Goal: Task Accomplishment & Management: Use online tool/utility

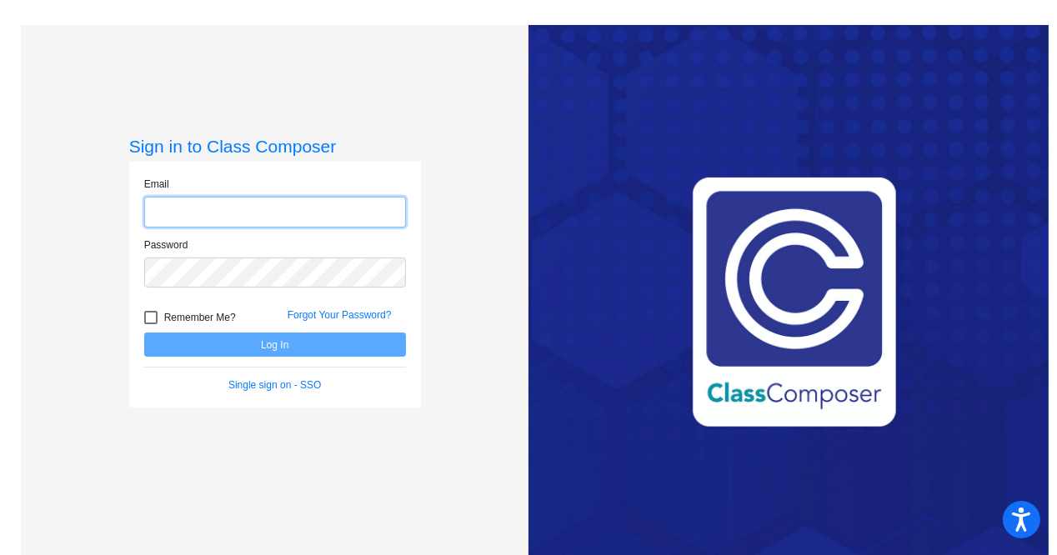
type input "[EMAIL_ADDRESS][PERSON_NAME][DOMAIN_NAME]"
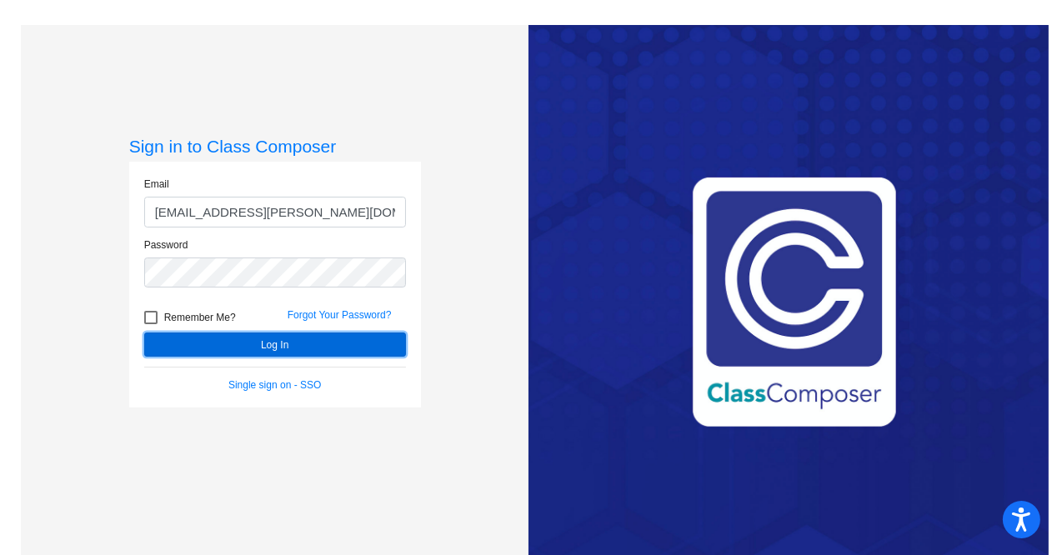
click at [260, 344] on button "Log In" at bounding box center [275, 345] width 262 height 24
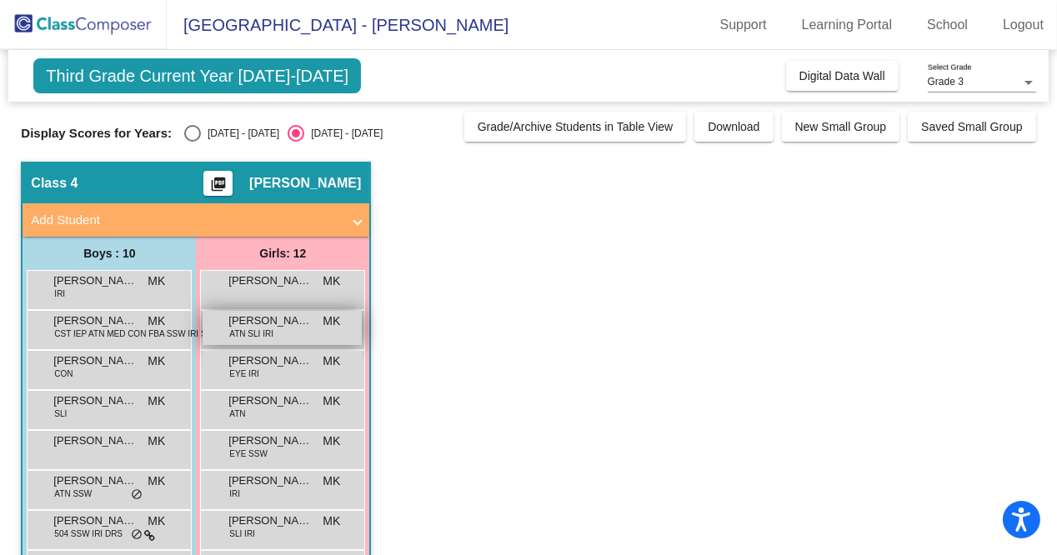
click at [288, 328] on div "[PERSON_NAME] ATN SLI IRI MK lock do_not_disturb_alt" at bounding box center [282, 328] width 159 height 34
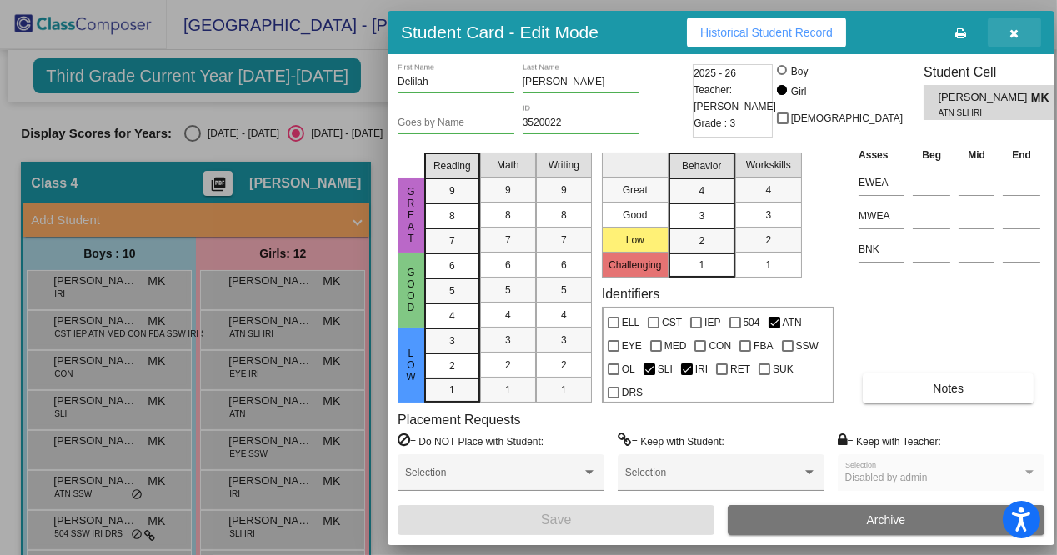
click at [1026, 28] on button "button" at bounding box center [1014, 33] width 53 height 30
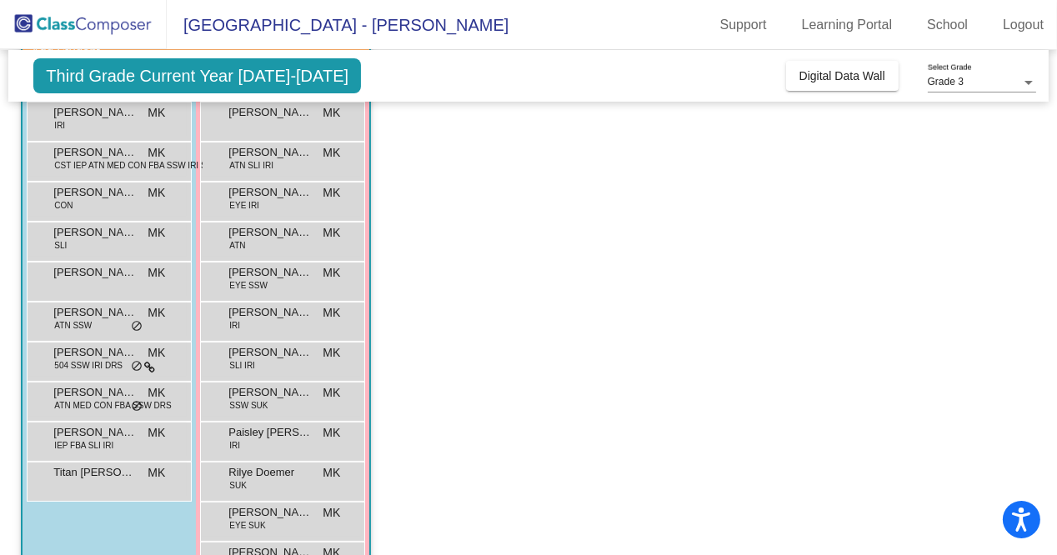
scroll to position [170, 0]
click at [260, 344] on span "[PERSON_NAME]" at bounding box center [269, 351] width 83 height 17
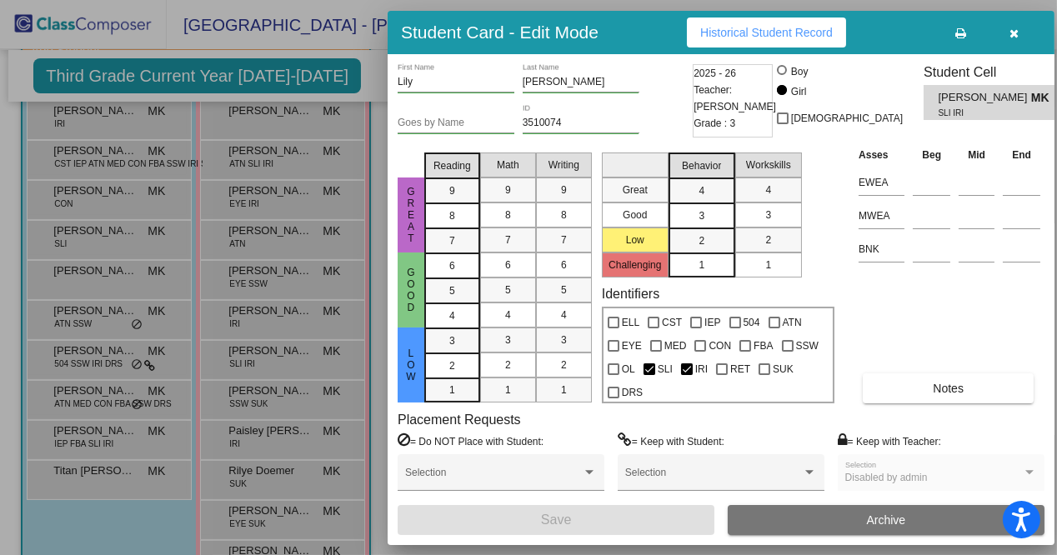
click at [0, 292] on div at bounding box center [528, 277] width 1057 height 555
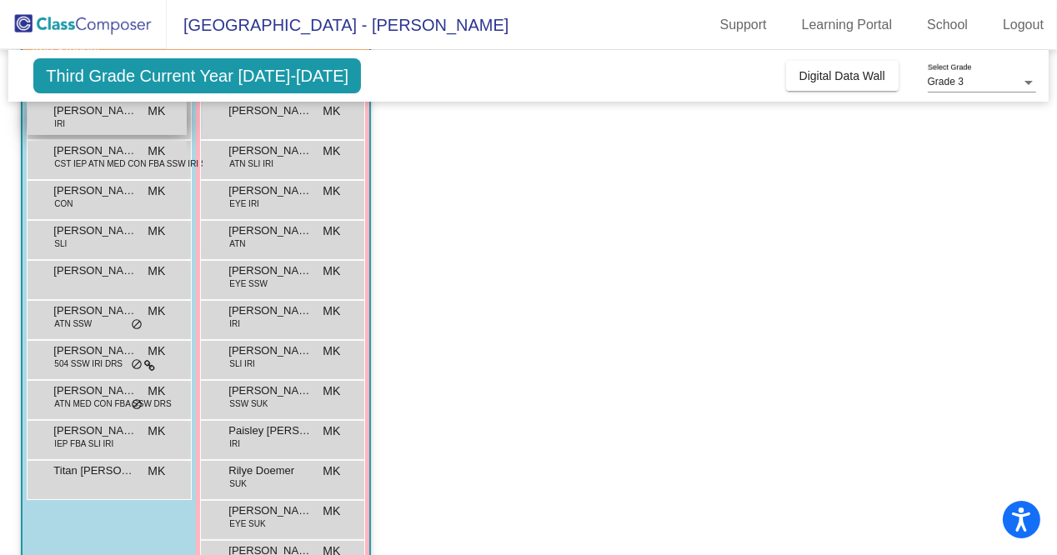
click at [128, 114] on span "[PERSON_NAME]" at bounding box center [94, 111] width 83 height 17
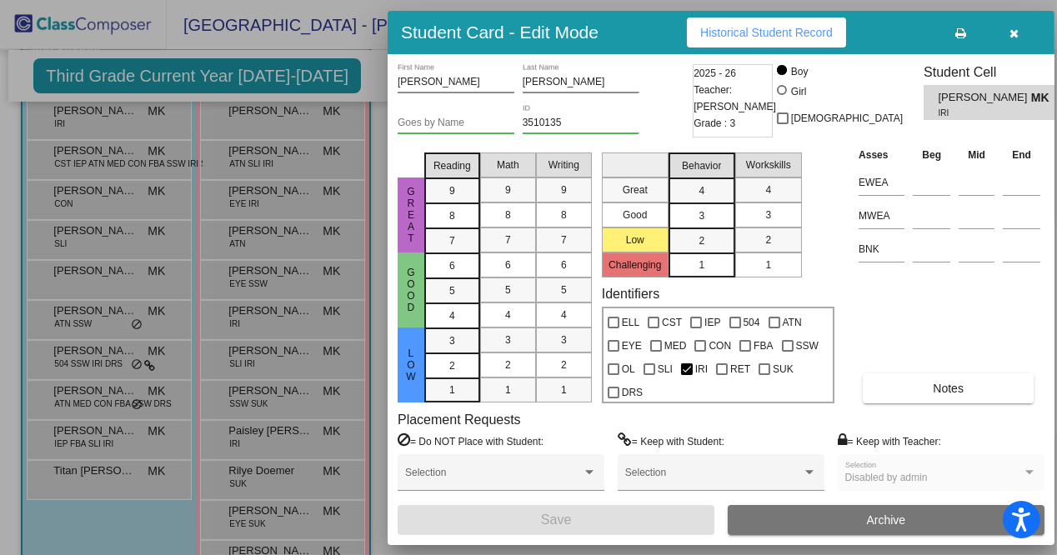
click at [122, 172] on div at bounding box center [528, 277] width 1057 height 555
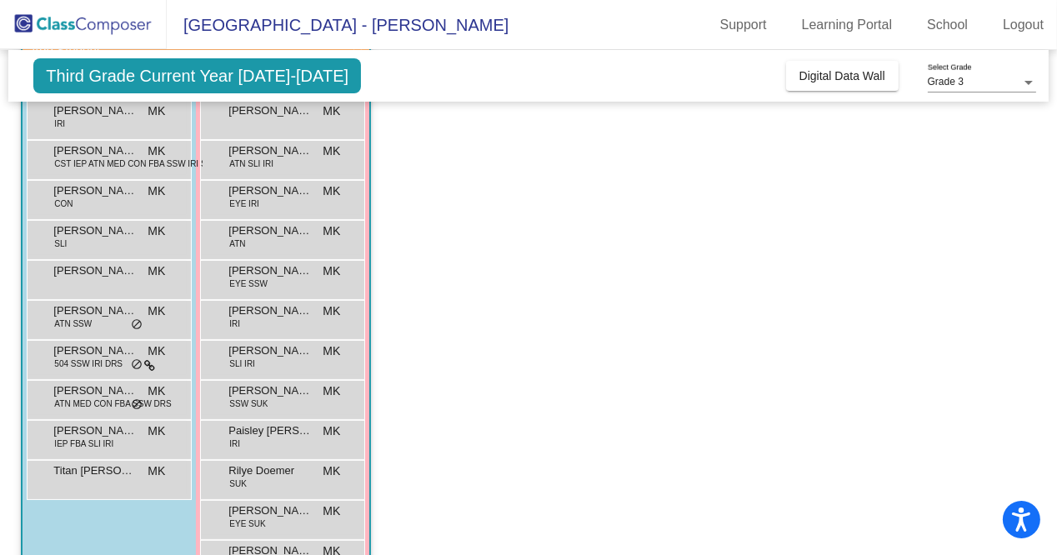
click at [122, 172] on div "[PERSON_NAME] CST IEP ATN MED CON FBA SSW IRI SUK DRS MK lock do_not_disturb_alt" at bounding box center [107, 158] width 159 height 34
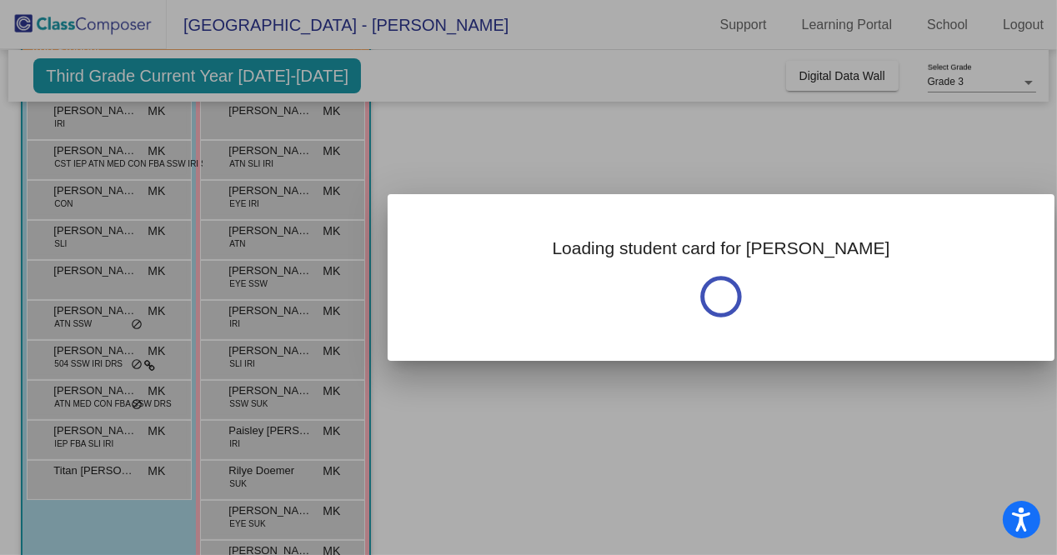
click at [122, 172] on div at bounding box center [528, 277] width 1057 height 555
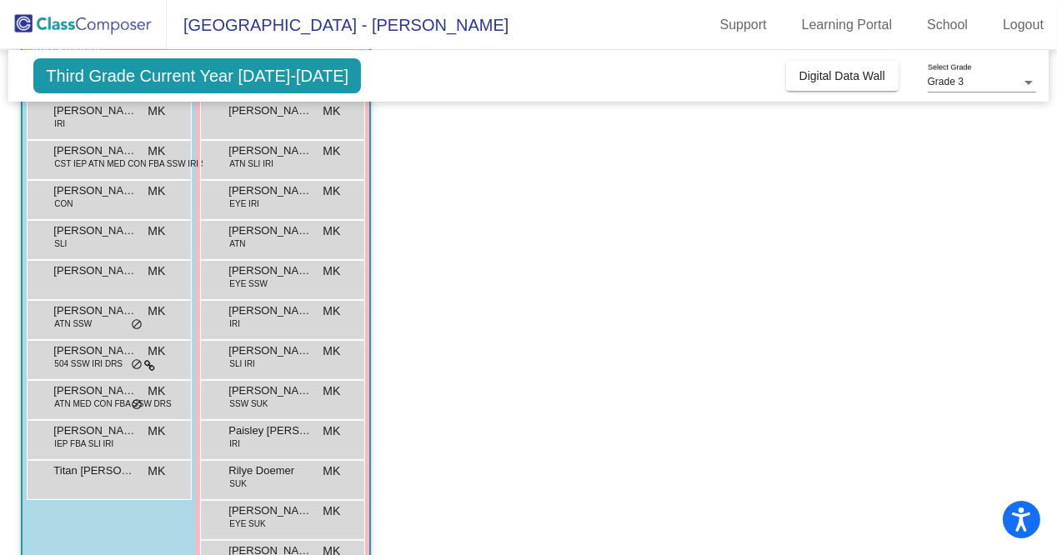
click at [122, 172] on div "[PERSON_NAME] CST IEP ATN MED CON FBA SSW IRI SUK DRS MK lock do_not_disturb_alt" at bounding box center [107, 158] width 159 height 34
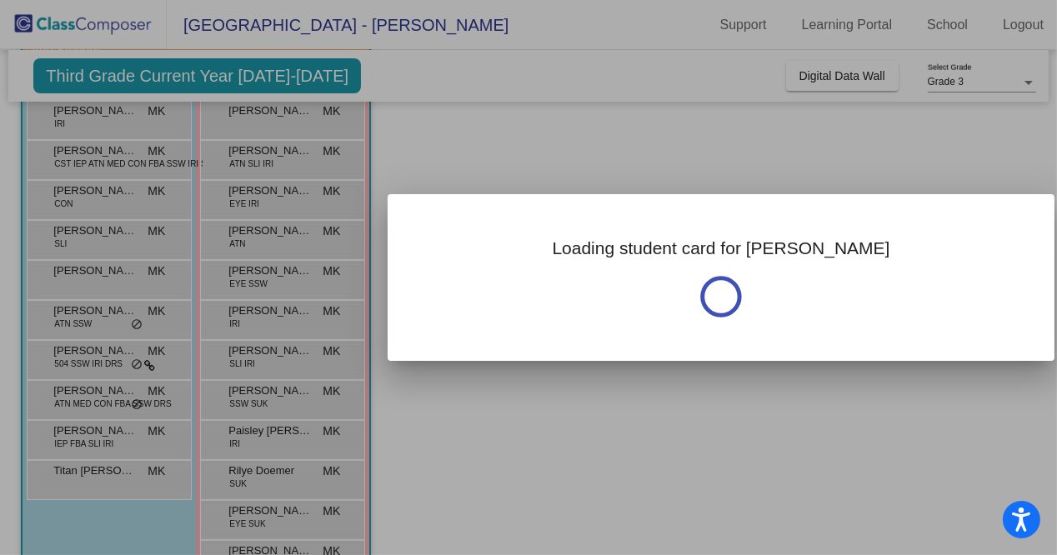
click at [122, 172] on div at bounding box center [528, 277] width 1057 height 555
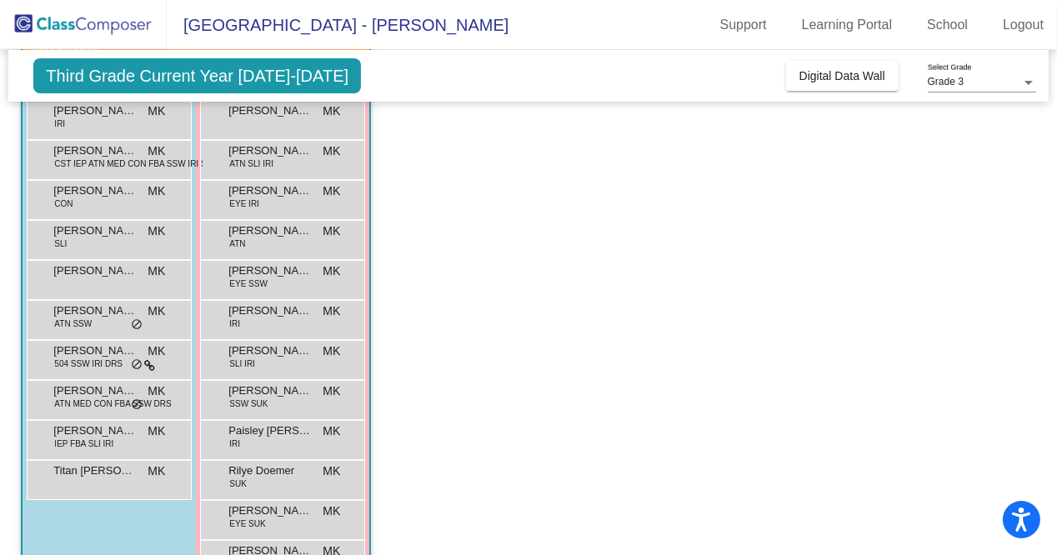
click at [122, 172] on div "[PERSON_NAME] CST IEP ATN MED CON FBA SSW IRI SUK DRS MK lock do_not_disturb_alt" at bounding box center [107, 158] width 159 height 34
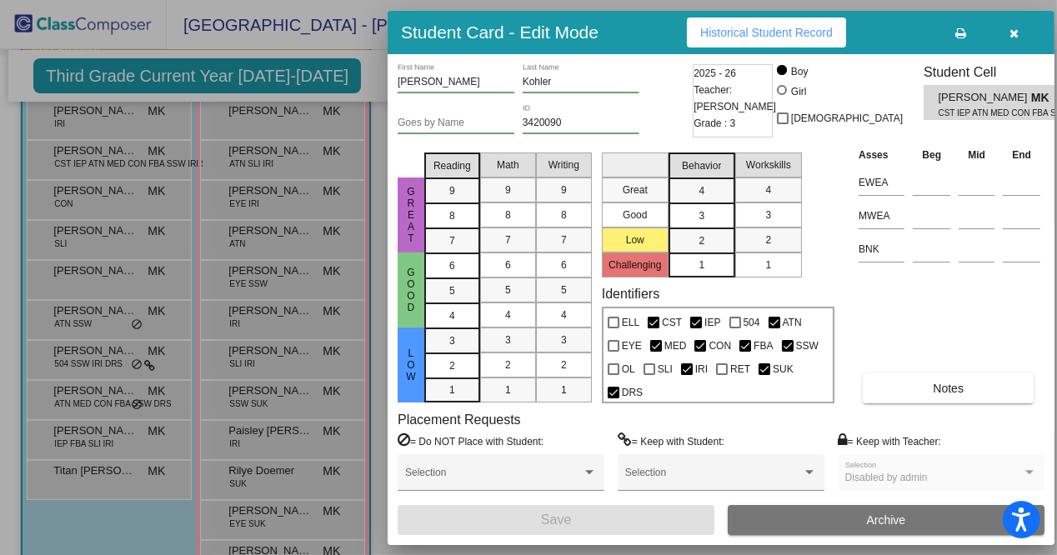
click at [0, 131] on div at bounding box center [528, 277] width 1057 height 555
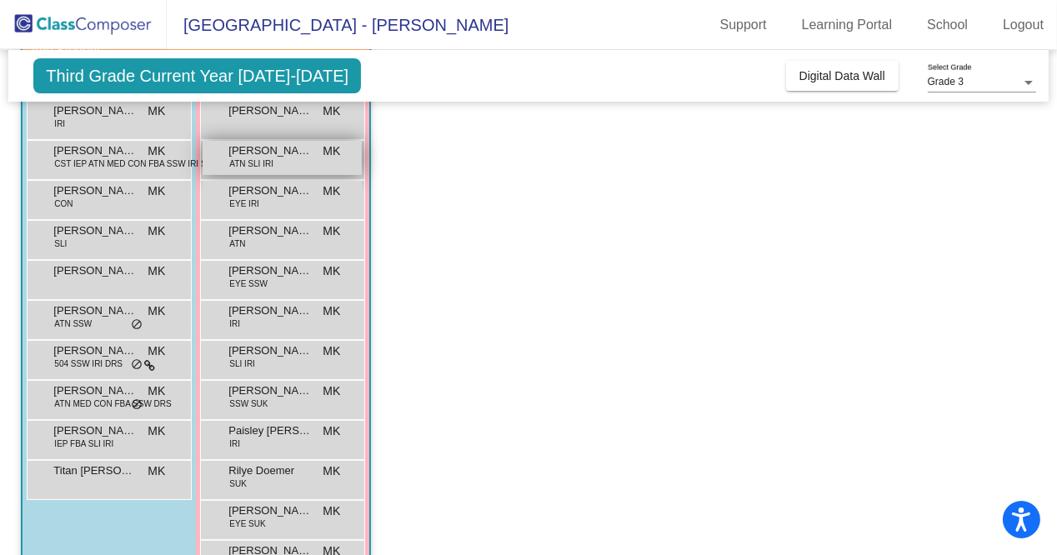
click at [271, 163] on span "ATN SLI IRI" at bounding box center [251, 164] width 44 height 13
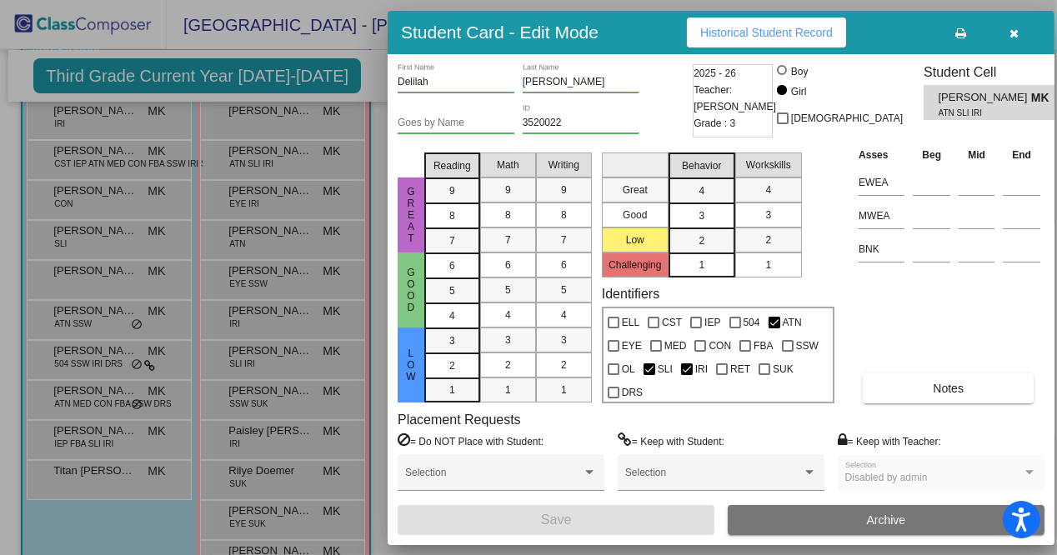
click at [133, 154] on div at bounding box center [528, 277] width 1057 height 555
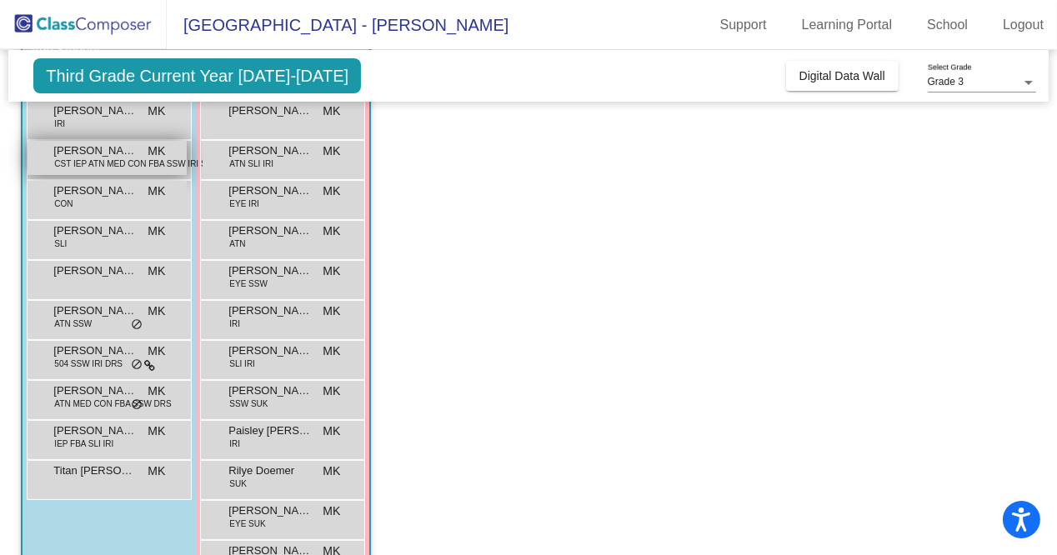
click at [133, 154] on span "[PERSON_NAME]" at bounding box center [94, 151] width 83 height 17
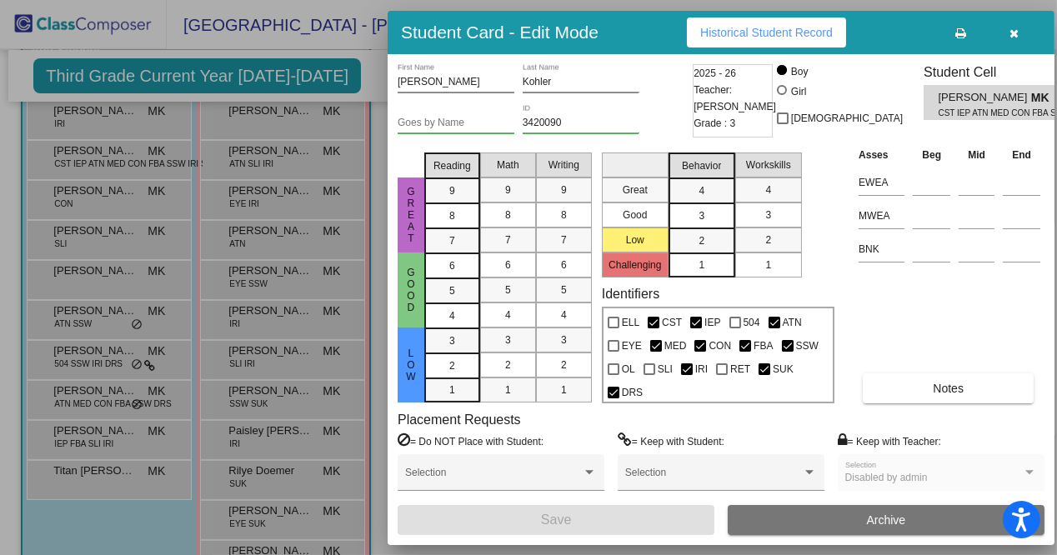
click at [140, 325] on div at bounding box center [528, 277] width 1057 height 555
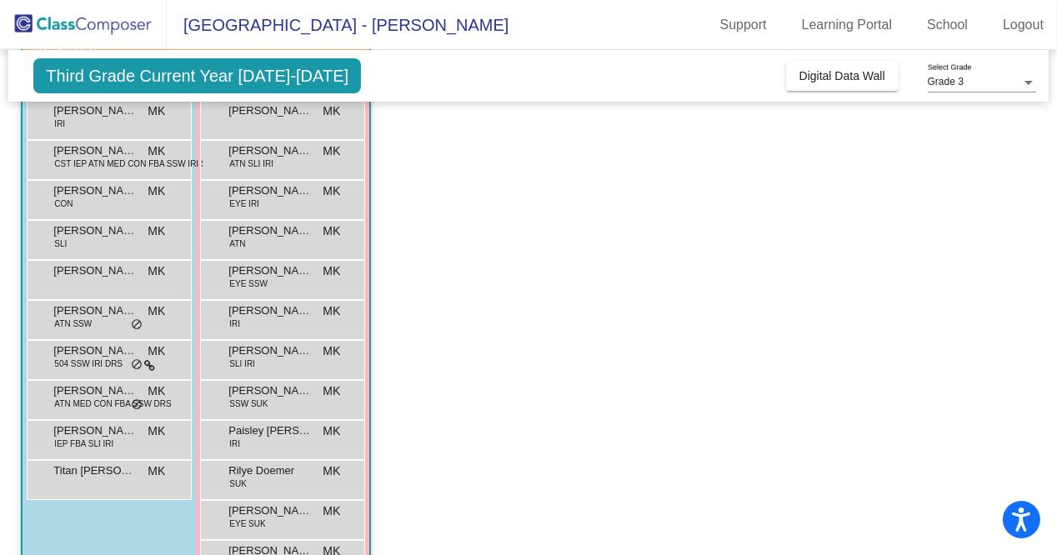
click at [140, 325] on span "do_not_disturb_alt" at bounding box center [137, 324] width 12 height 13
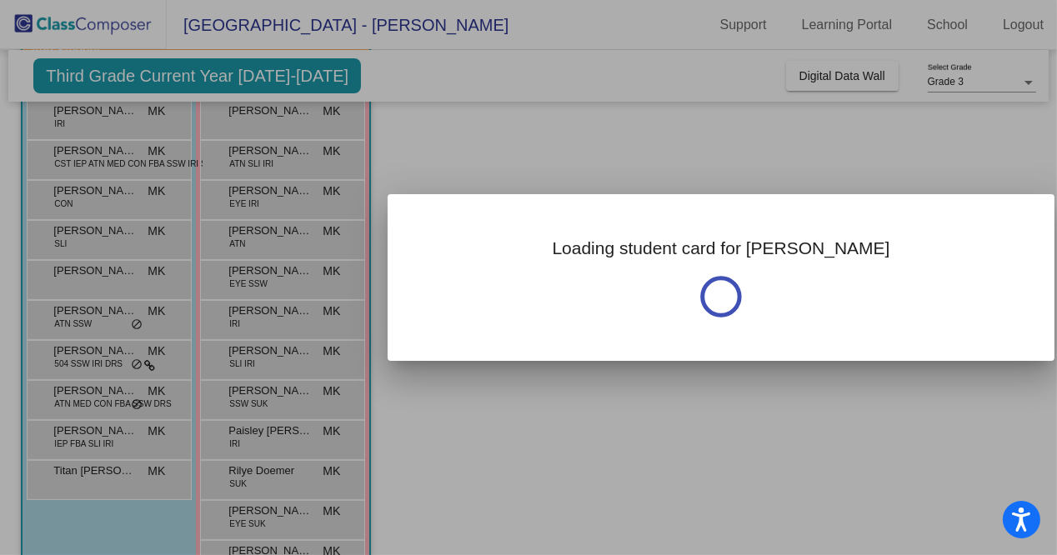
click at [140, 325] on div at bounding box center [528, 277] width 1057 height 555
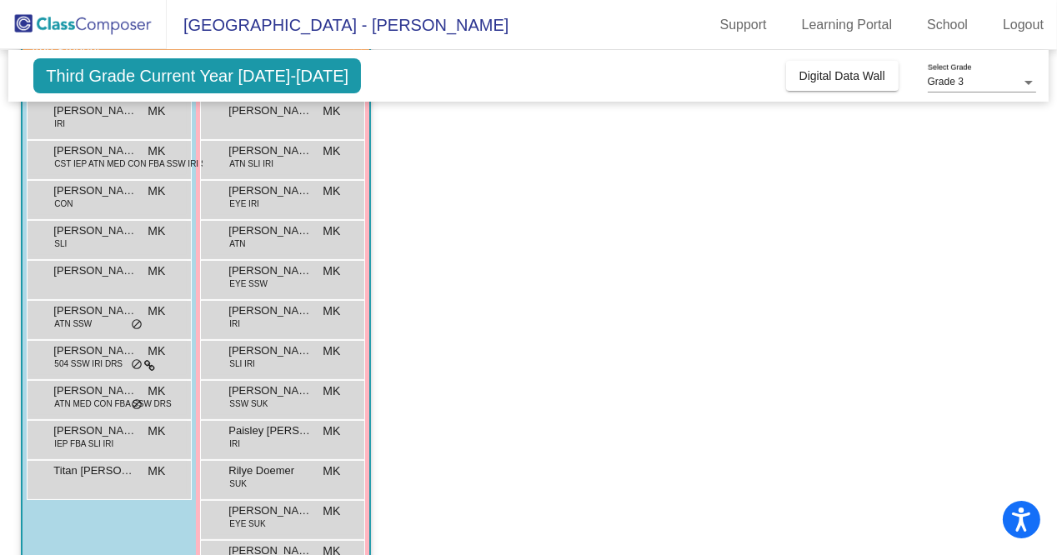
click at [140, 325] on span "do_not_disturb_alt" at bounding box center [137, 324] width 12 height 13
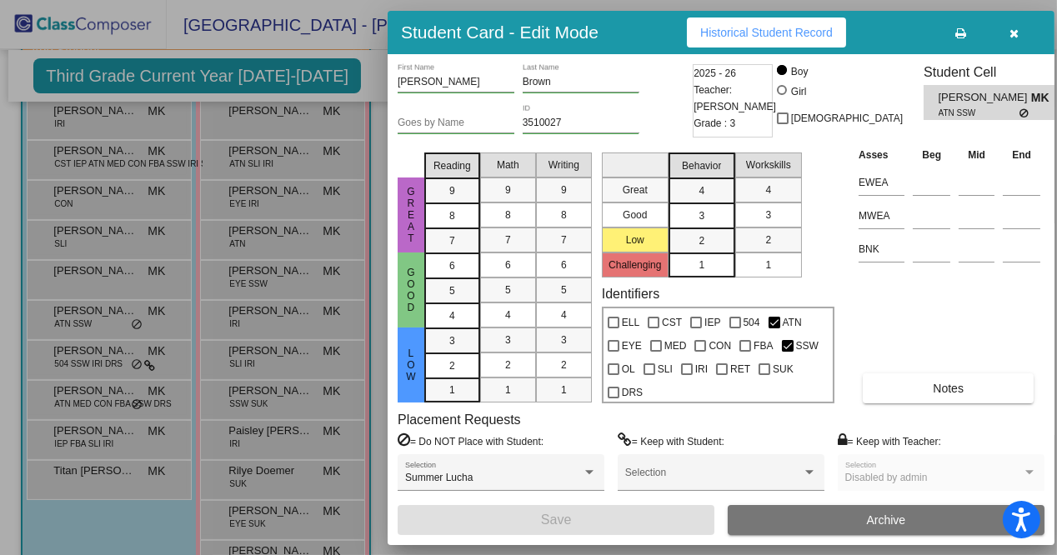
click at [140, 360] on div at bounding box center [528, 277] width 1057 height 555
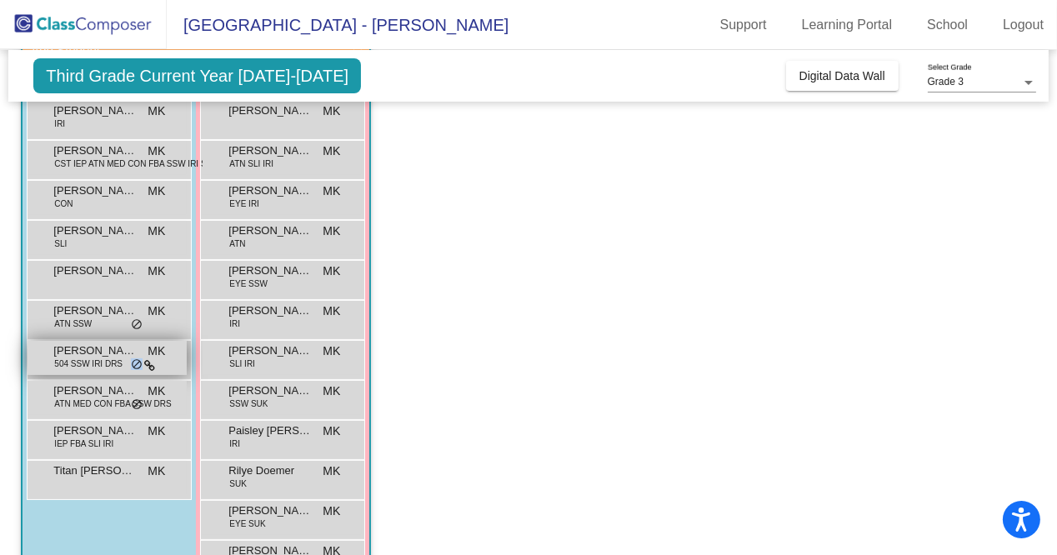
click at [140, 360] on span "do_not_disturb_alt" at bounding box center [137, 364] width 12 height 13
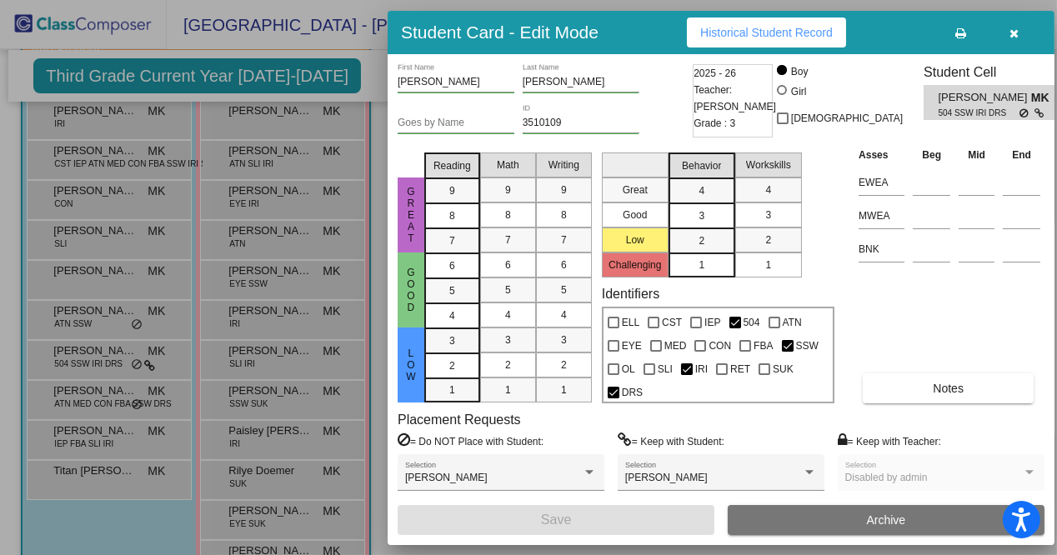
click at [173, 400] on div at bounding box center [528, 277] width 1057 height 555
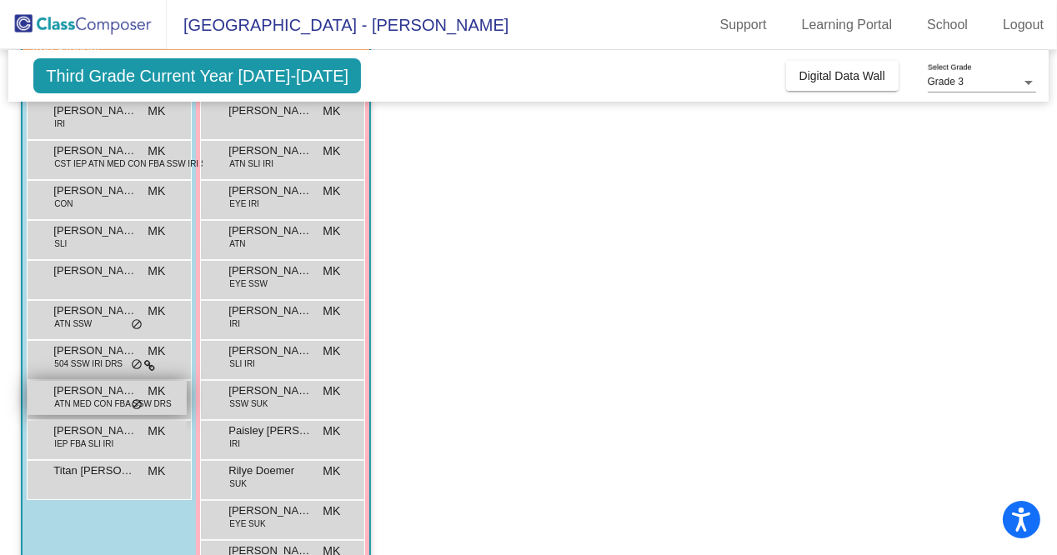
click at [173, 400] on body "Accessibility Screen-Reader Guide, Feedback, and Issue Reporting | New window […" at bounding box center [528, 277] width 1057 height 555
click at [162, 396] on div at bounding box center [162, 396] width 0 height 0
click at [131, 398] on span "do_not_disturb_alt" at bounding box center [137, 404] width 12 height 13
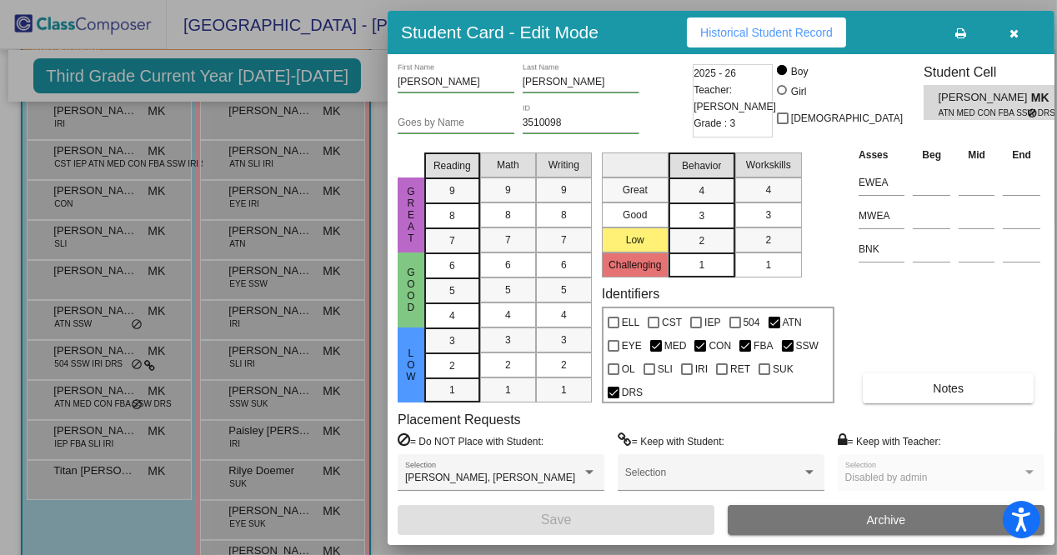
click at [132, 434] on div at bounding box center [528, 277] width 1057 height 555
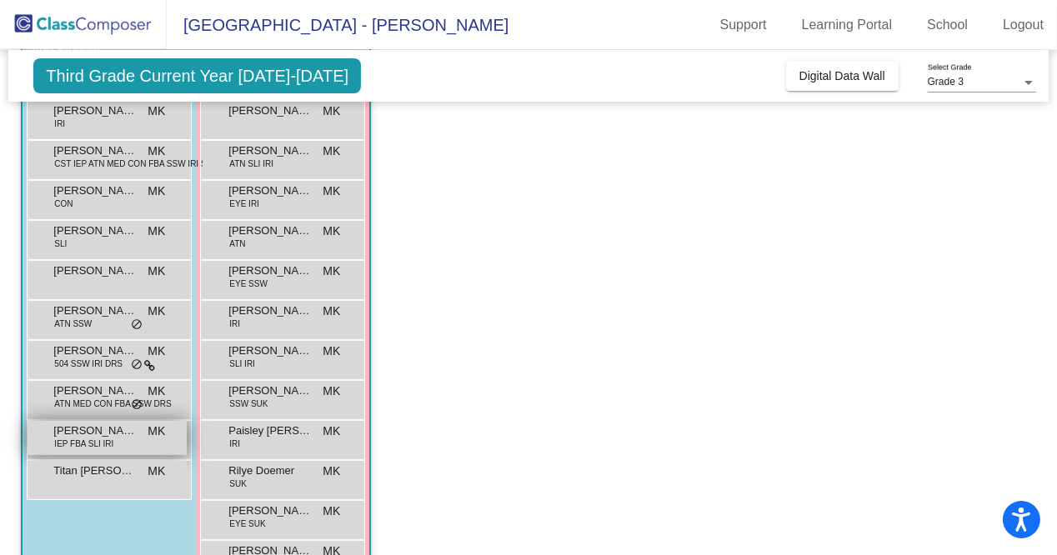
click at [132, 434] on span "[PERSON_NAME]" at bounding box center [94, 431] width 83 height 17
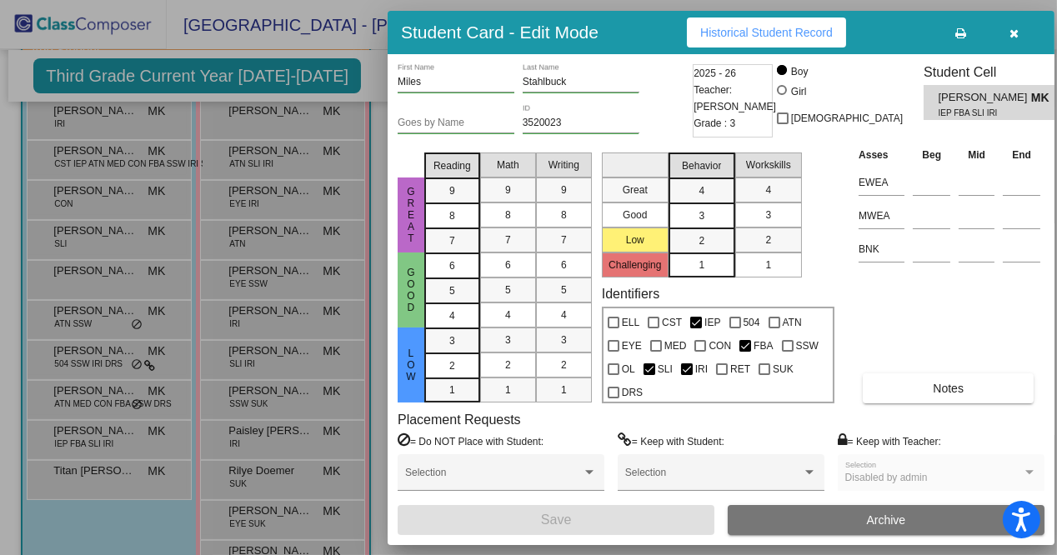
click at [99, 524] on div at bounding box center [528, 277] width 1057 height 555
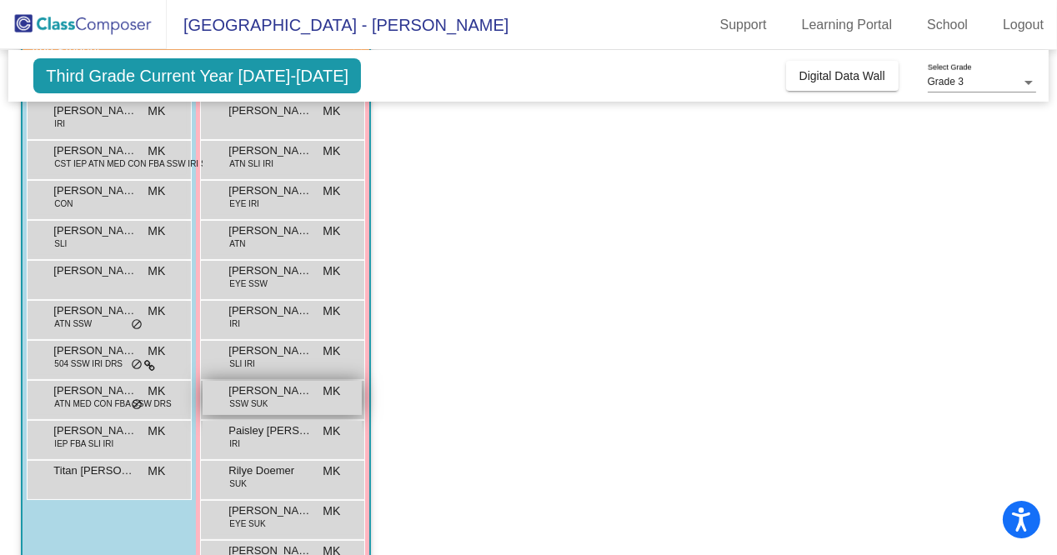
scroll to position [220, 0]
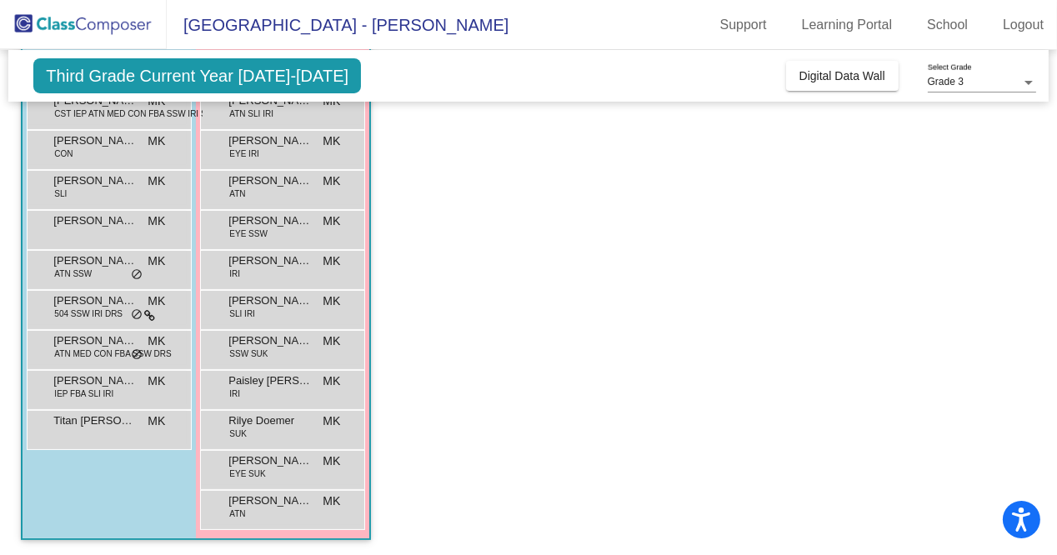
click at [0, 178] on mat-sidenav-content "Grade 3 Select Grade Third Grade Current Year [DATE]-[DATE] Add, Move, or Retai…" at bounding box center [528, 302] width 1057 height 505
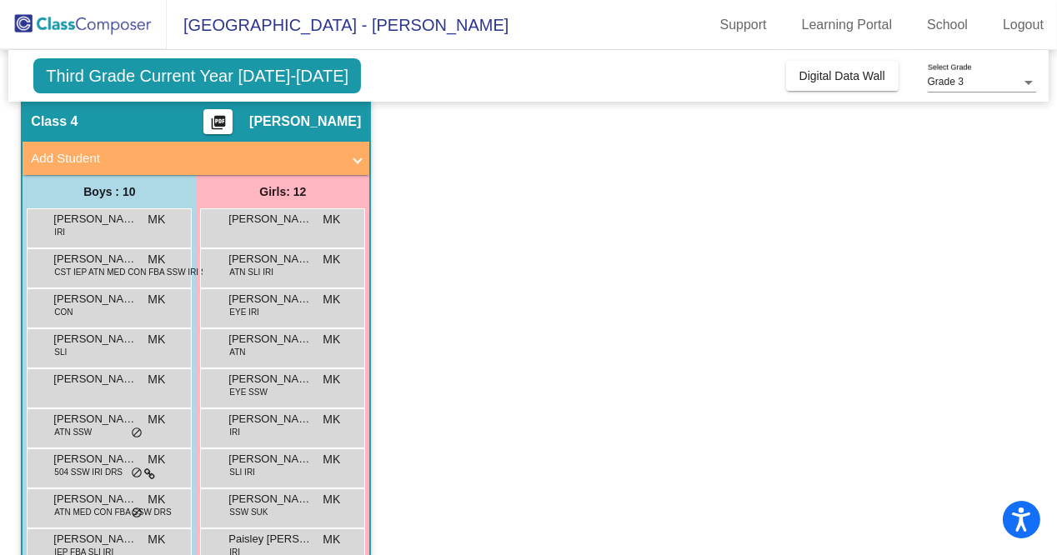
scroll to position [63, 0]
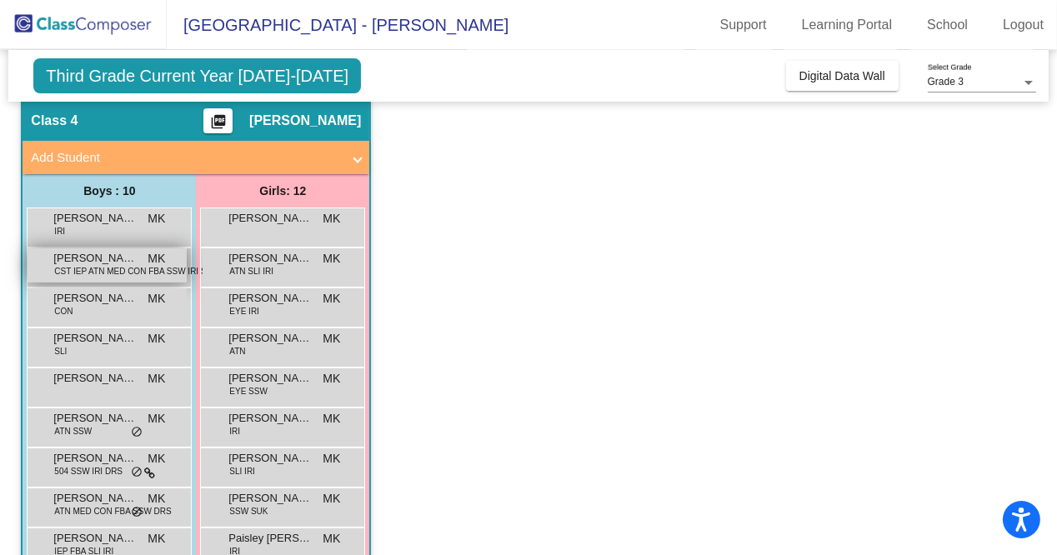
click at [157, 278] on div "[PERSON_NAME] CST IEP ATN MED CON FBA SSW IRI SUK DRS MK lock do_not_disturb_alt" at bounding box center [107, 265] width 159 height 34
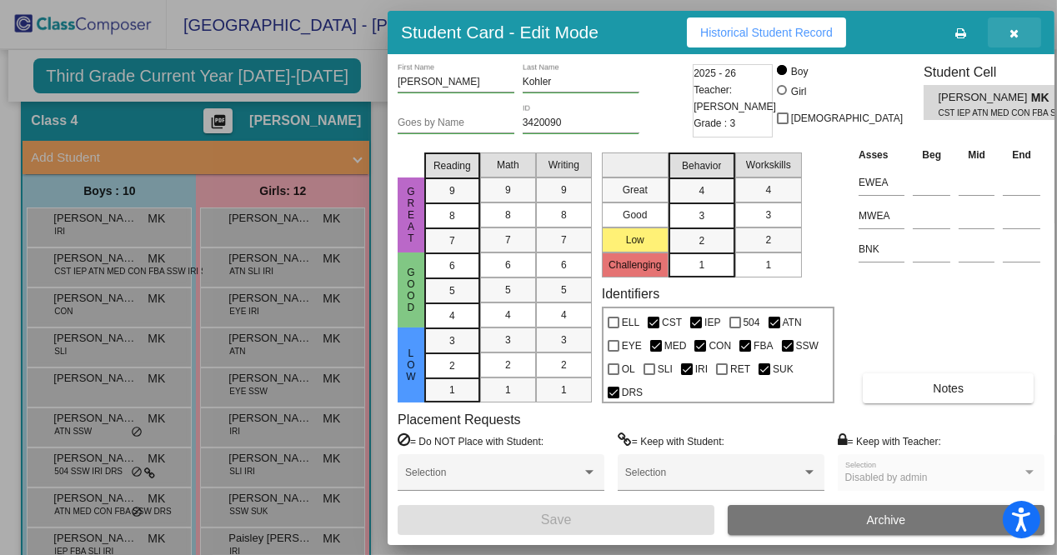
click at [1020, 25] on button "button" at bounding box center [1014, 33] width 53 height 30
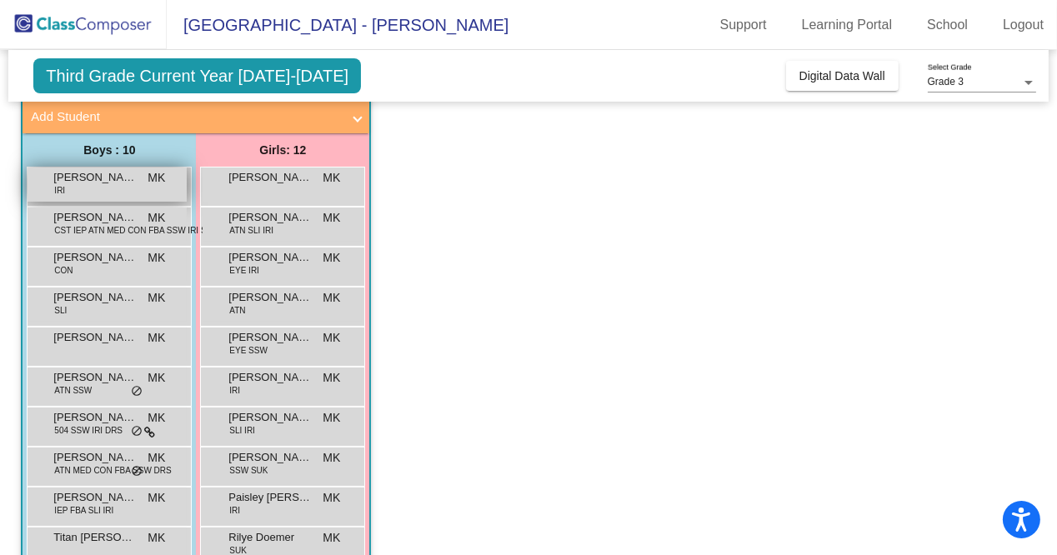
scroll to position [104, 0]
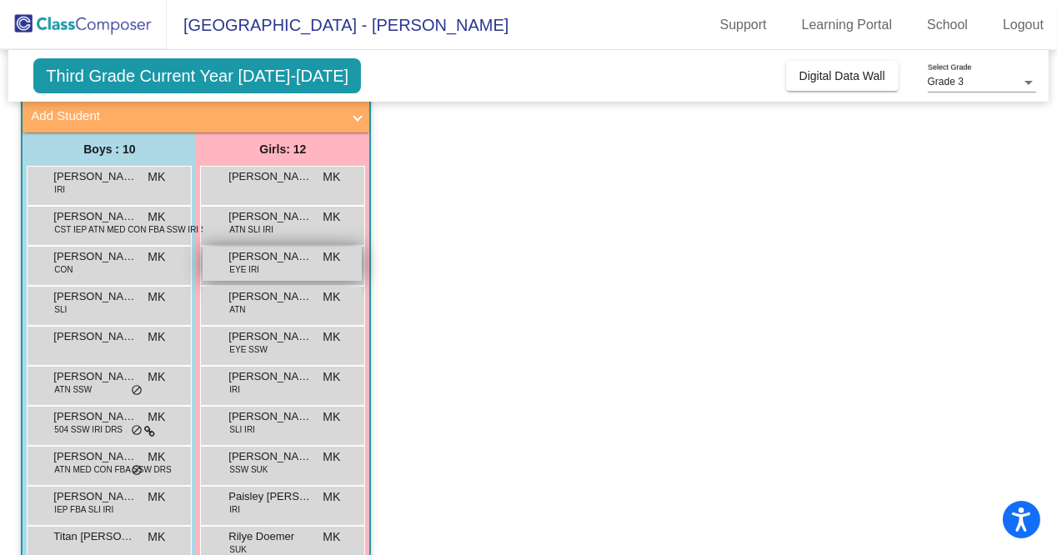
click at [244, 255] on span "[PERSON_NAME]" at bounding box center [269, 256] width 83 height 17
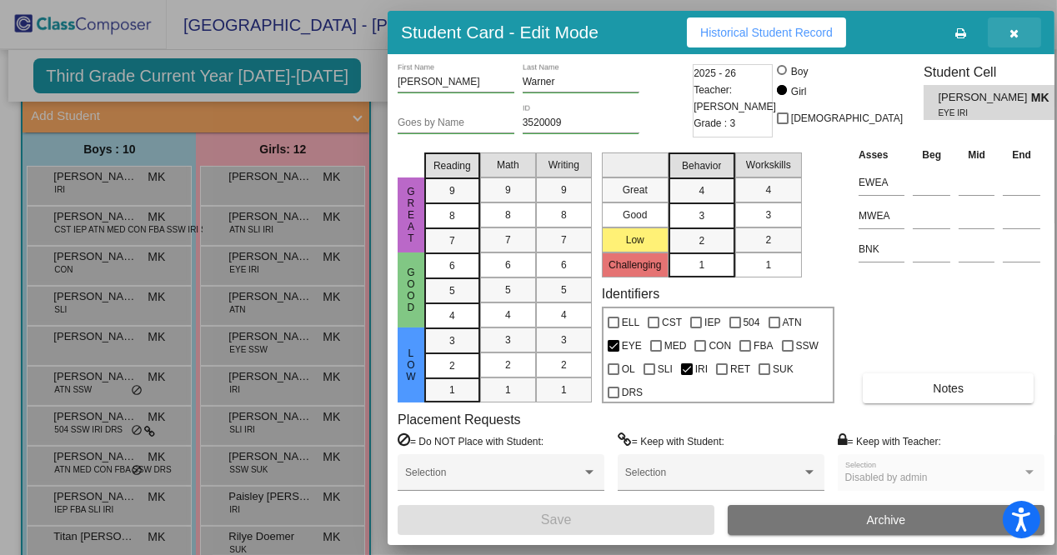
click at [1017, 30] on icon "button" at bounding box center [1014, 34] width 9 height 12
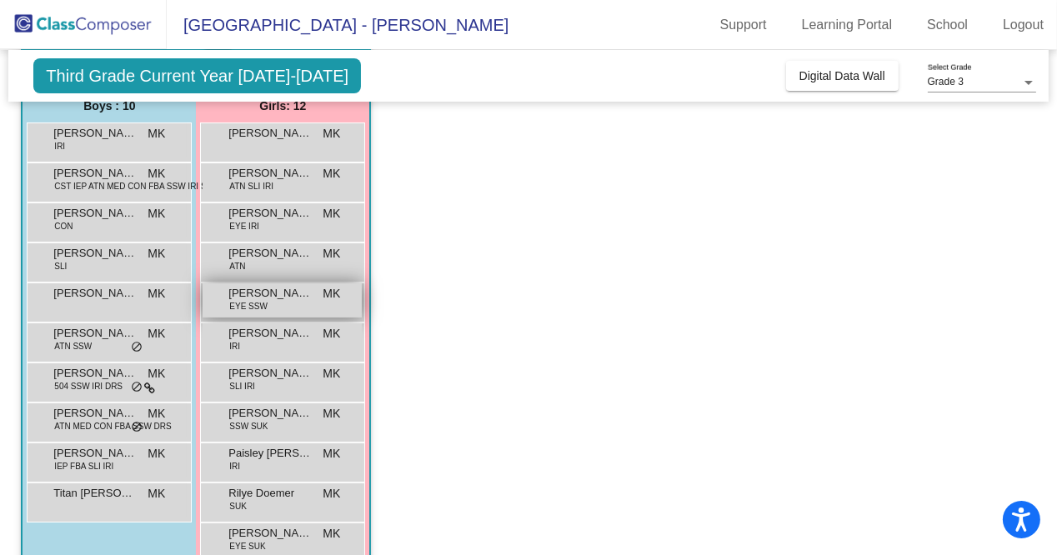
scroll to position [148, 0]
click at [258, 306] on span "EYE SSW" at bounding box center [248, 306] width 38 height 13
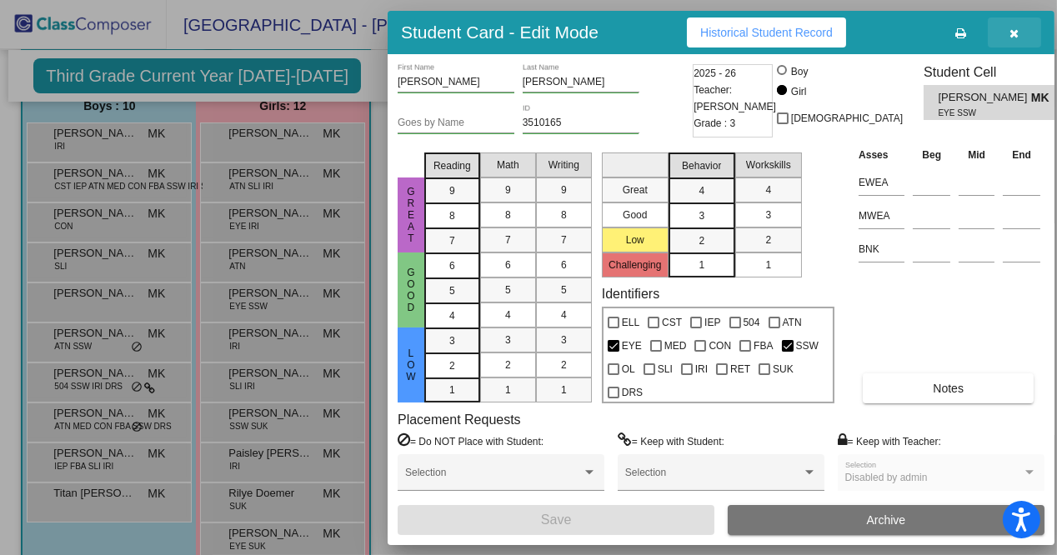
click at [1020, 29] on button "button" at bounding box center [1014, 33] width 53 height 30
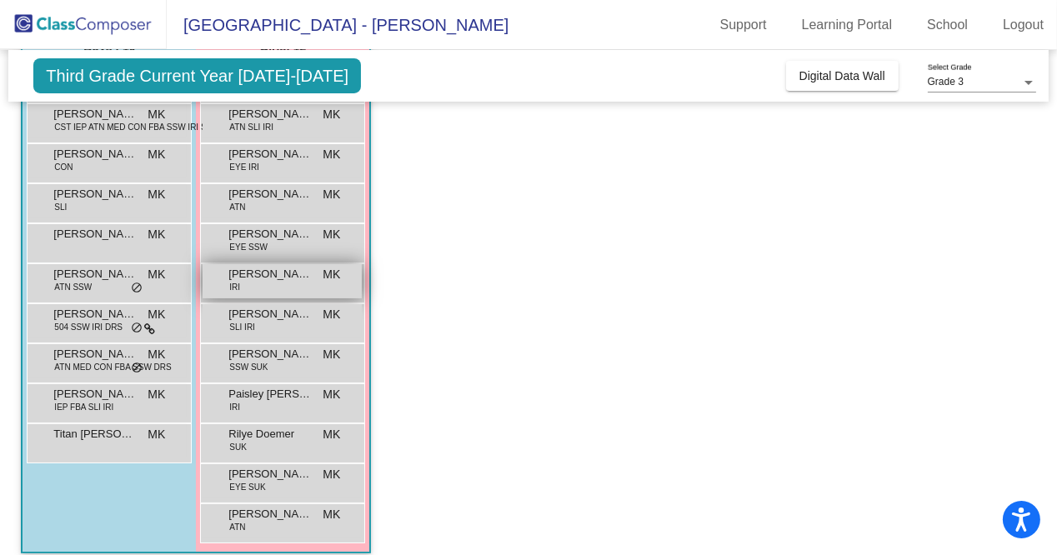
scroll to position [205, 0]
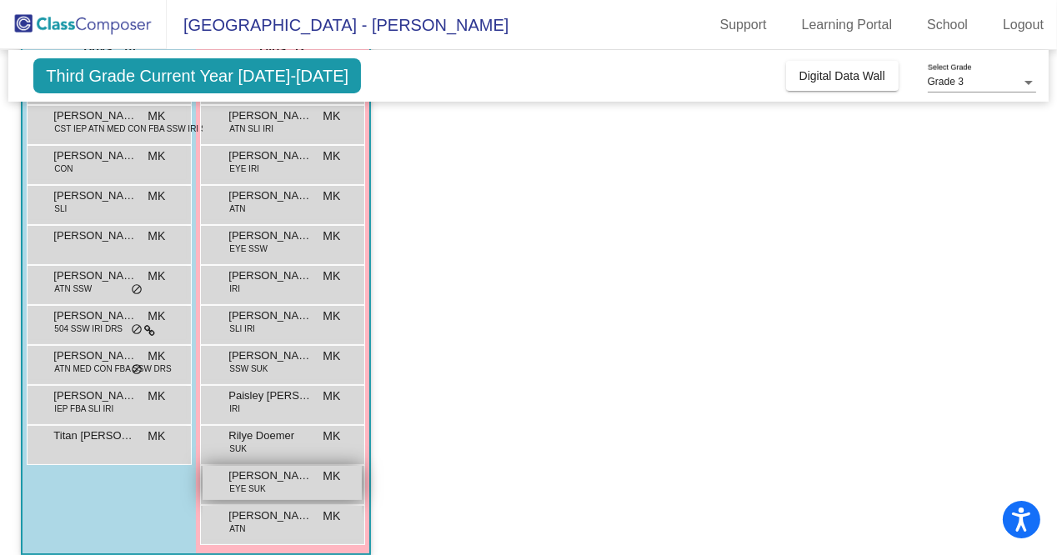
click at [254, 472] on span "[PERSON_NAME]" at bounding box center [269, 476] width 83 height 17
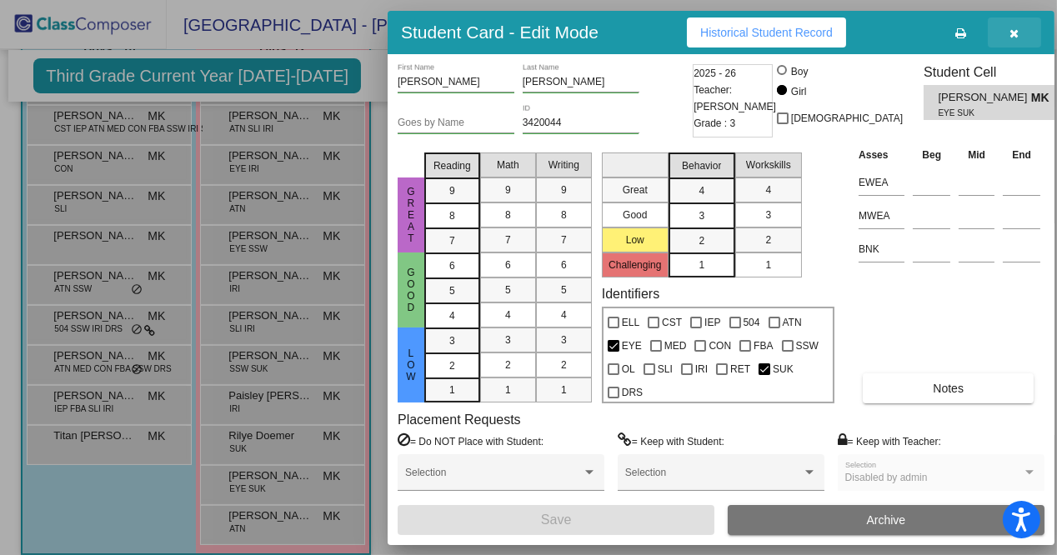
click at [1010, 41] on button "button" at bounding box center [1014, 33] width 53 height 30
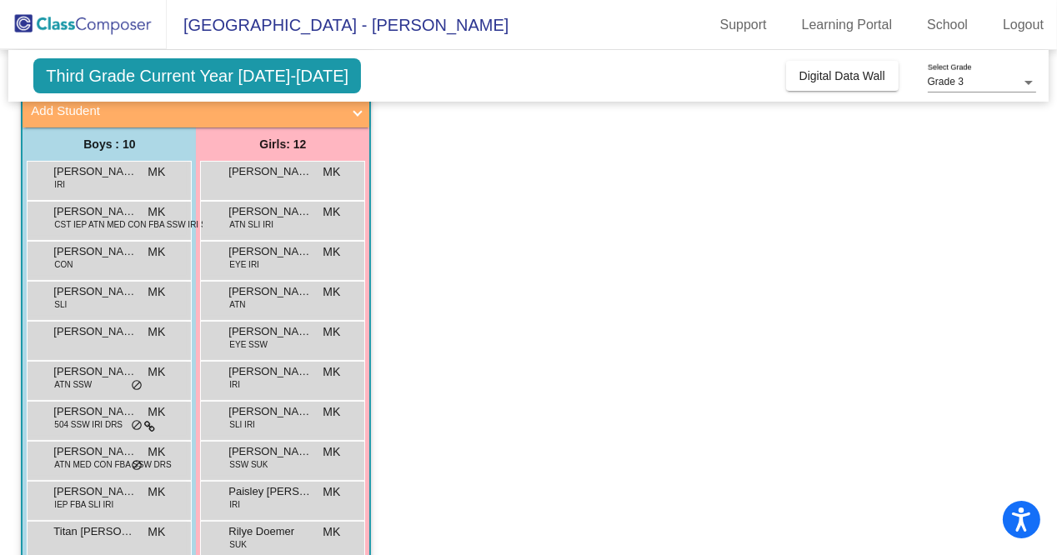
scroll to position [110, 0]
click at [93, 305] on div "[PERSON_NAME] SLI MK lock do_not_disturb_alt" at bounding box center [107, 298] width 159 height 34
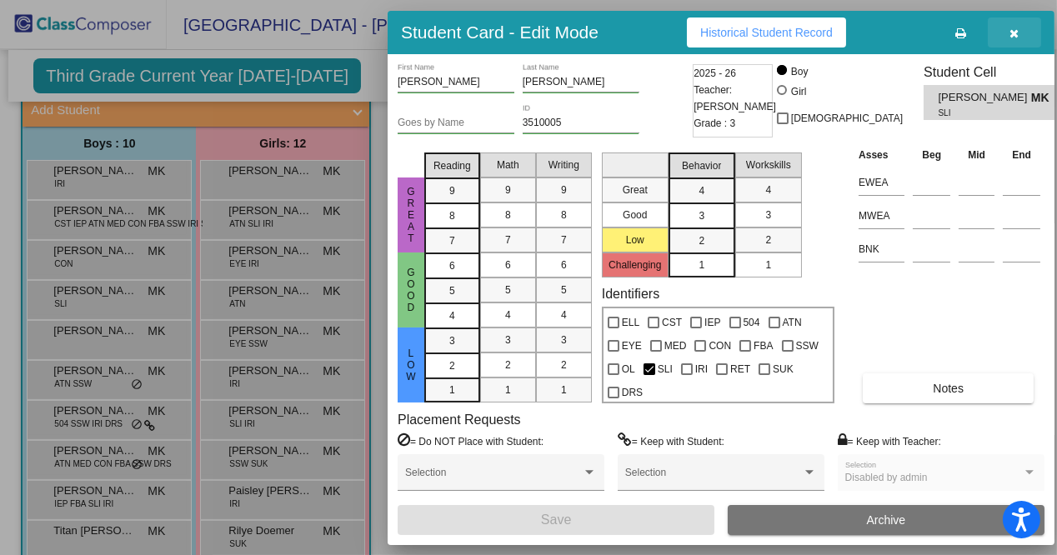
click at [1011, 41] on button "button" at bounding box center [1014, 33] width 53 height 30
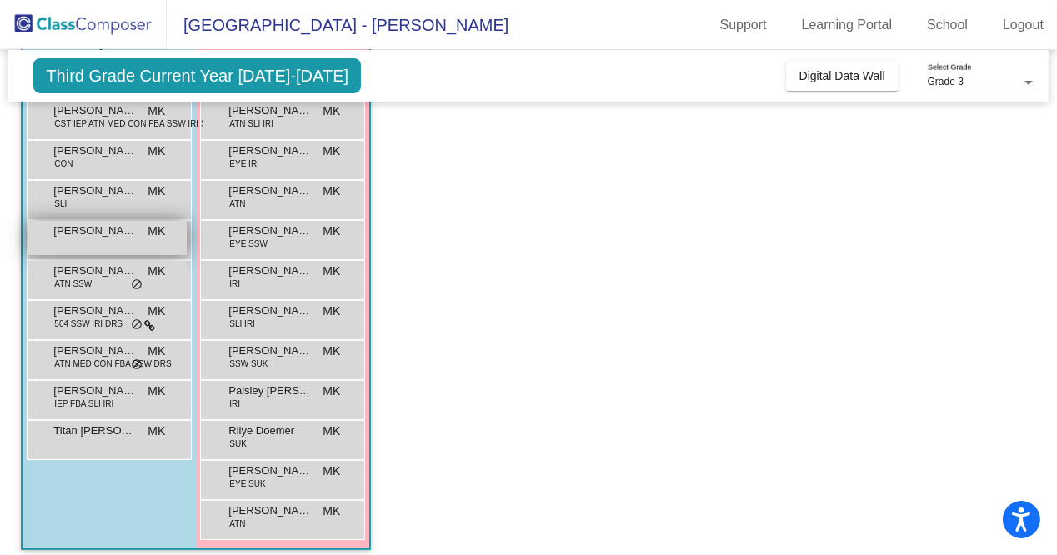
scroll to position [220, 0]
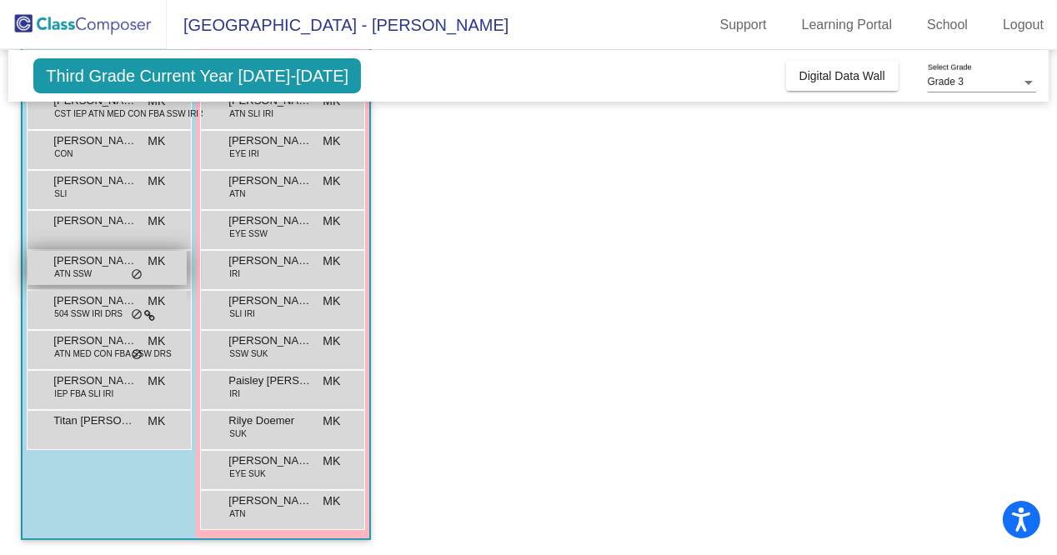
click at [137, 268] on span "do_not_disturb_alt" at bounding box center [137, 274] width 12 height 13
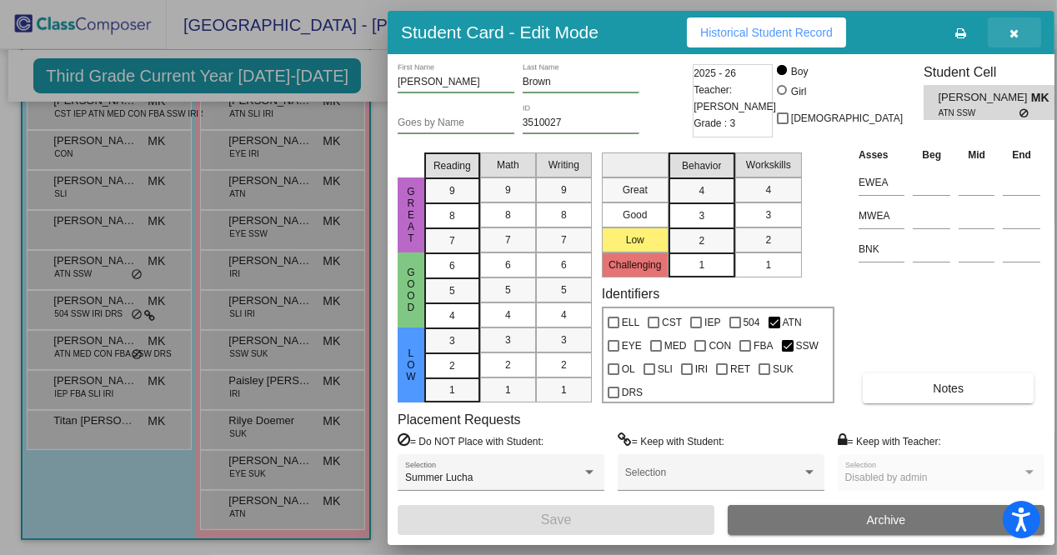
click at [1017, 30] on icon "button" at bounding box center [1014, 34] width 9 height 12
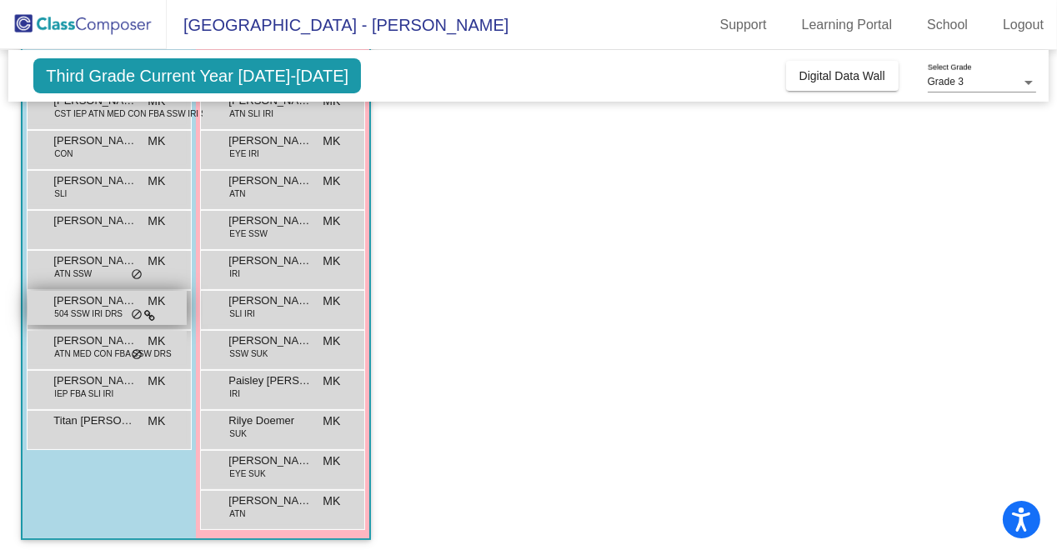
click at [78, 308] on span "504 SSW IRI DRS" at bounding box center [88, 314] width 68 height 13
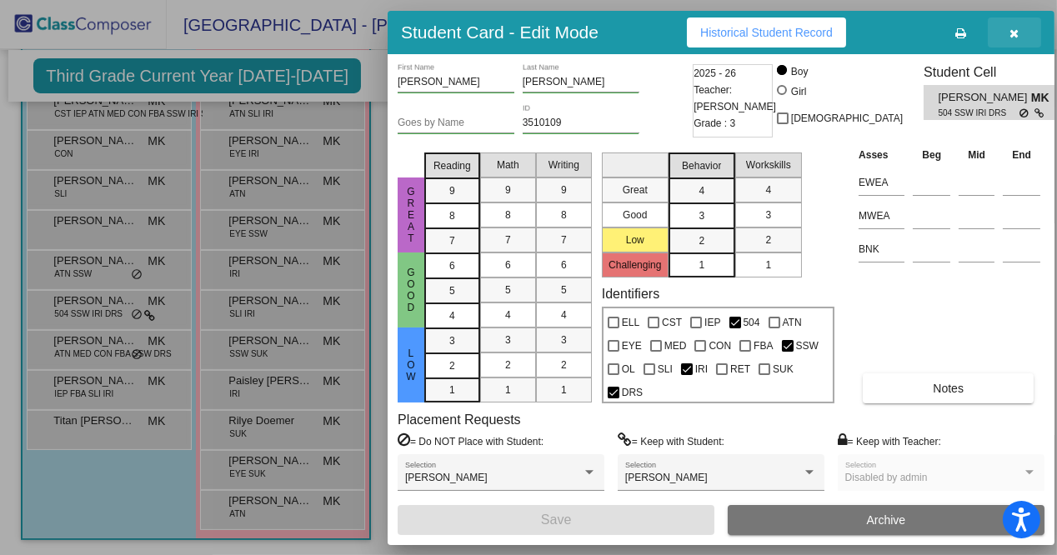
click at [1031, 37] on button "button" at bounding box center [1014, 33] width 53 height 30
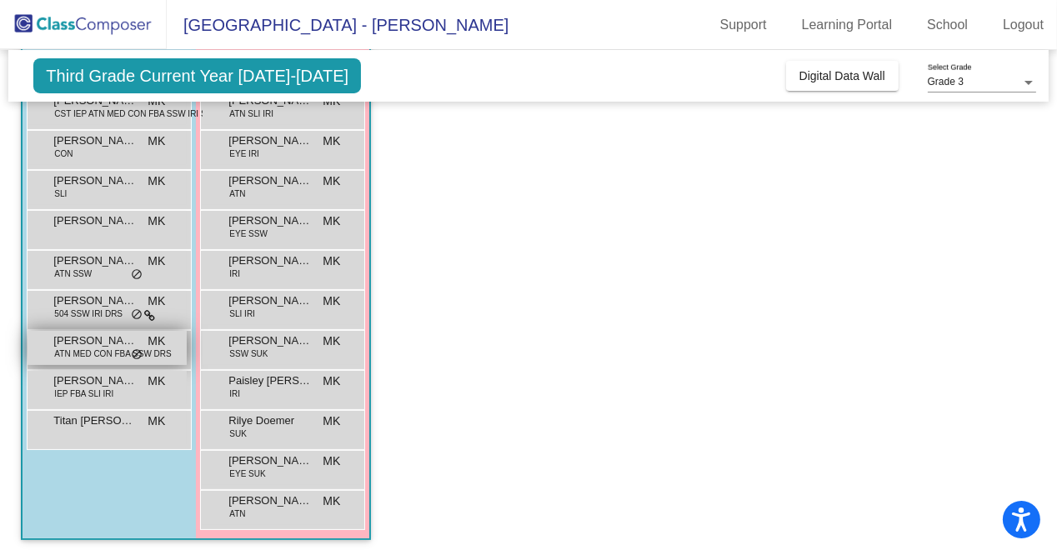
click at [87, 348] on span "ATN MED CON FBA SSW DRS" at bounding box center [112, 354] width 117 height 13
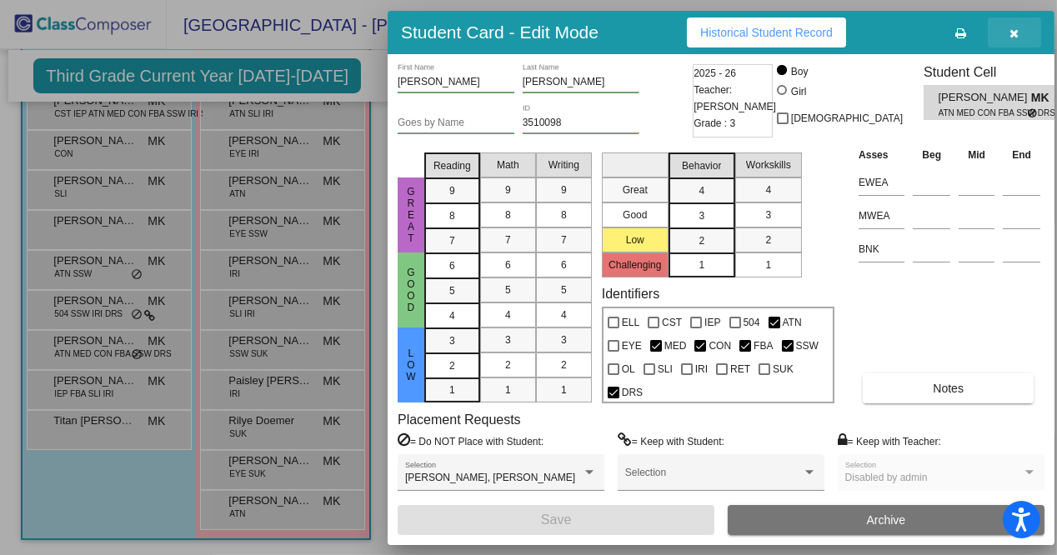
click at [1019, 37] on icon "button" at bounding box center [1014, 34] width 9 height 12
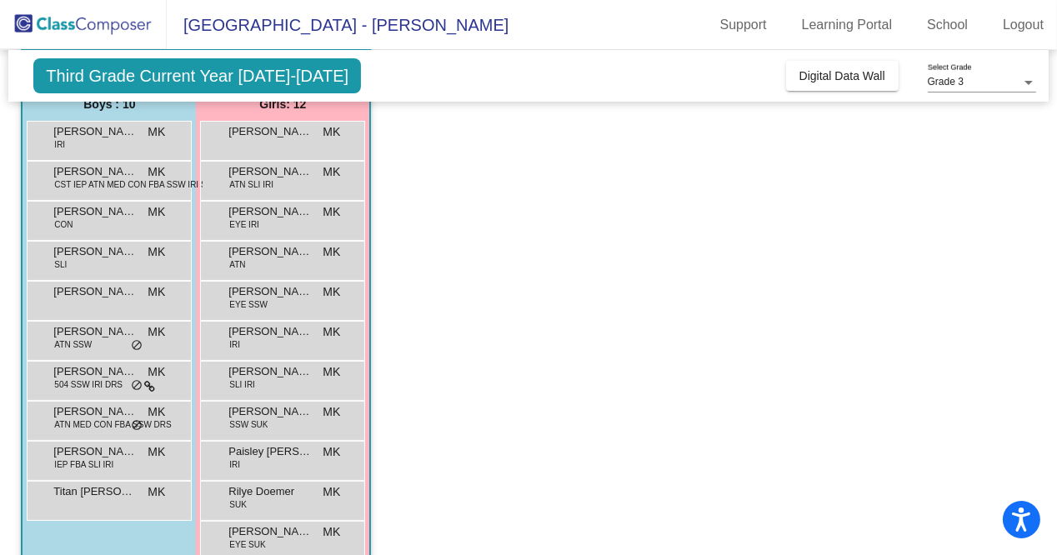
scroll to position [150, 0]
click at [275, 451] on span "Paisley [PERSON_NAME]" at bounding box center [269, 451] width 83 height 17
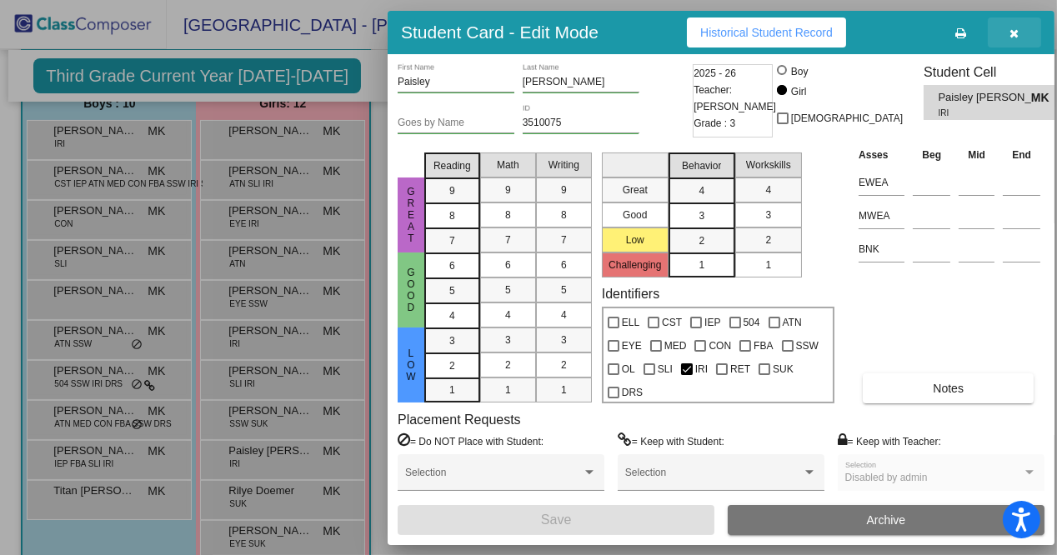
click at [1005, 27] on button "button" at bounding box center [1014, 33] width 53 height 30
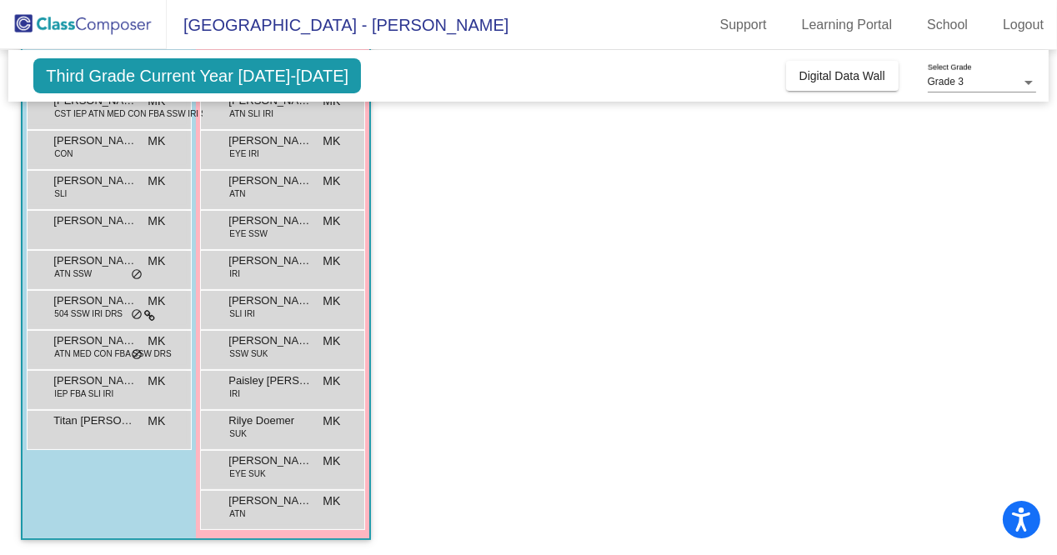
scroll to position [0, 0]
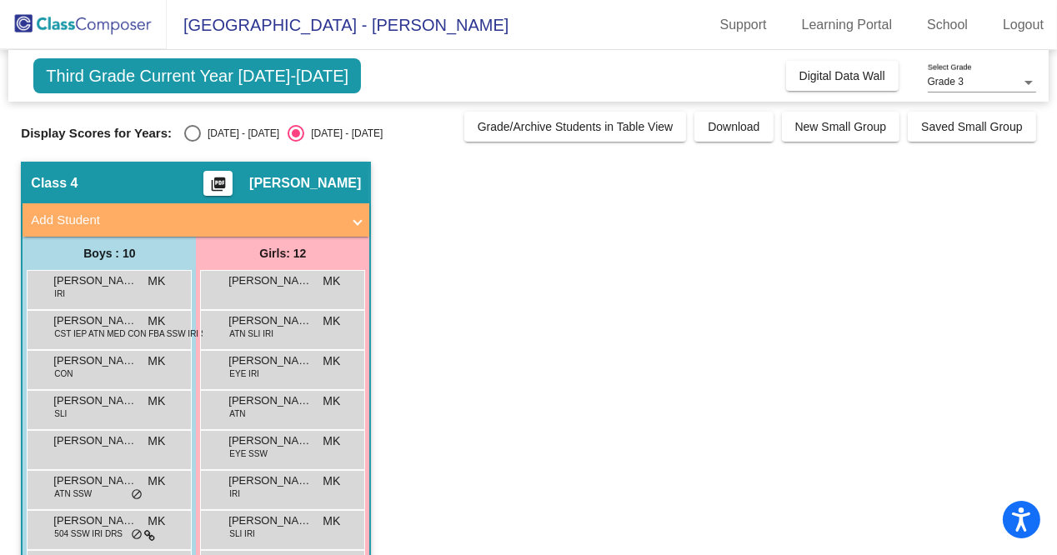
click at [199, 133] on div "Select an option" at bounding box center [192, 133] width 17 height 17
click at [193, 142] on input "[DATE] - [DATE]" at bounding box center [192, 142] width 1 height 1
radio input "true"
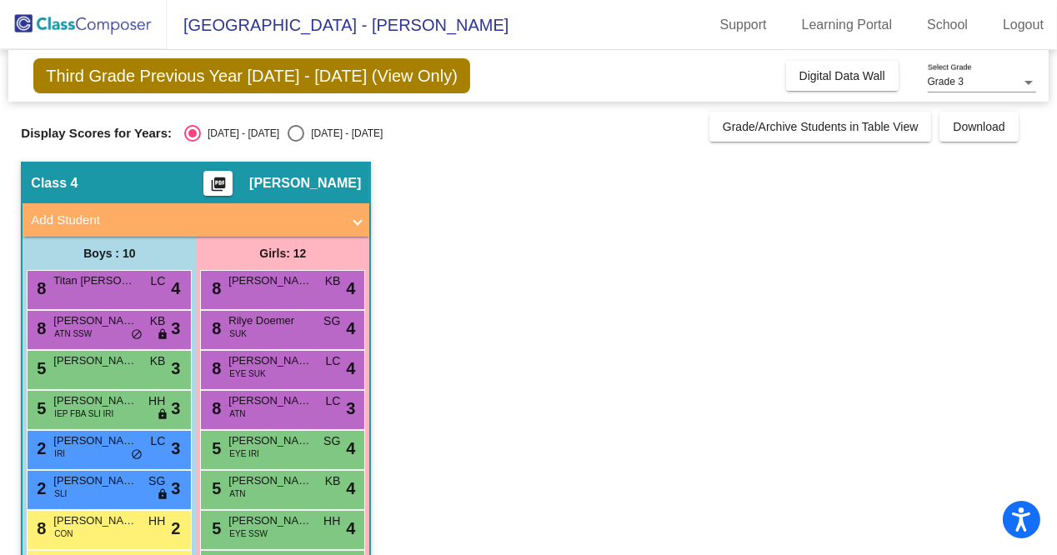
click at [364, 208] on mat-expansion-panel-header "Add Student" at bounding box center [196, 219] width 347 height 33
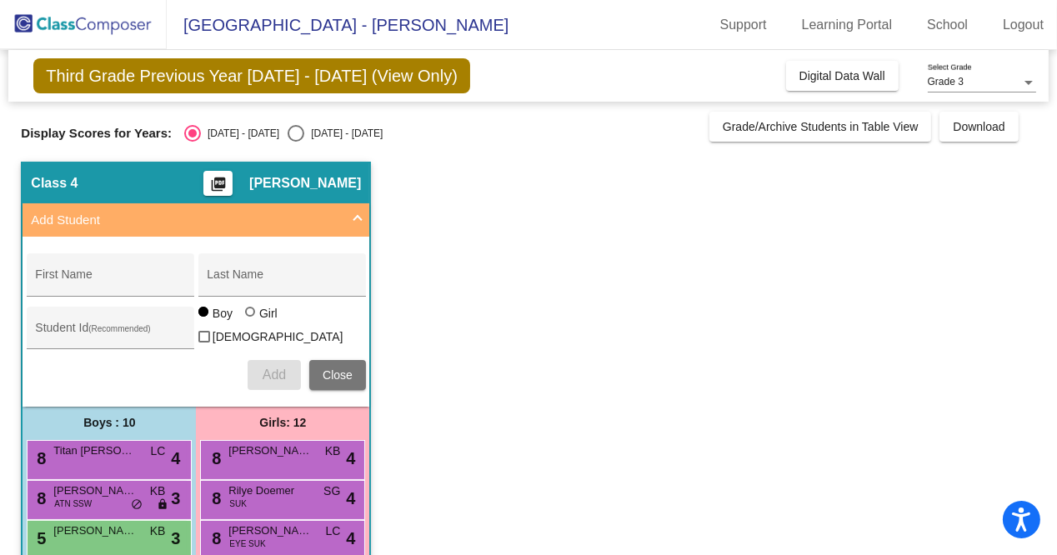
click at [364, 208] on mat-expansion-panel-header "Add Student" at bounding box center [196, 219] width 347 height 33
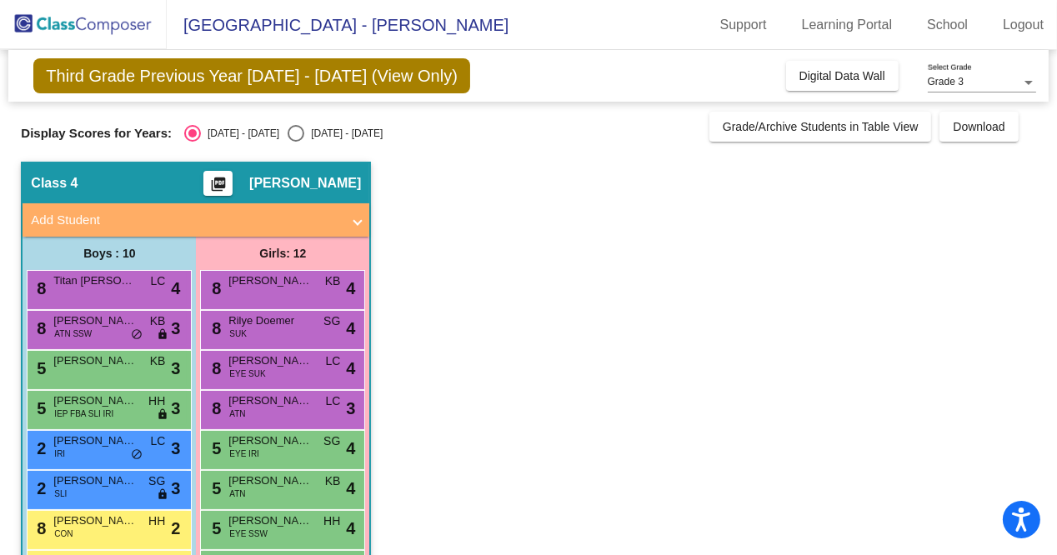
click at [364, 208] on mat-expansion-panel-header "Add Student" at bounding box center [196, 219] width 347 height 33
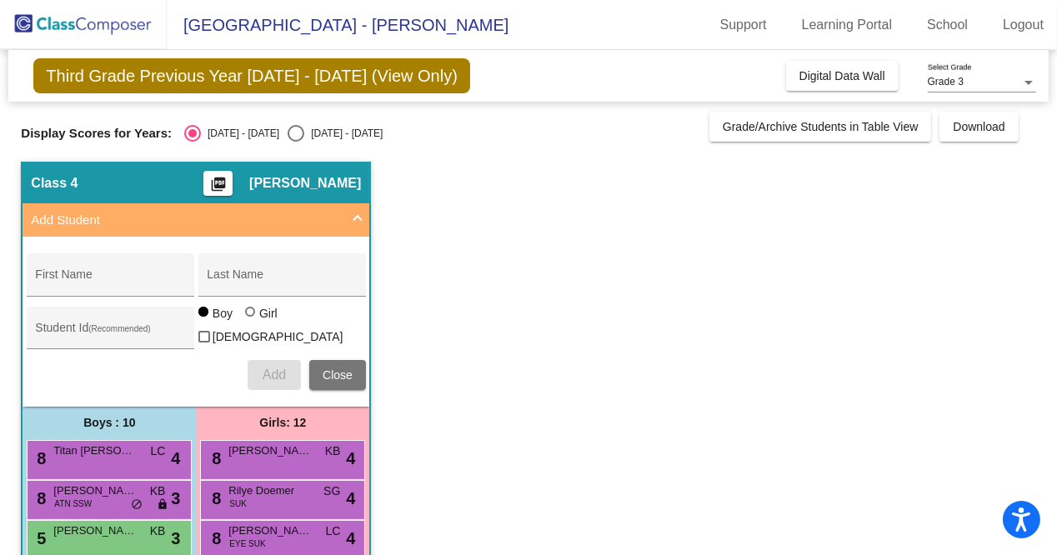
click at [364, 208] on mat-expansion-panel-header "Add Student" at bounding box center [196, 219] width 347 height 33
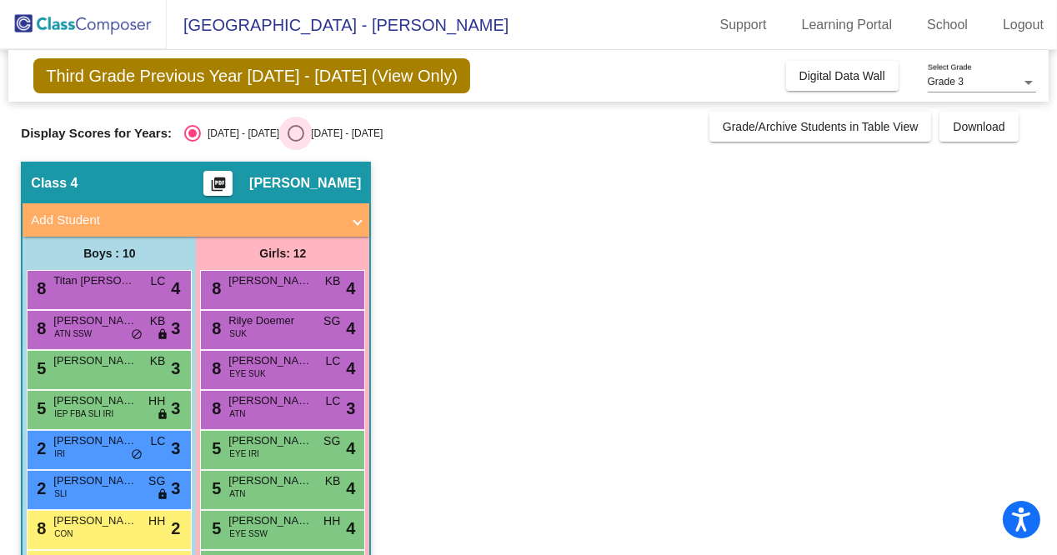
click at [288, 130] on div "Select an option" at bounding box center [296, 133] width 17 height 17
click at [295, 142] on input "[DATE] - [DATE]" at bounding box center [295, 142] width 1 height 1
radio input "true"
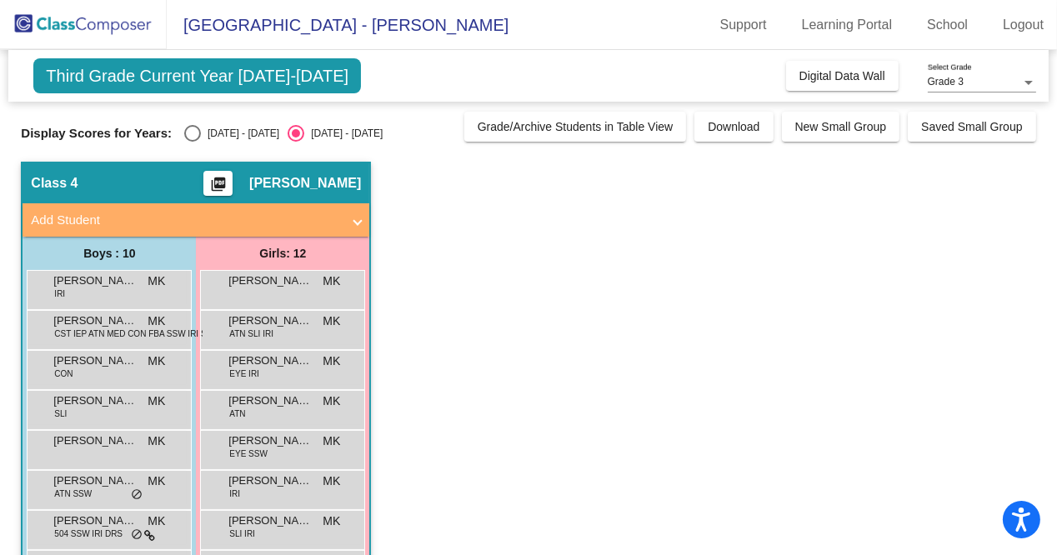
click at [197, 120] on div "Display Scores for Years: [DATE] - [DATE] [DATE] - [DATE] Grade/Archive Student…" at bounding box center [528, 127] width 1015 height 30
click at [198, 141] on div "Select an option" at bounding box center [192, 133] width 17 height 17
click at [193, 142] on input "[DATE] - [DATE]" at bounding box center [192, 142] width 1 height 1
radio input "true"
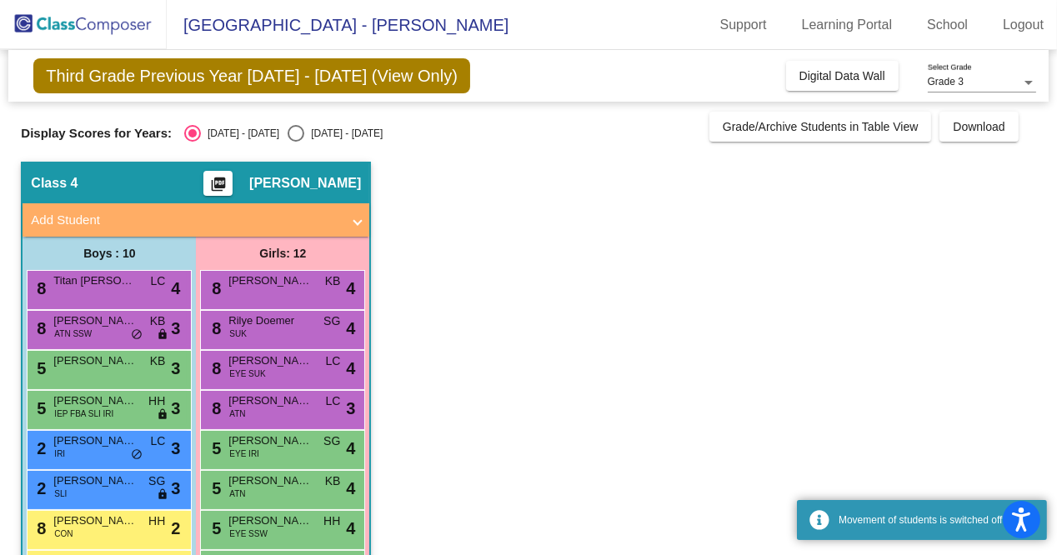
click at [252, 77] on span "Third Grade Previous Year [DATE] - [DATE] (View Only)" at bounding box center [251, 75] width 437 height 35
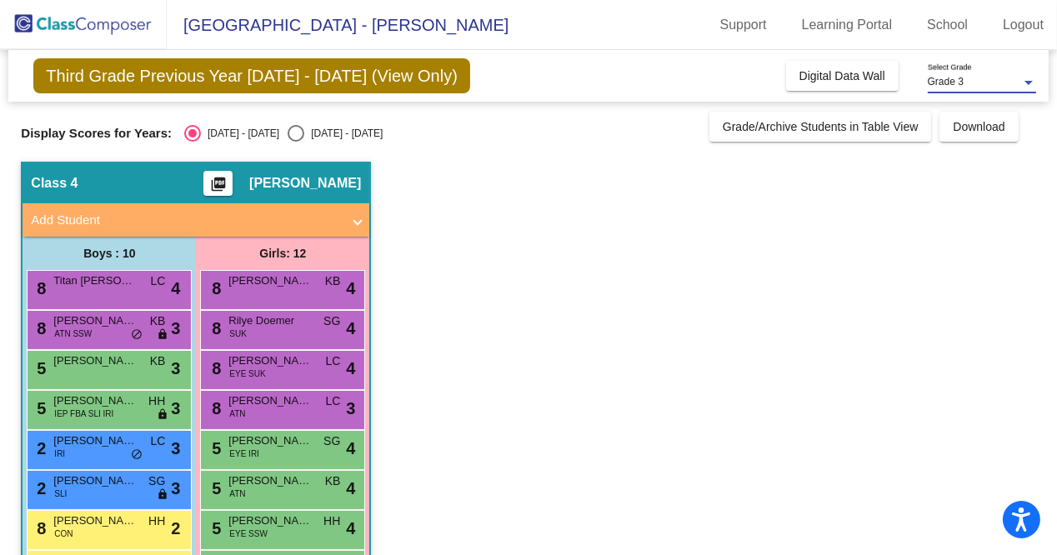
click at [988, 82] on div "Grade 3" at bounding box center [974, 83] width 93 height 12
click at [918, 248] on div at bounding box center [528, 277] width 1057 height 555
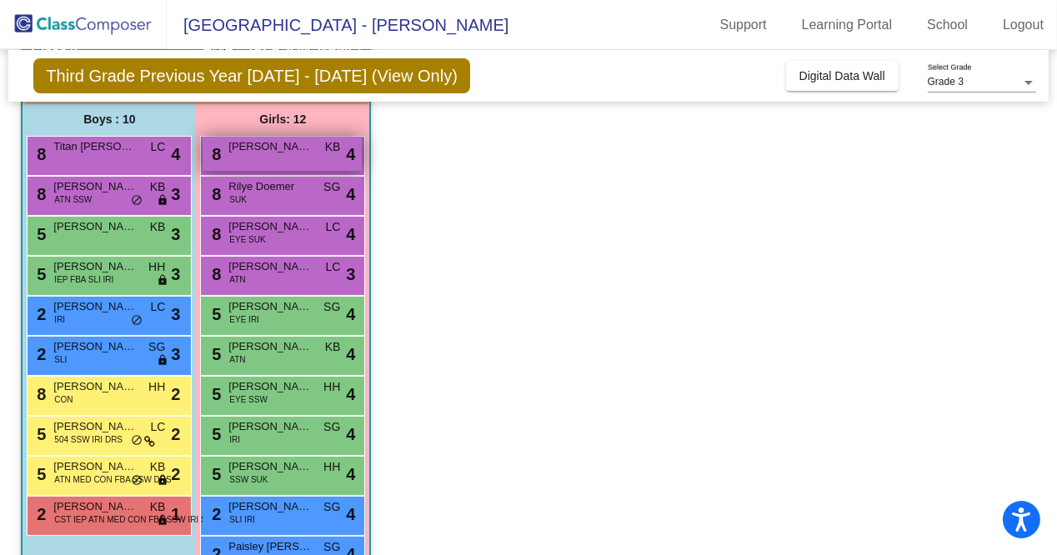
scroll to position [133, 0]
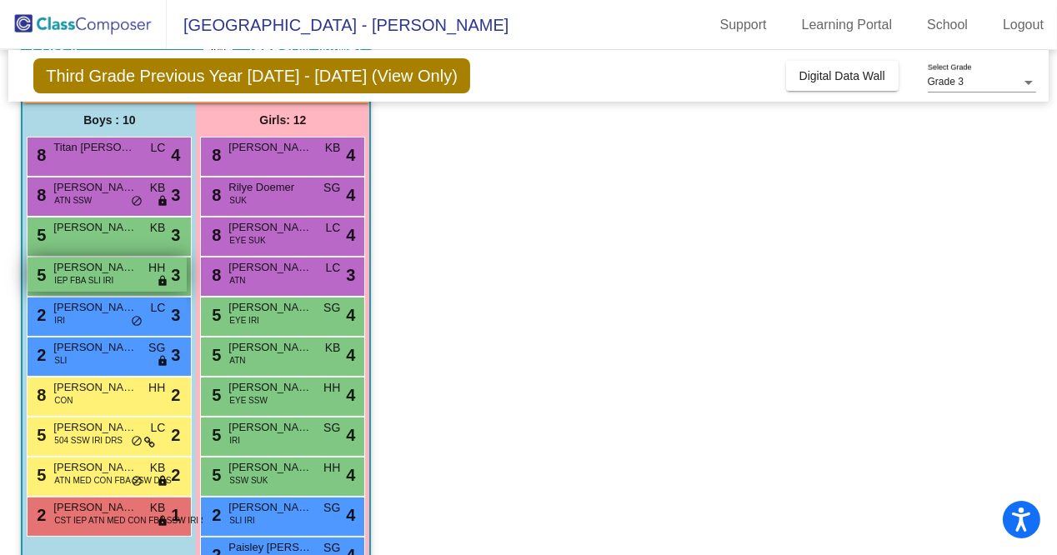
click at [154, 277] on div "5 [PERSON_NAME] IEP FBA SLI IRI HH lock do_not_disturb_alt 3" at bounding box center [107, 275] width 159 height 34
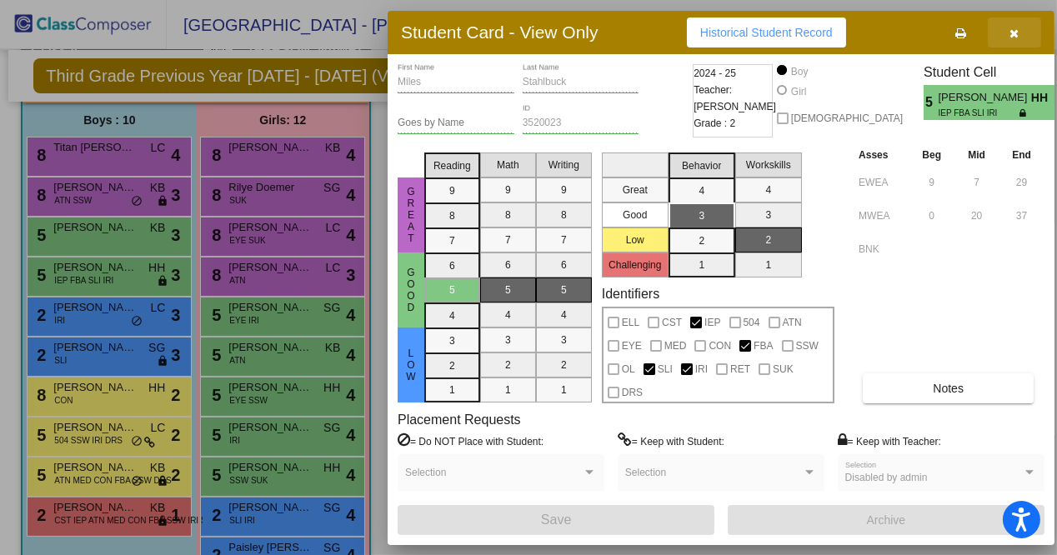
click at [1005, 33] on button "button" at bounding box center [1014, 33] width 53 height 30
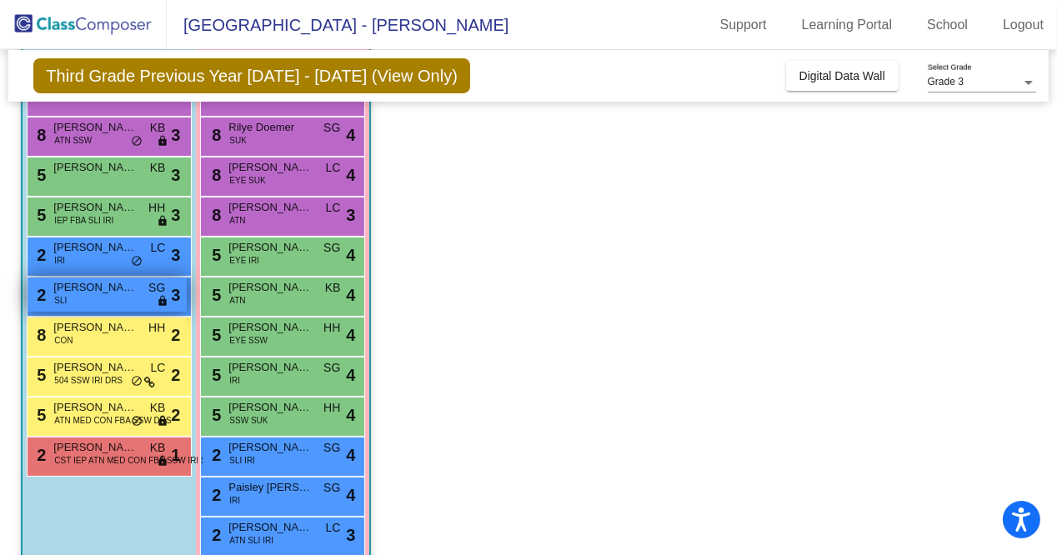
scroll to position [220, 0]
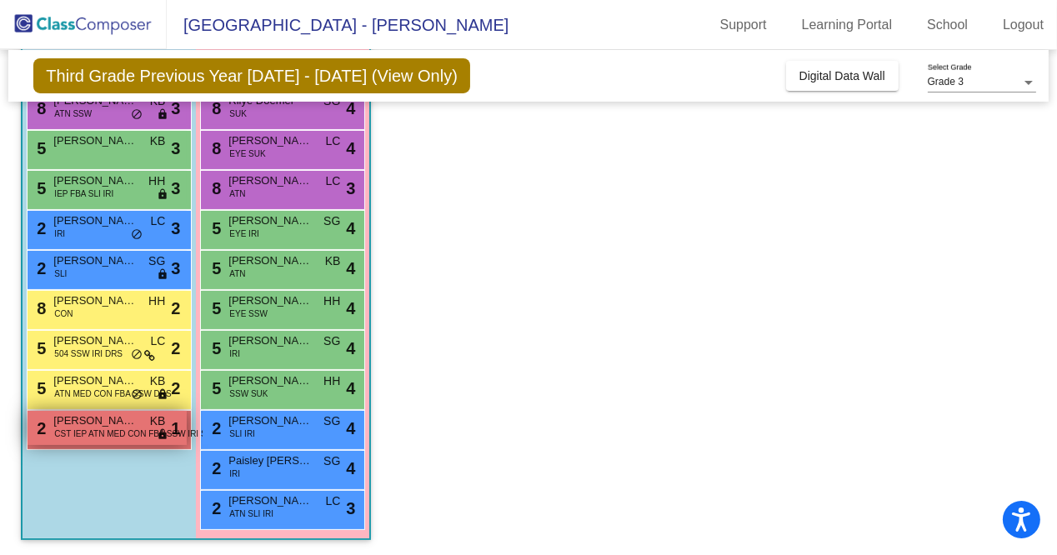
click at [157, 435] on span "lock" at bounding box center [163, 434] width 12 height 13
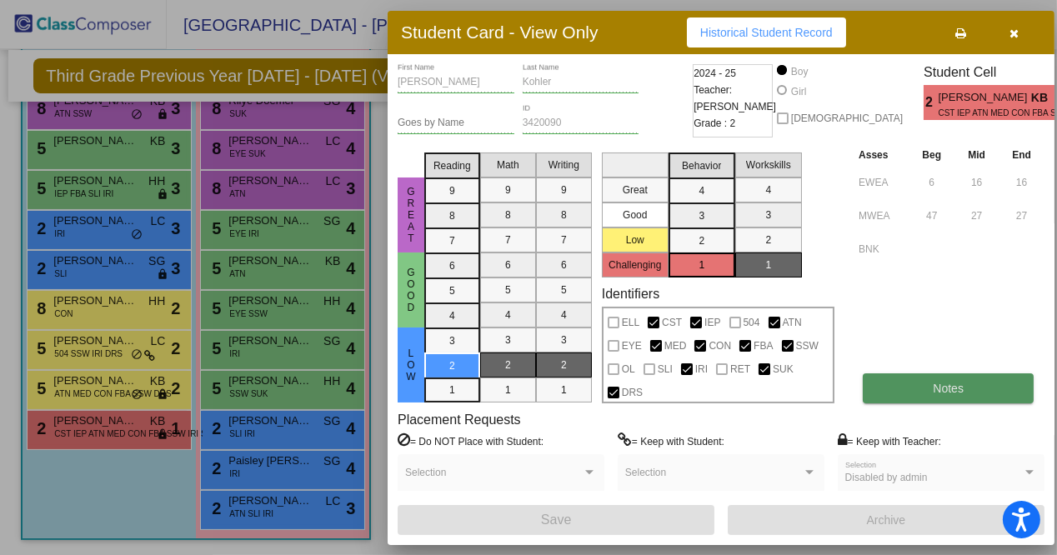
click at [884, 393] on button "Notes" at bounding box center [948, 388] width 171 height 30
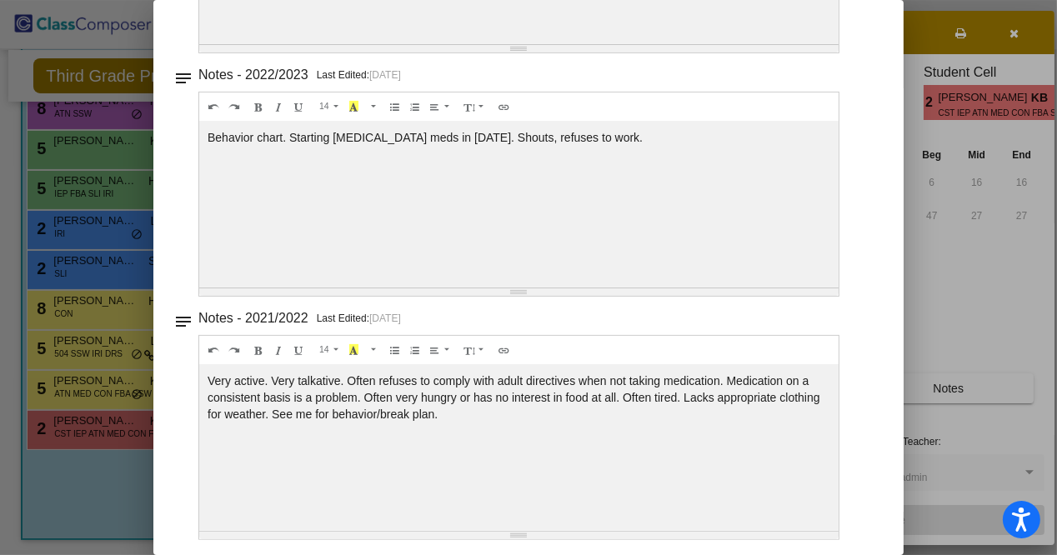
scroll to position [549, 0]
click at [17, 358] on div at bounding box center [528, 277] width 1057 height 555
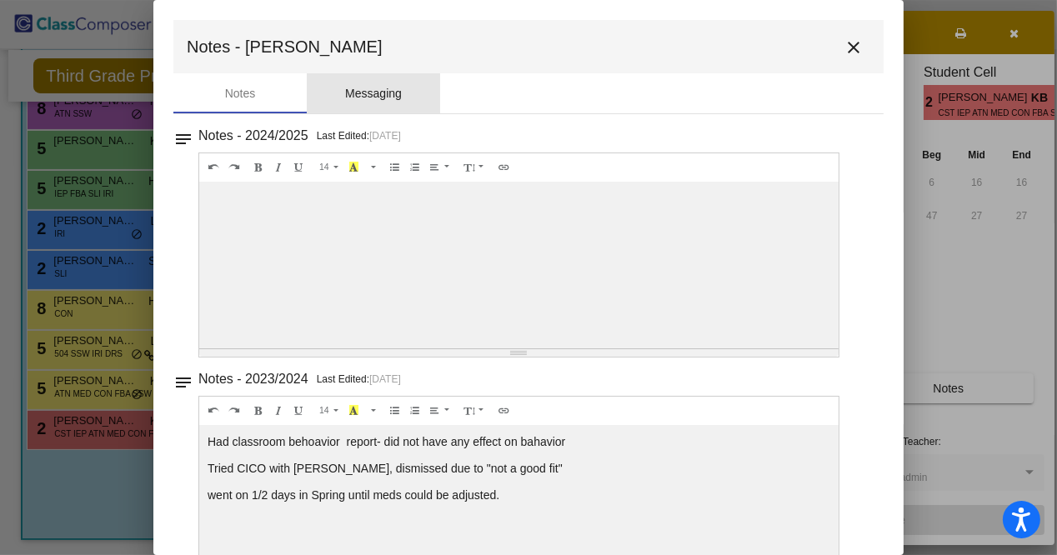
click at [355, 89] on div "Messaging" at bounding box center [373, 94] width 57 height 18
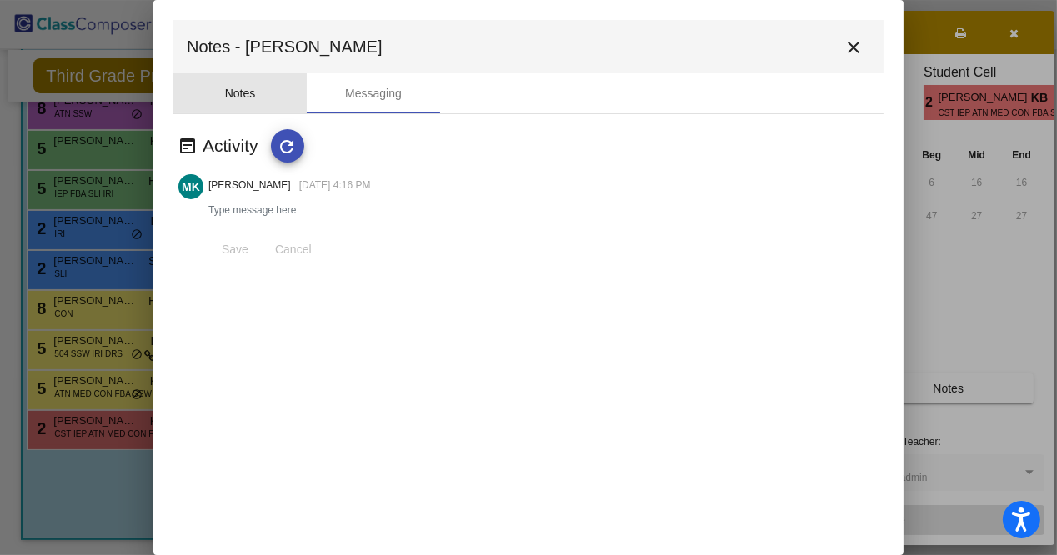
click at [246, 89] on div "Notes" at bounding box center [240, 94] width 31 height 18
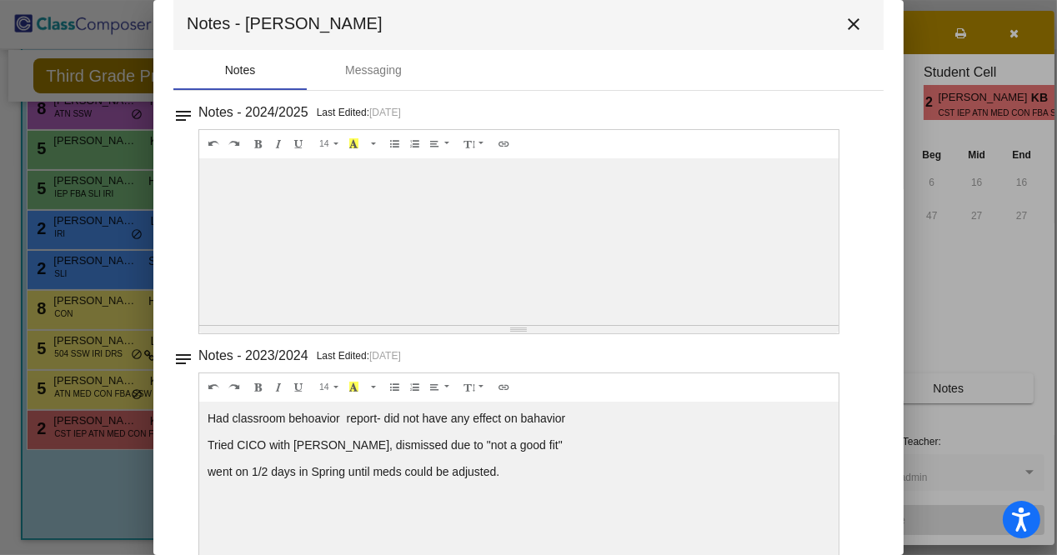
scroll to position [17, 0]
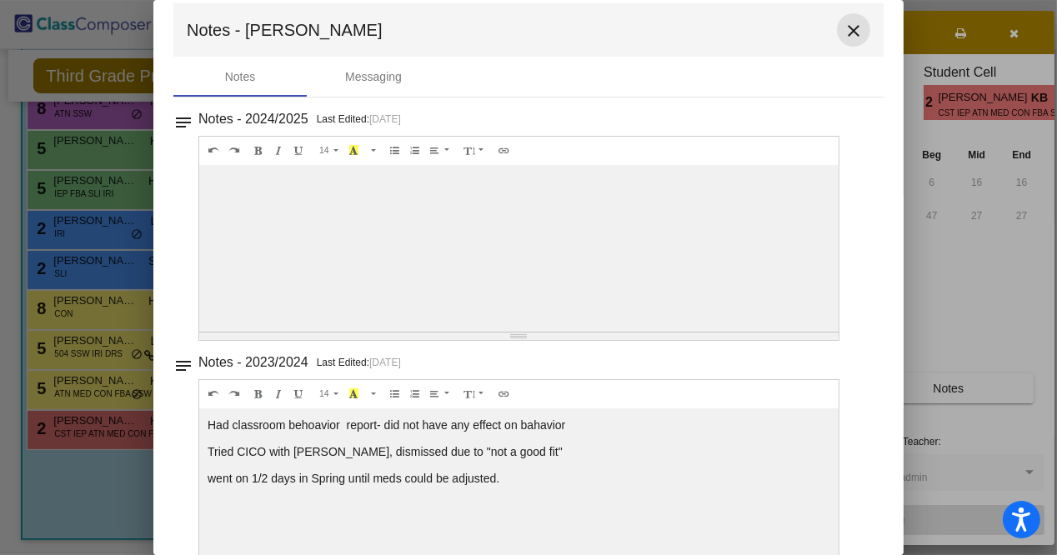
click at [852, 29] on mat-icon "close" at bounding box center [854, 31] width 20 height 20
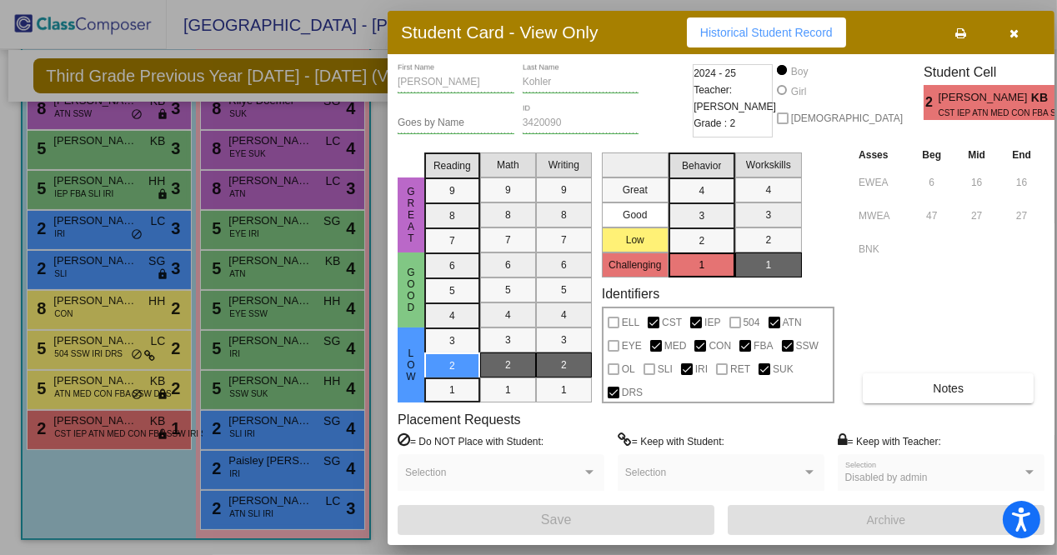
click at [709, 37] on button "Historical Student Record" at bounding box center [766, 33] width 159 height 30
click at [1015, 29] on icon "button" at bounding box center [1014, 34] width 9 height 12
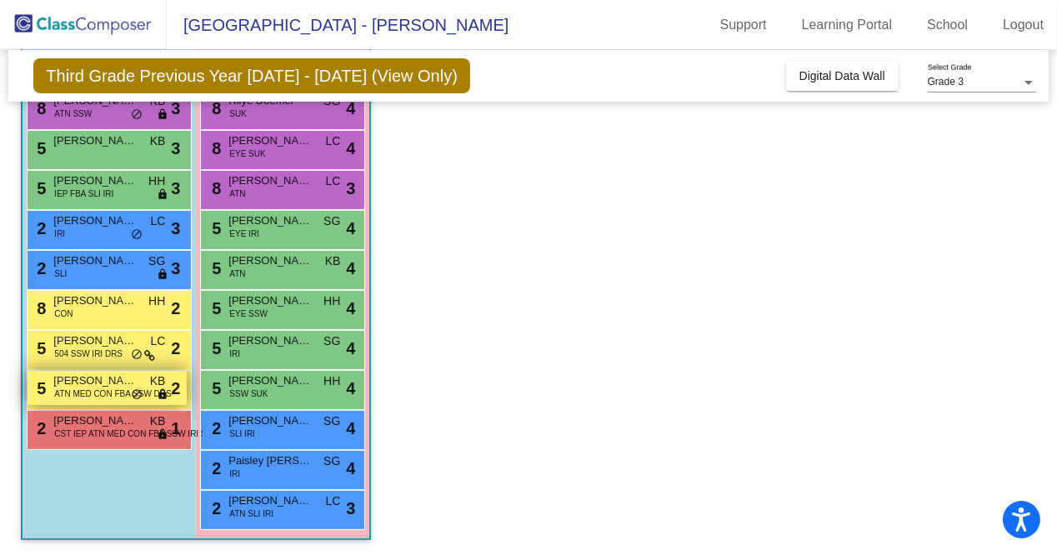
click at [90, 389] on span "ATN MED CON FBA SSW DRS" at bounding box center [112, 394] width 117 height 13
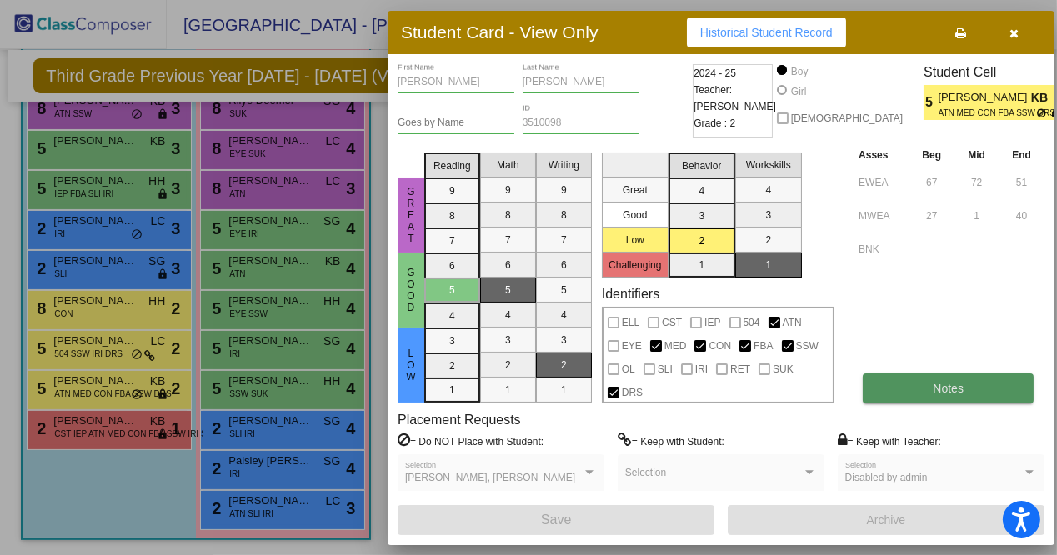
click at [934, 392] on button "Notes" at bounding box center [948, 388] width 171 height 30
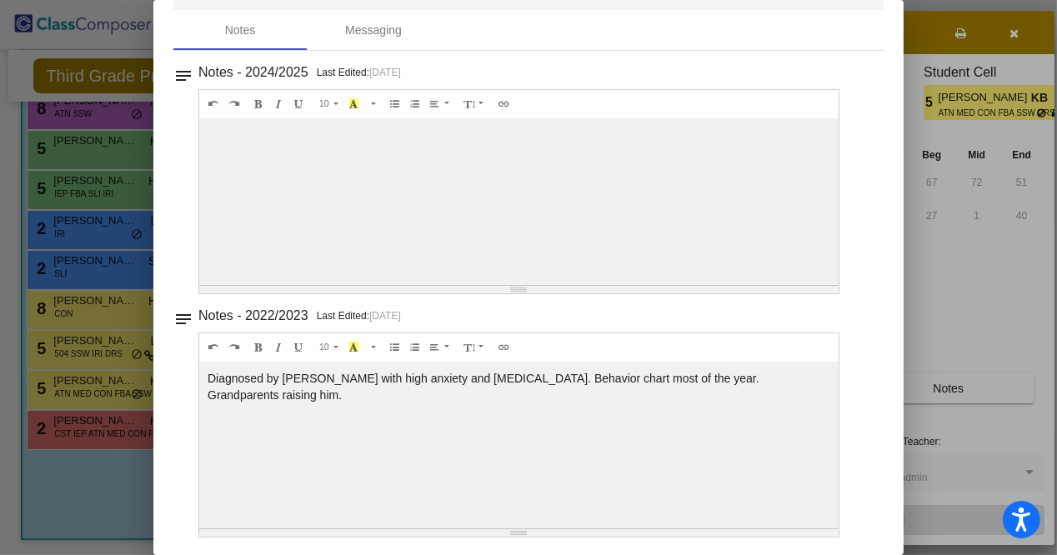
scroll to position [0, 0]
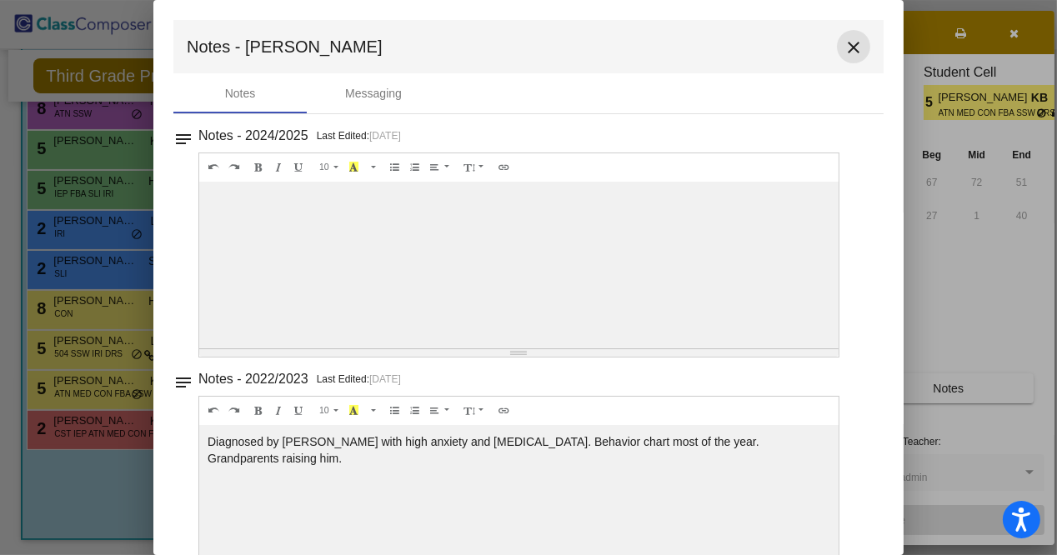
click at [847, 43] on mat-icon "close" at bounding box center [854, 48] width 20 height 20
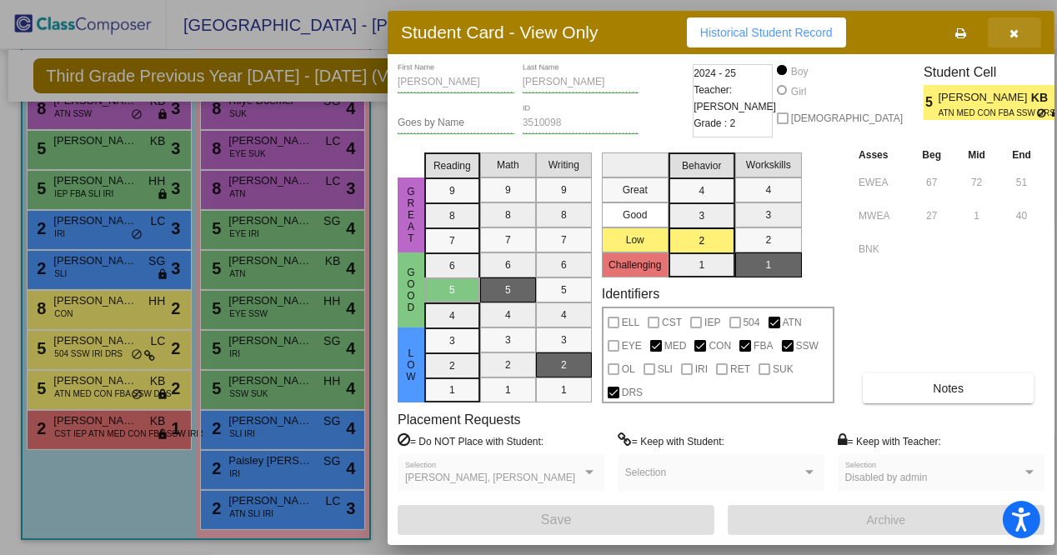
click at [1029, 21] on button "button" at bounding box center [1014, 33] width 53 height 30
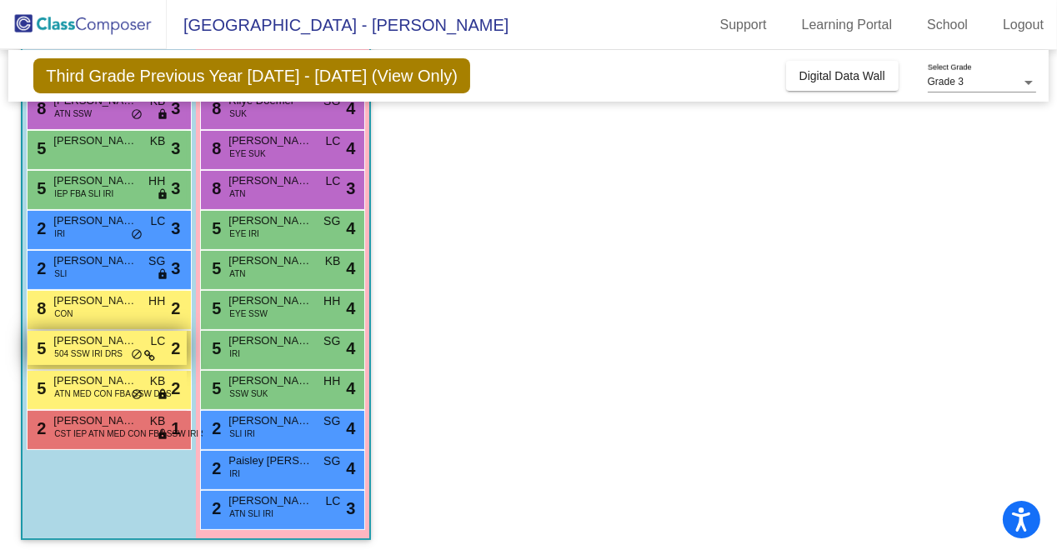
click at [74, 348] on span "504 SSW IRI DRS" at bounding box center [88, 354] width 68 height 13
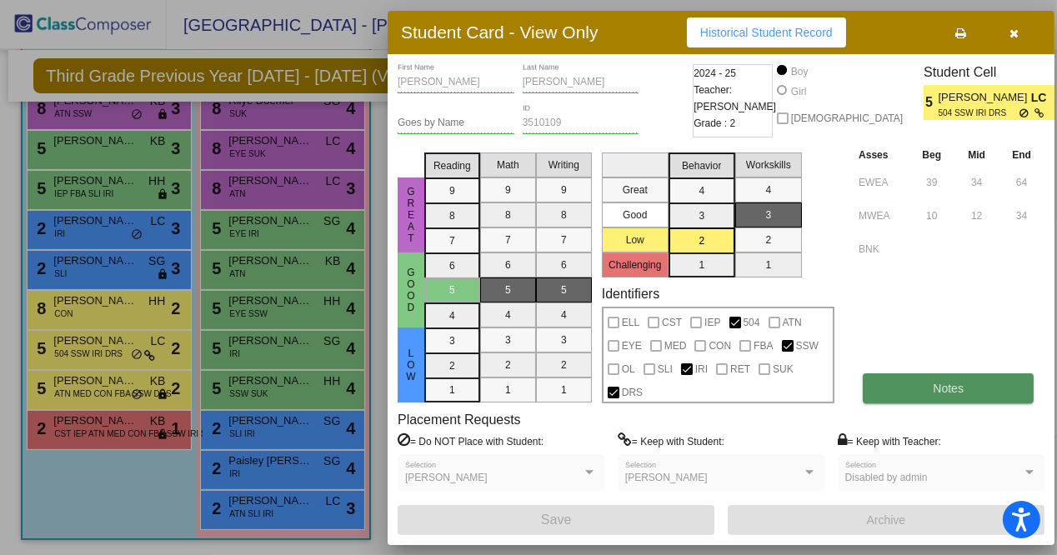
click at [935, 393] on button "Notes" at bounding box center [948, 388] width 171 height 30
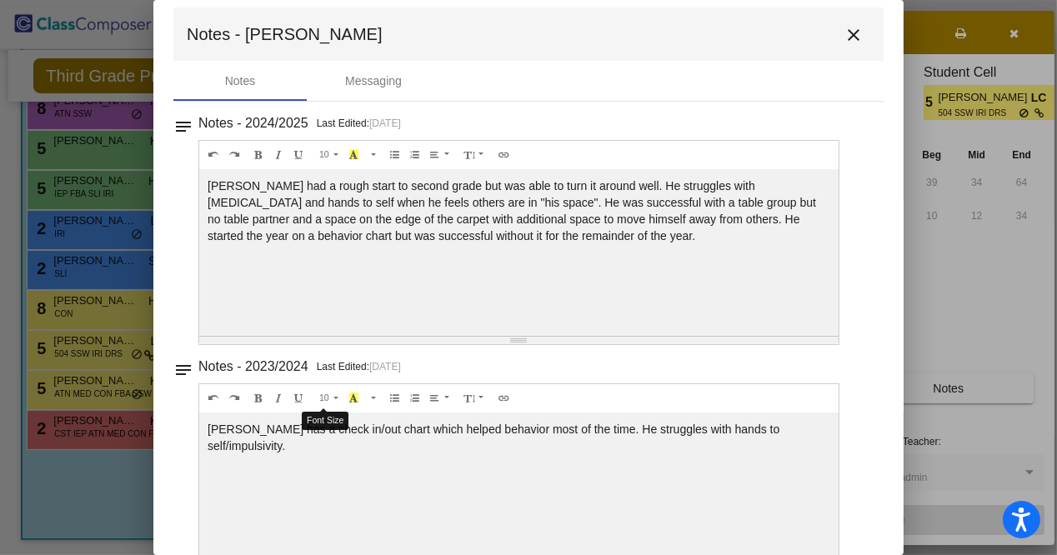
scroll to position [12, 0]
click at [851, 43] on mat-icon "close" at bounding box center [854, 36] width 20 height 20
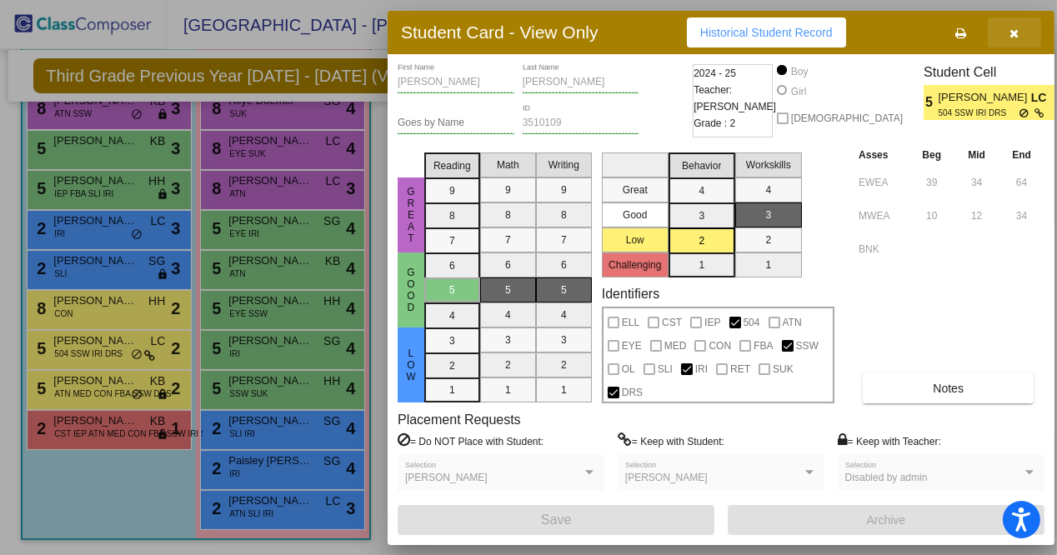
click at [1015, 43] on button "button" at bounding box center [1014, 33] width 53 height 30
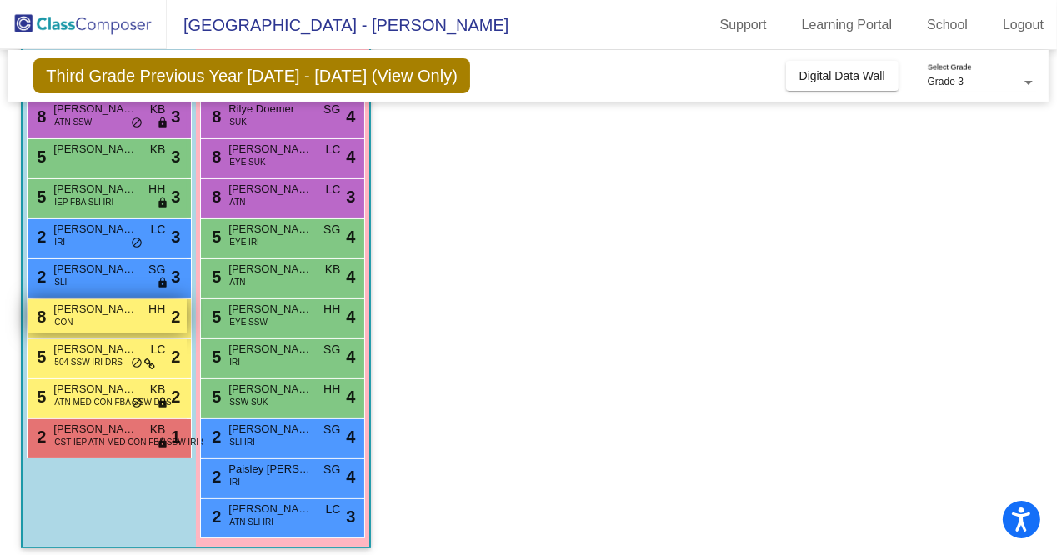
scroll to position [204, 0]
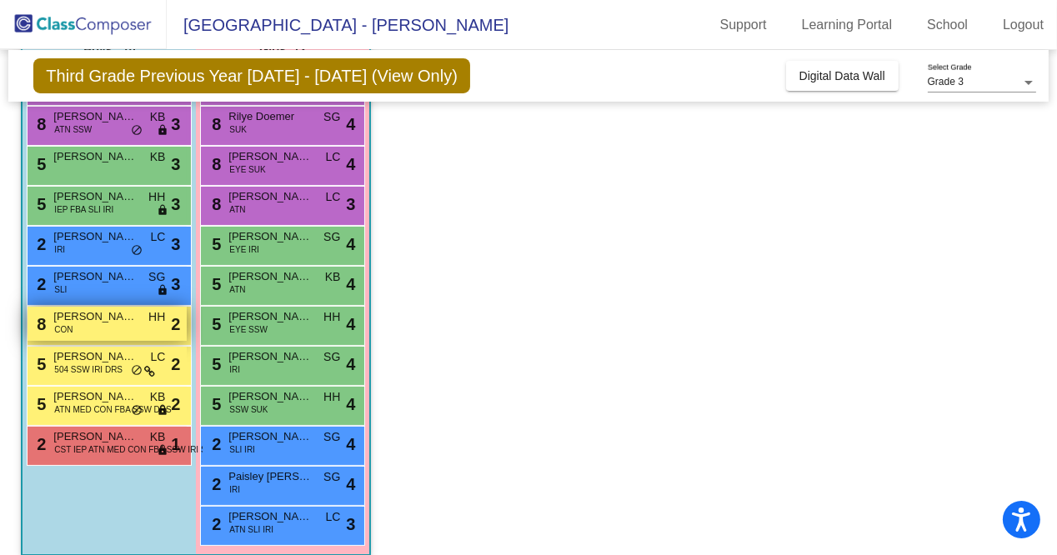
click at [104, 319] on span "[PERSON_NAME]" at bounding box center [94, 316] width 83 height 17
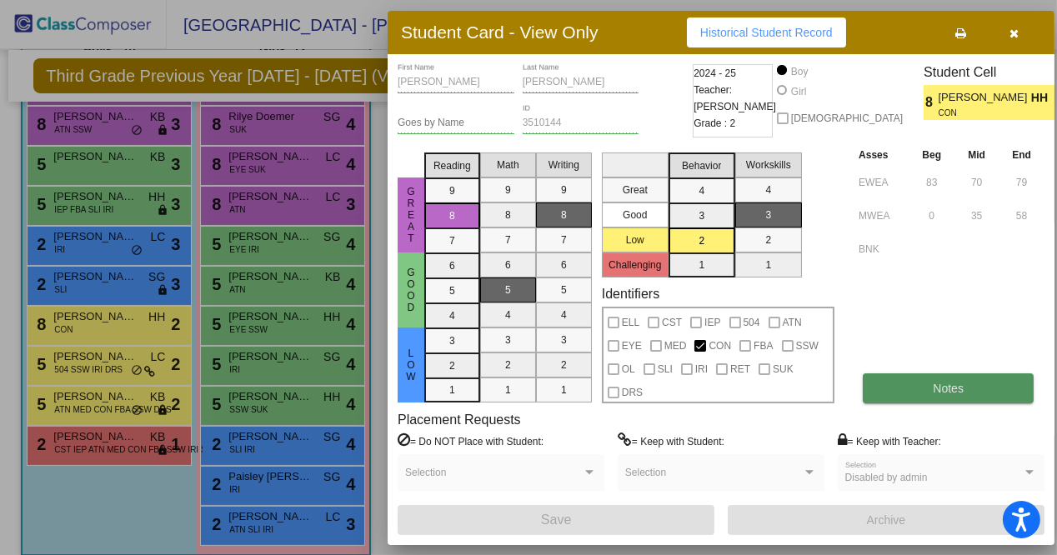
click at [894, 383] on button "Notes" at bounding box center [948, 388] width 171 height 30
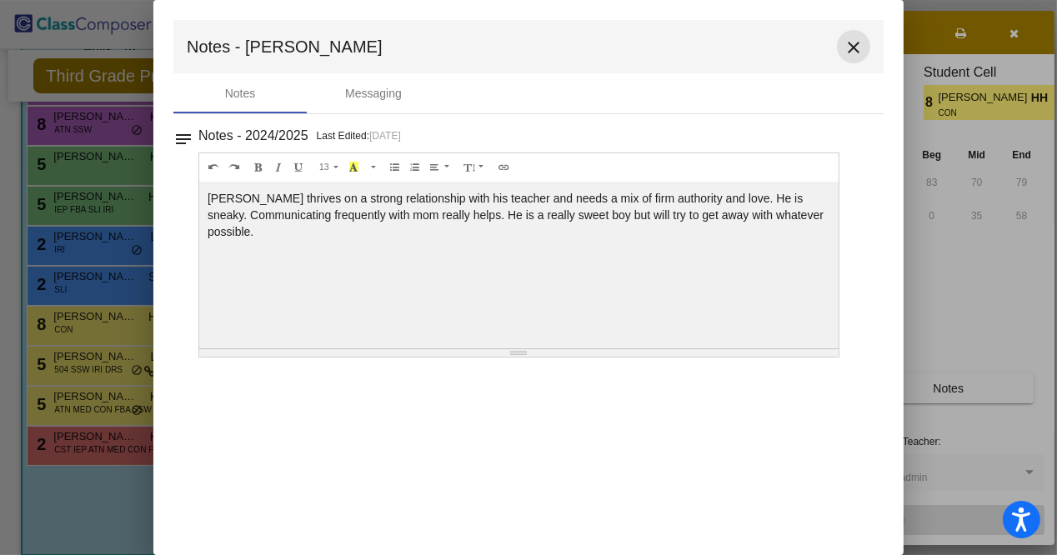
click at [854, 42] on mat-icon "close" at bounding box center [854, 48] width 20 height 20
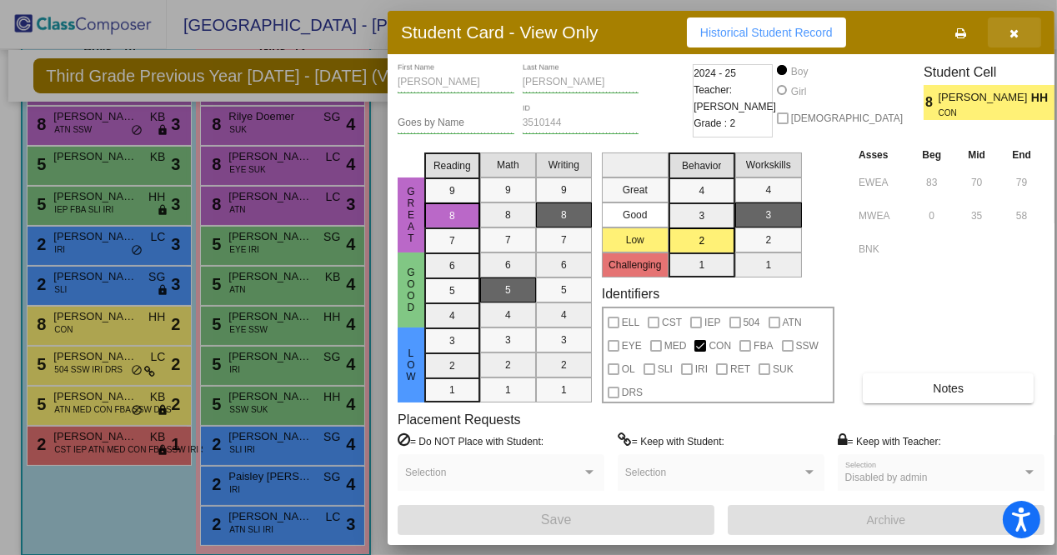
click at [1022, 34] on button "button" at bounding box center [1014, 33] width 53 height 30
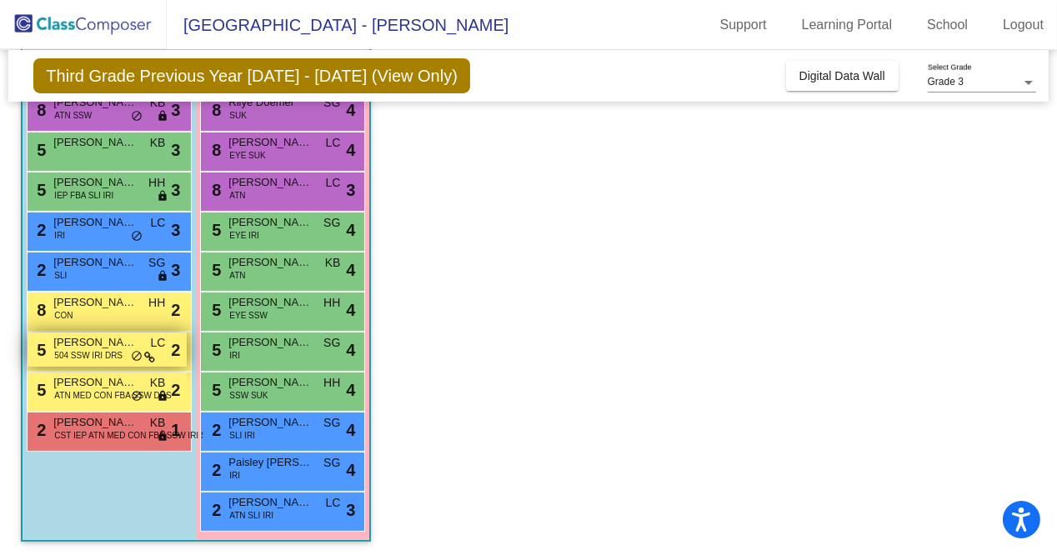
scroll to position [218, 0]
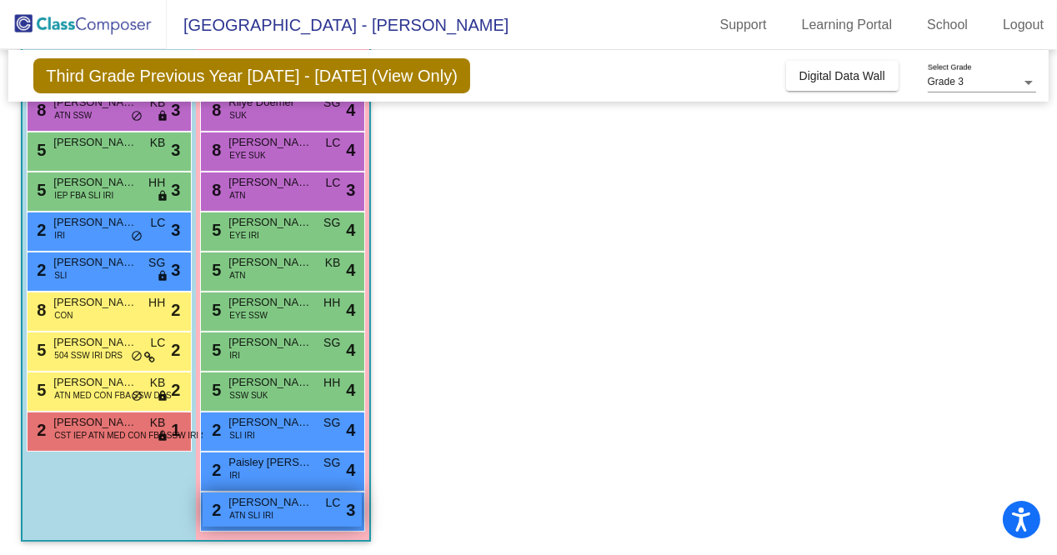
click at [250, 515] on span "ATN SLI IRI" at bounding box center [251, 515] width 44 height 13
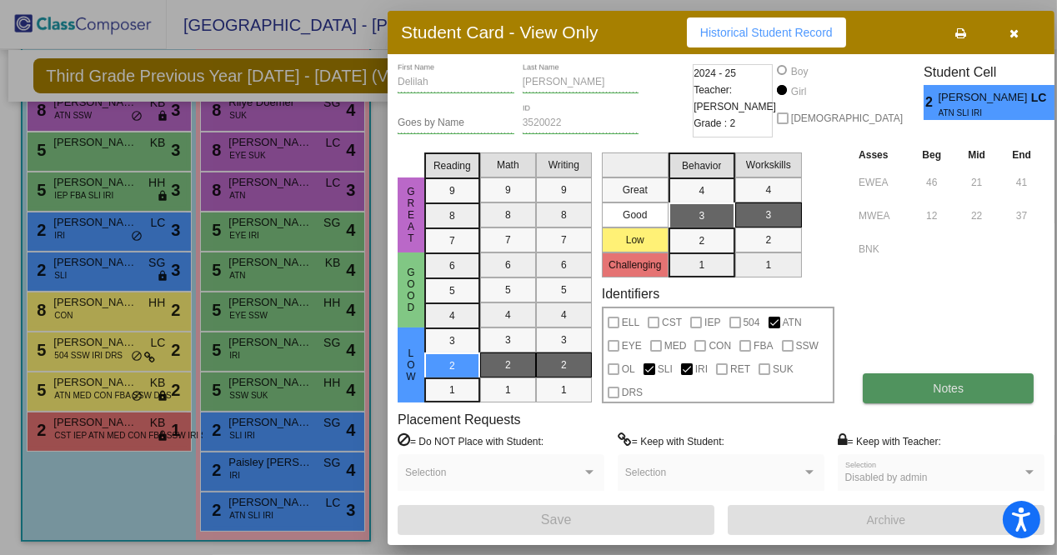
click at [887, 384] on button "Notes" at bounding box center [948, 388] width 171 height 30
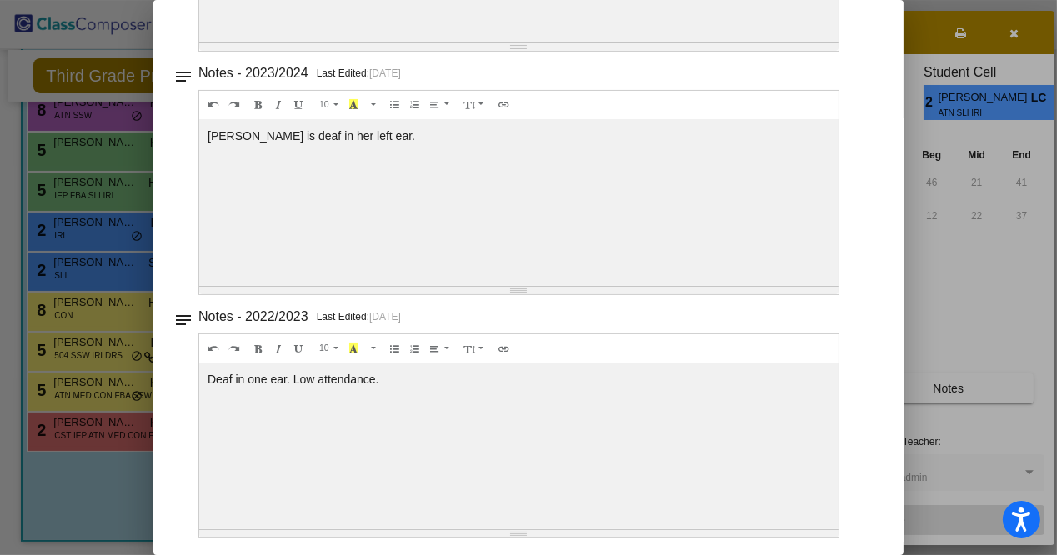
scroll to position [0, 0]
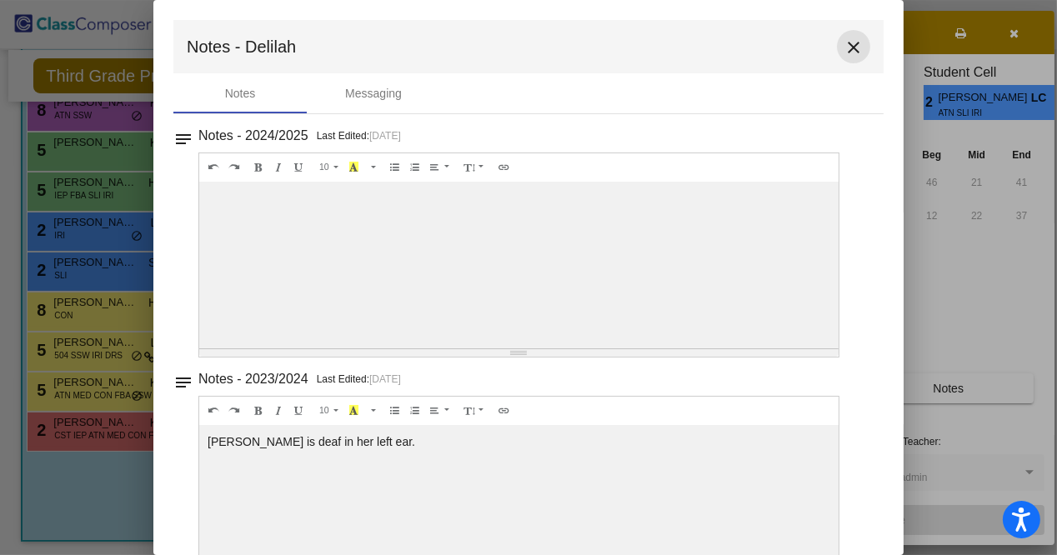
click at [844, 51] on mat-icon "close" at bounding box center [854, 48] width 20 height 20
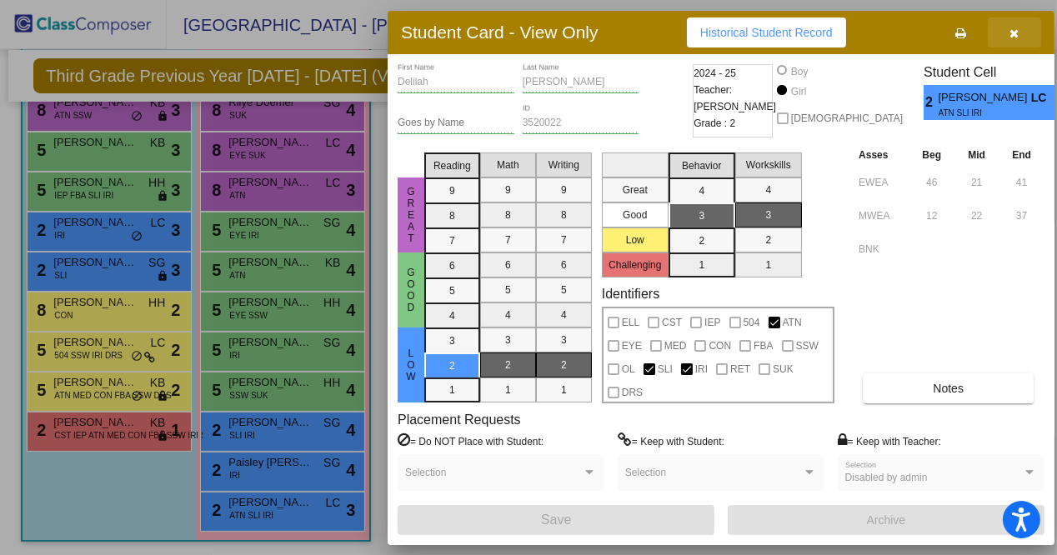
click at [1010, 36] on icon "button" at bounding box center [1014, 34] width 9 height 12
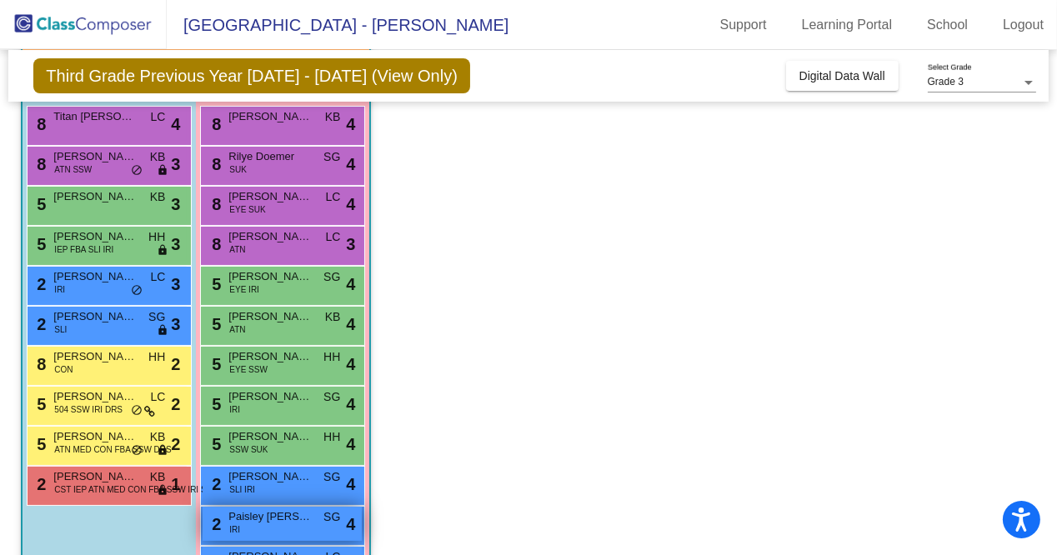
scroll to position [145, 0]
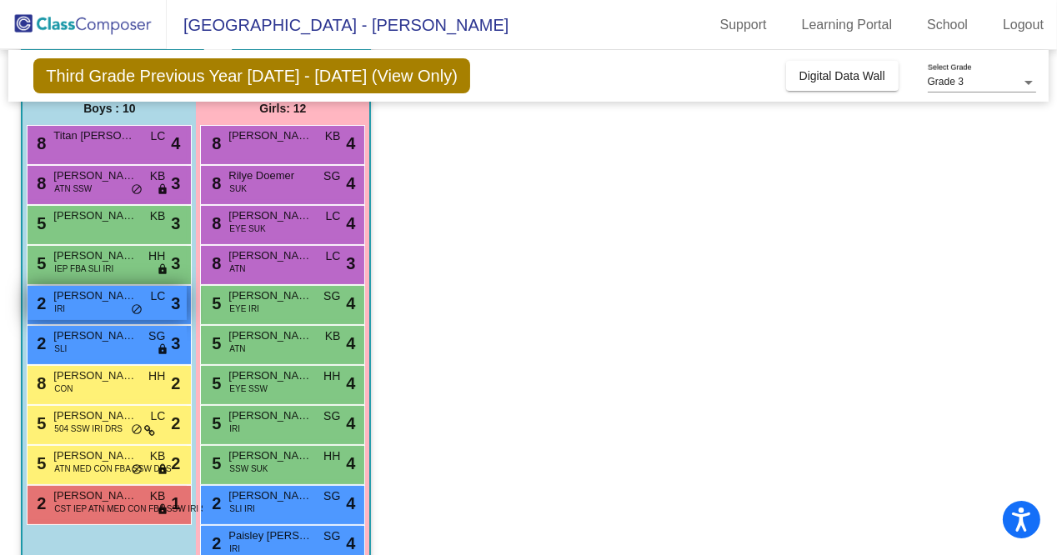
click at [81, 303] on div "2 [PERSON_NAME] IRI LC lock do_not_disturb_alt 3" at bounding box center [107, 303] width 159 height 34
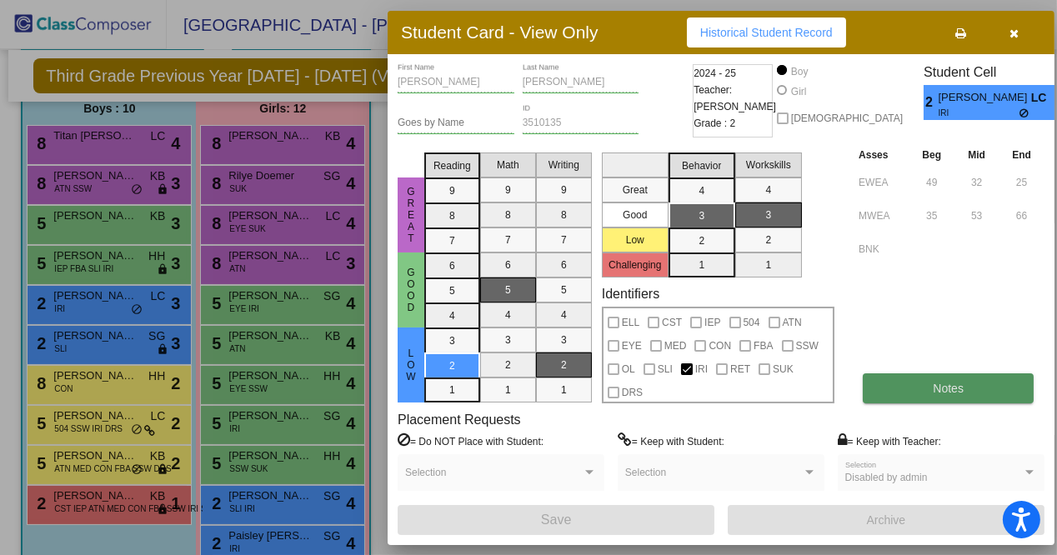
click at [935, 389] on span "Notes" at bounding box center [948, 388] width 31 height 13
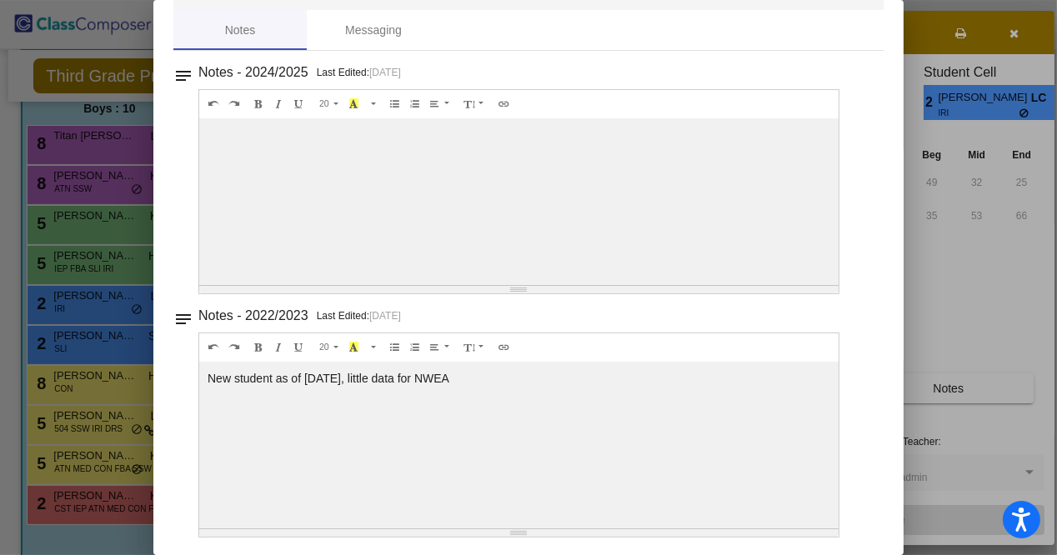
scroll to position [0, 0]
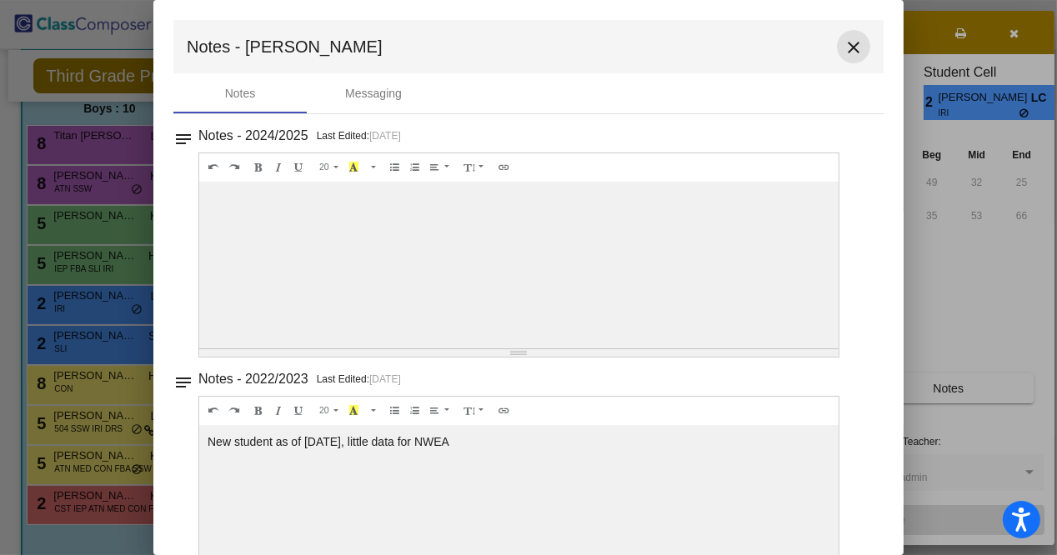
click at [844, 52] on mat-icon "close" at bounding box center [854, 48] width 20 height 20
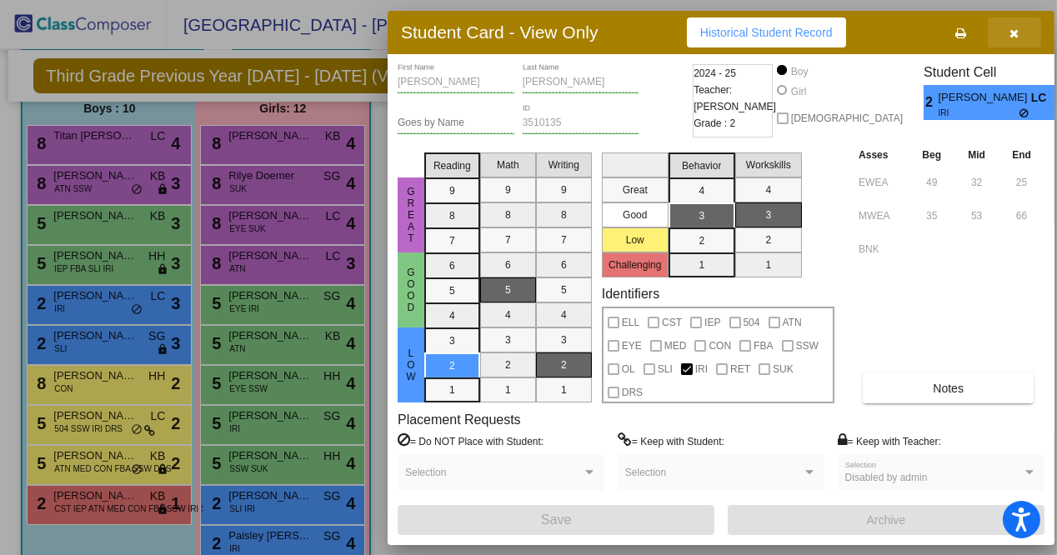
click at [1015, 29] on icon "button" at bounding box center [1014, 34] width 9 height 12
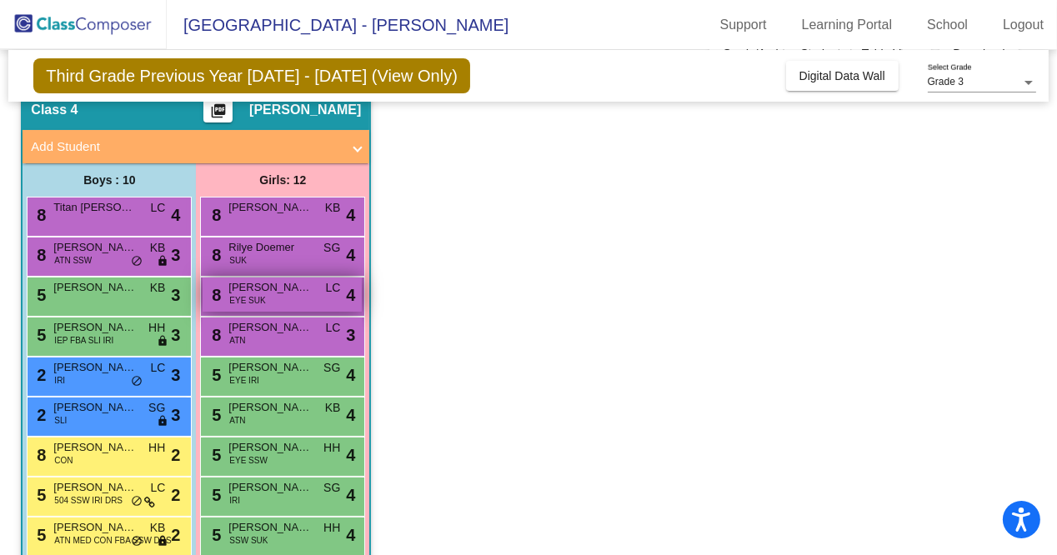
scroll to position [70, 0]
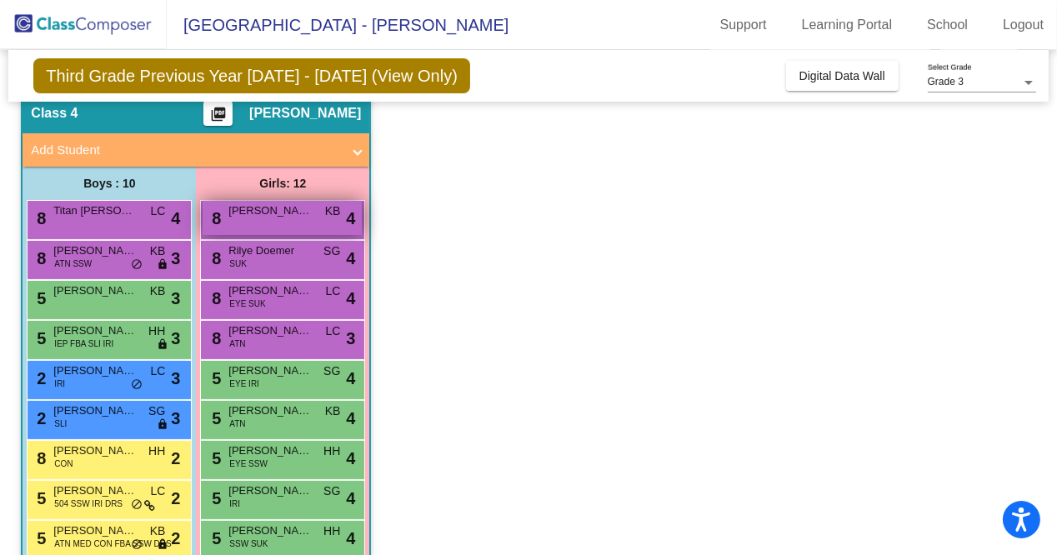
click at [263, 220] on div "8 [PERSON_NAME] KB lock do_not_disturb_alt 4" at bounding box center [282, 218] width 159 height 34
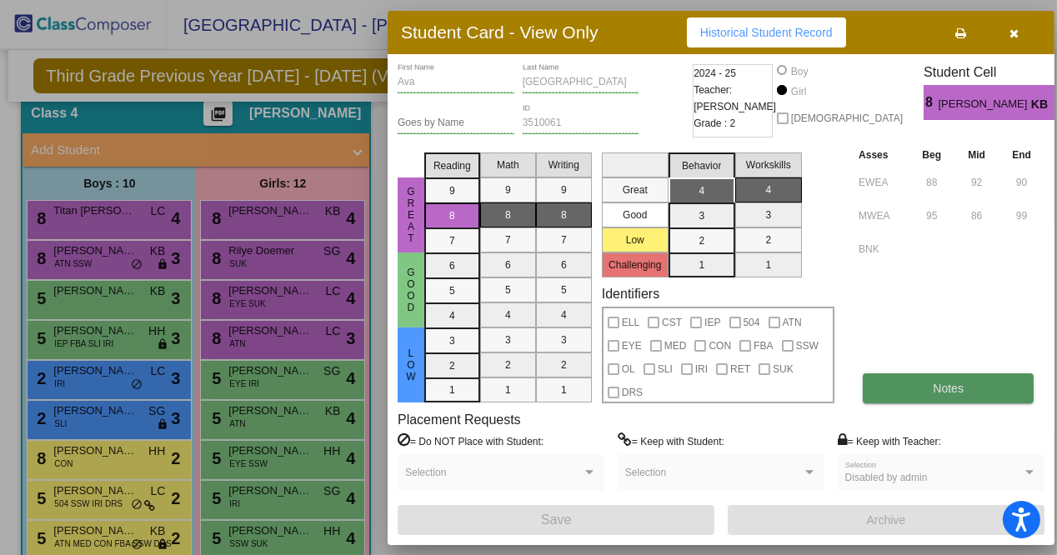
click at [902, 383] on button "Notes" at bounding box center [948, 388] width 171 height 30
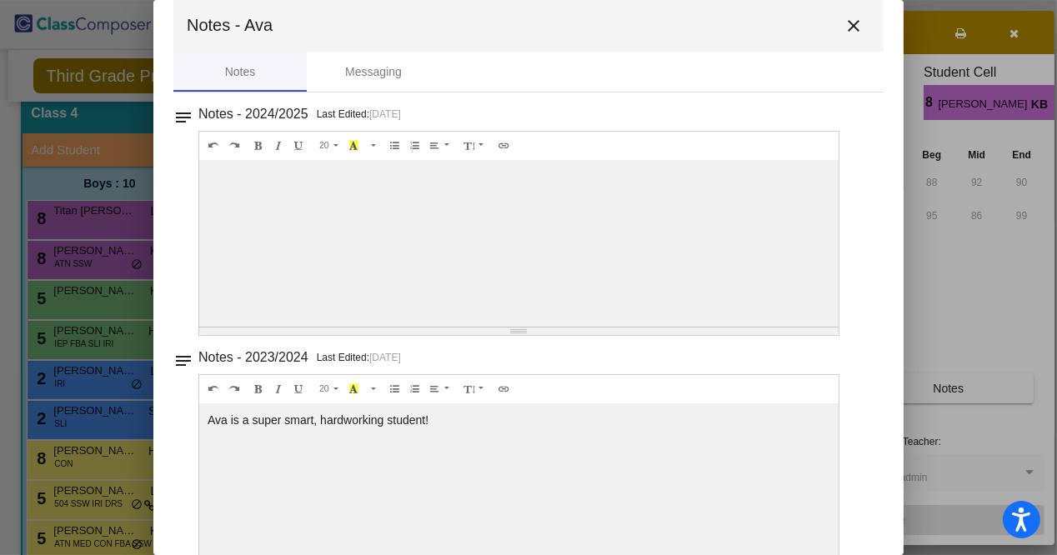
scroll to position [0, 0]
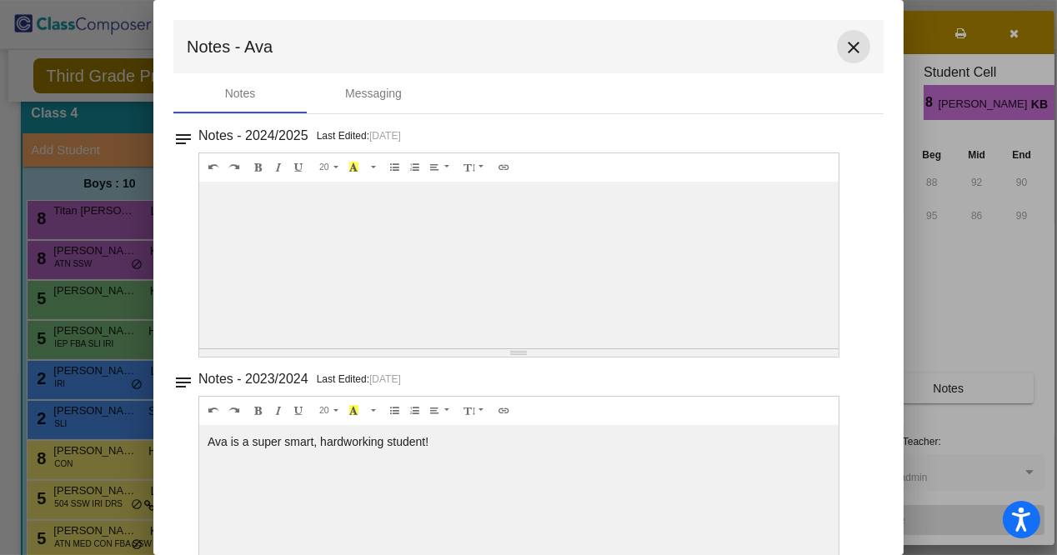
click at [844, 53] on mat-icon "close" at bounding box center [854, 48] width 20 height 20
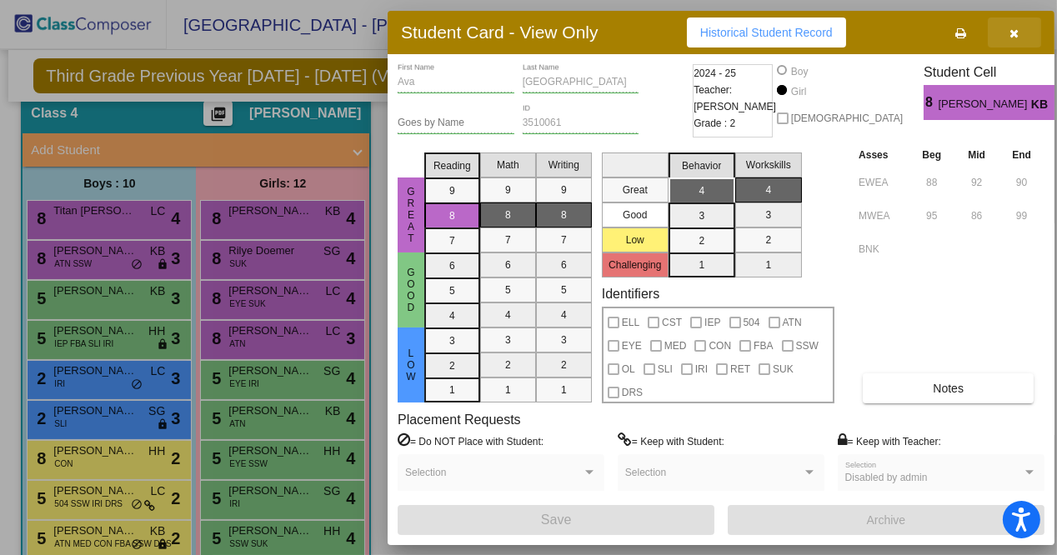
click at [1019, 39] on button "button" at bounding box center [1014, 33] width 53 height 30
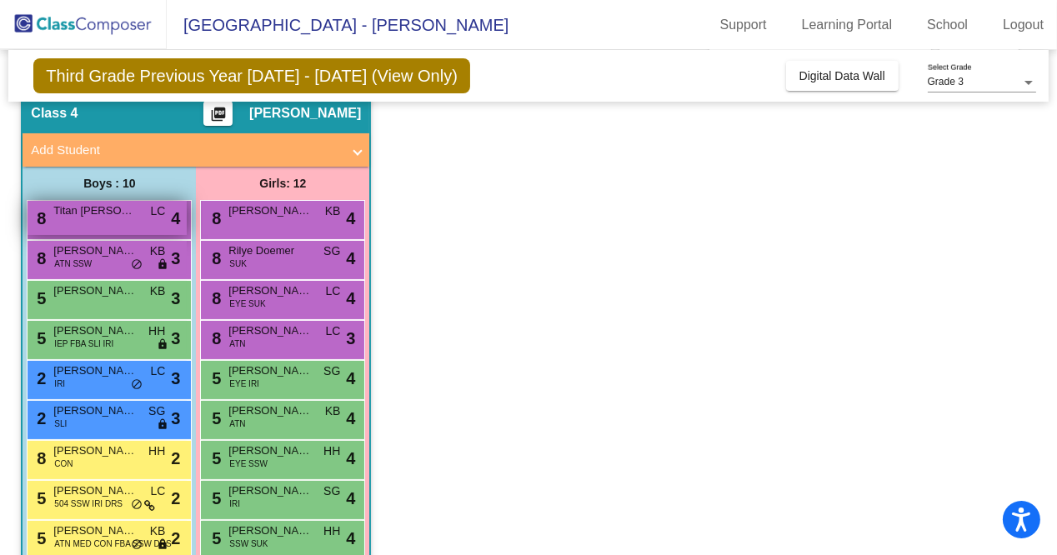
click at [145, 228] on div "8 Titan [PERSON_NAME] lock do_not_disturb_alt 4" at bounding box center [107, 218] width 159 height 34
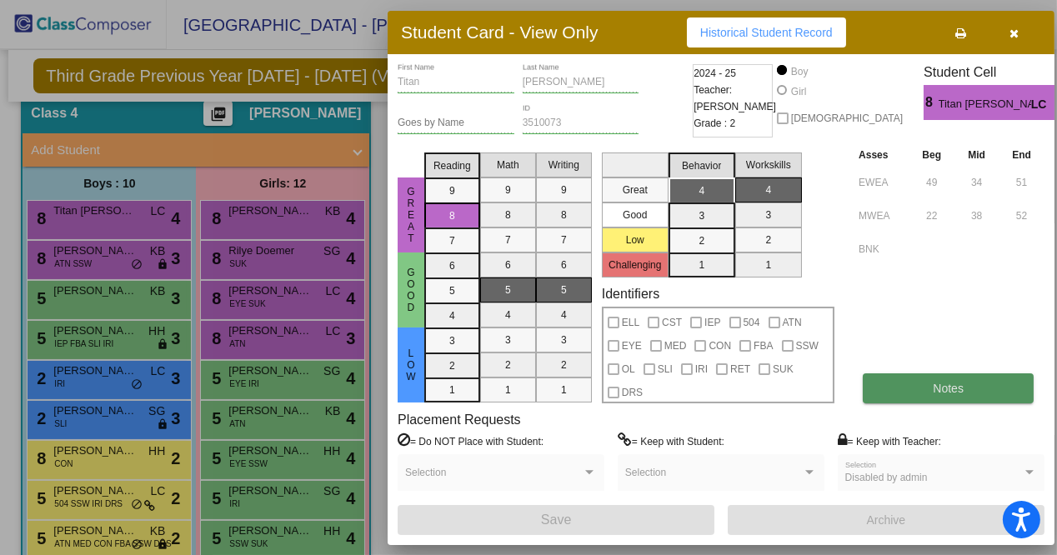
click at [920, 401] on button "Notes" at bounding box center [948, 388] width 171 height 30
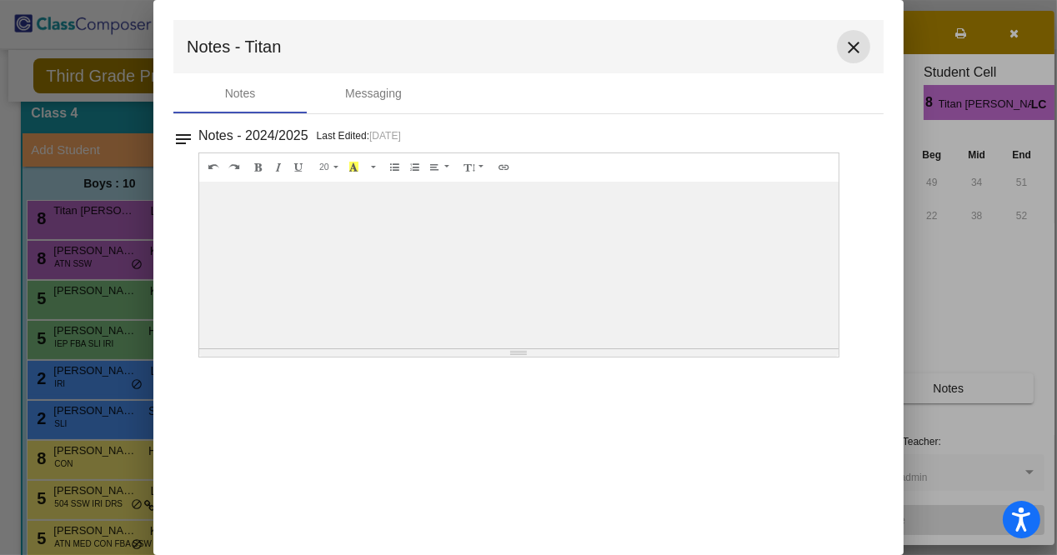
click at [849, 40] on mat-icon "close" at bounding box center [854, 48] width 20 height 20
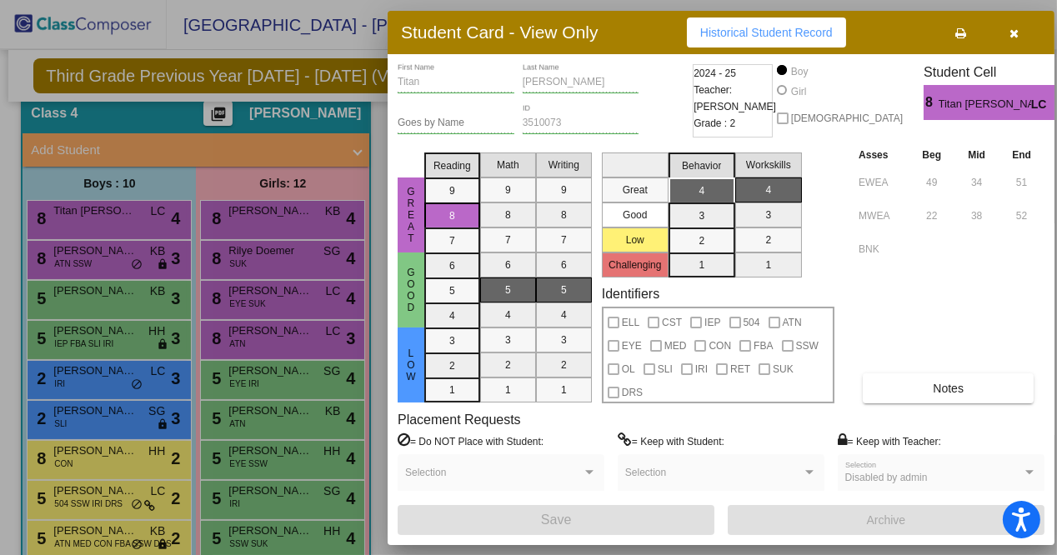
click at [998, 13] on div "Student Card - View Only Historical Student Record" at bounding box center [721, 32] width 667 height 43
click at [1022, 39] on button "button" at bounding box center [1014, 33] width 53 height 30
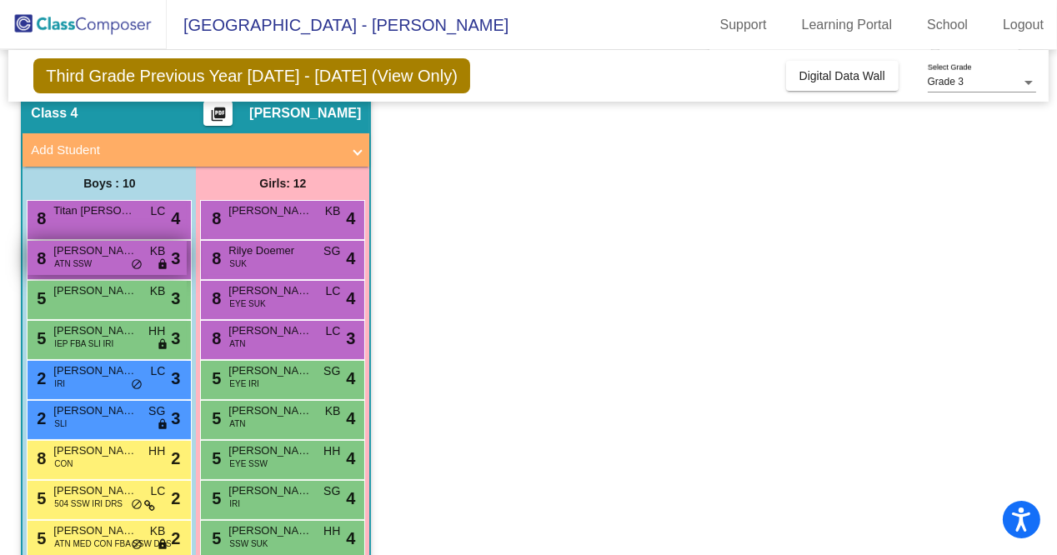
click at [111, 259] on div "8 [PERSON_NAME] ATN SSW KB lock do_not_disturb_alt 3" at bounding box center [107, 258] width 159 height 34
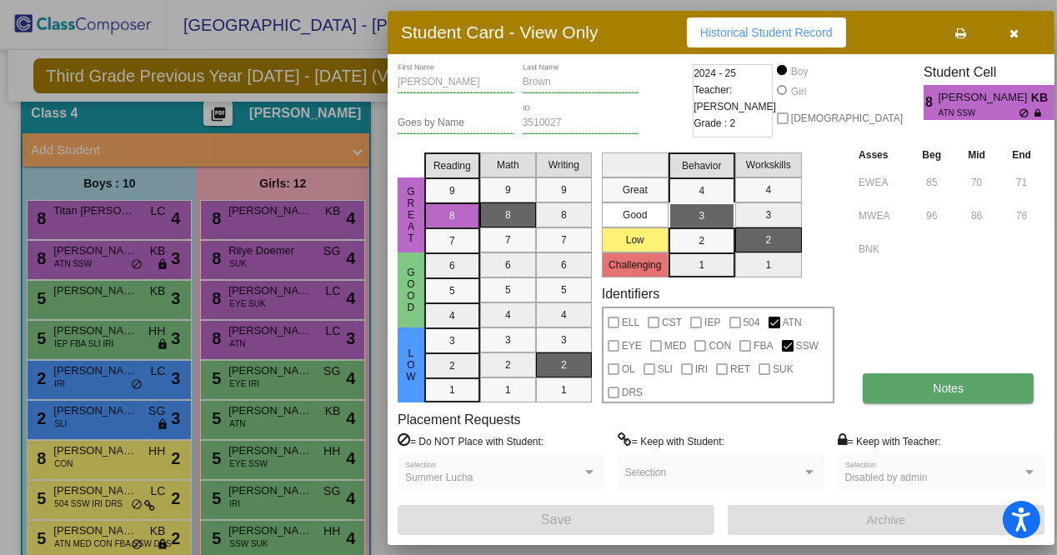
click at [985, 384] on button "Notes" at bounding box center [948, 388] width 171 height 30
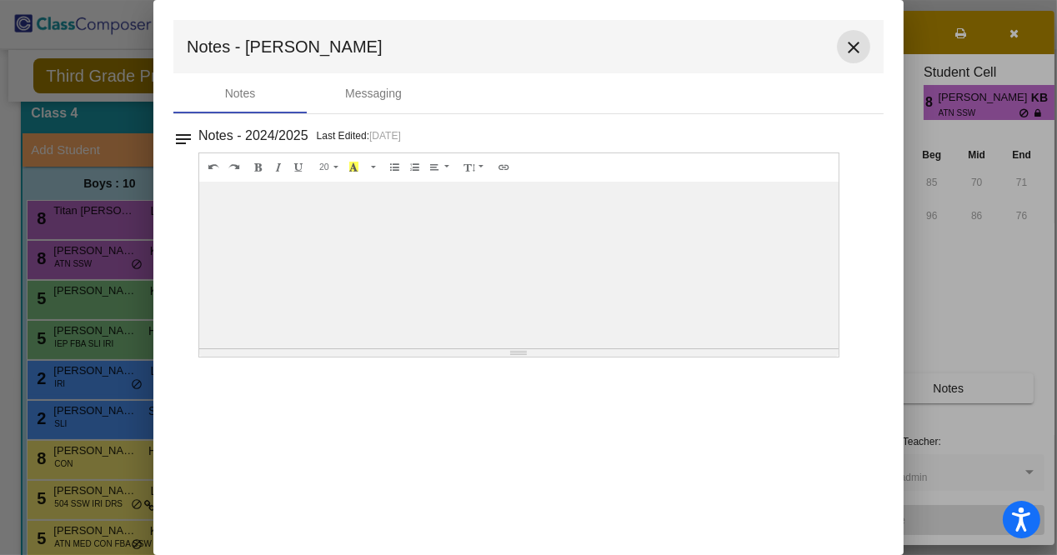
click at [853, 56] on mat-icon "close" at bounding box center [854, 48] width 20 height 20
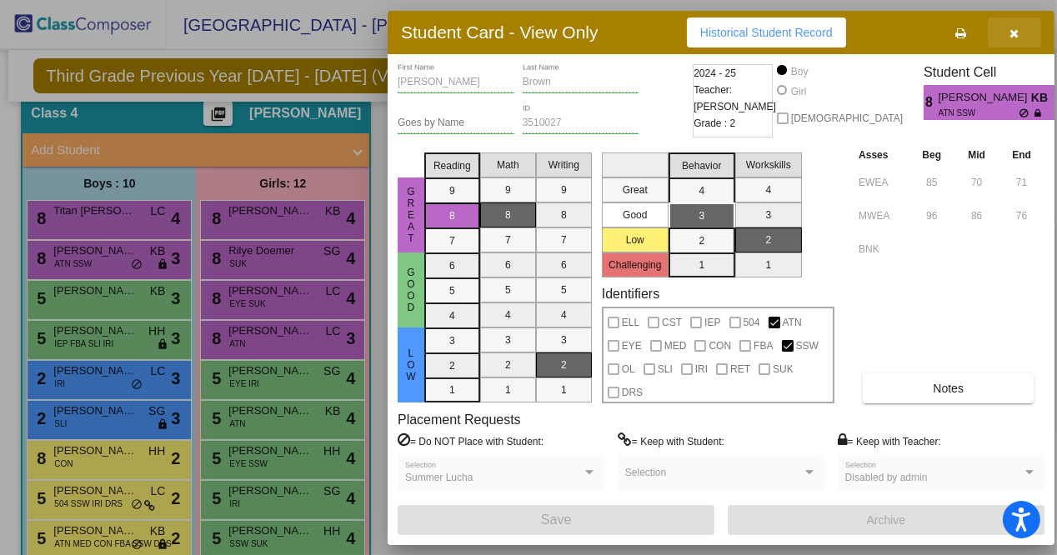
click at [1019, 44] on button "button" at bounding box center [1014, 33] width 53 height 30
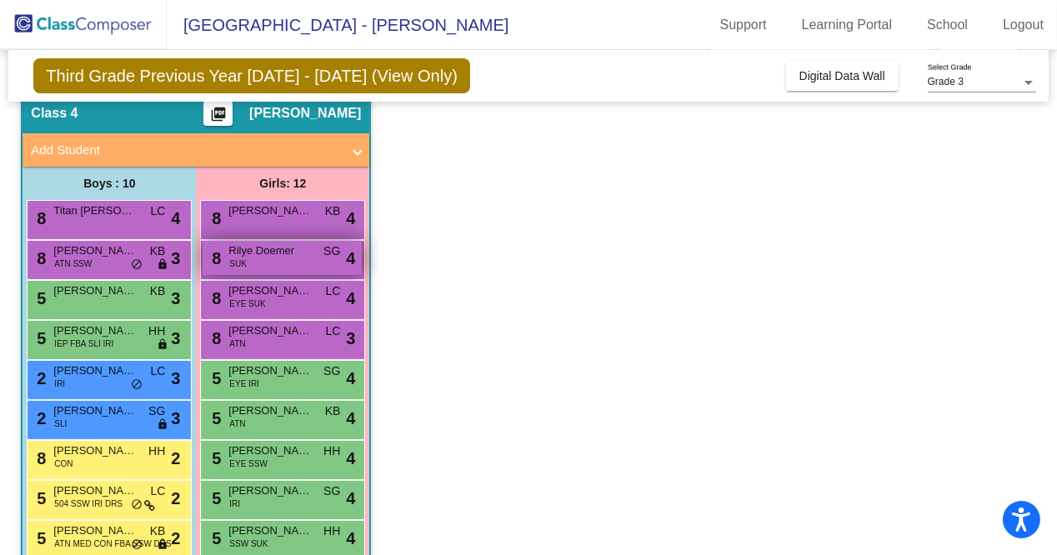
click at [259, 265] on div "8 Rilye [PERSON_NAME] SG lock do_not_disturb_alt 4" at bounding box center [282, 258] width 159 height 34
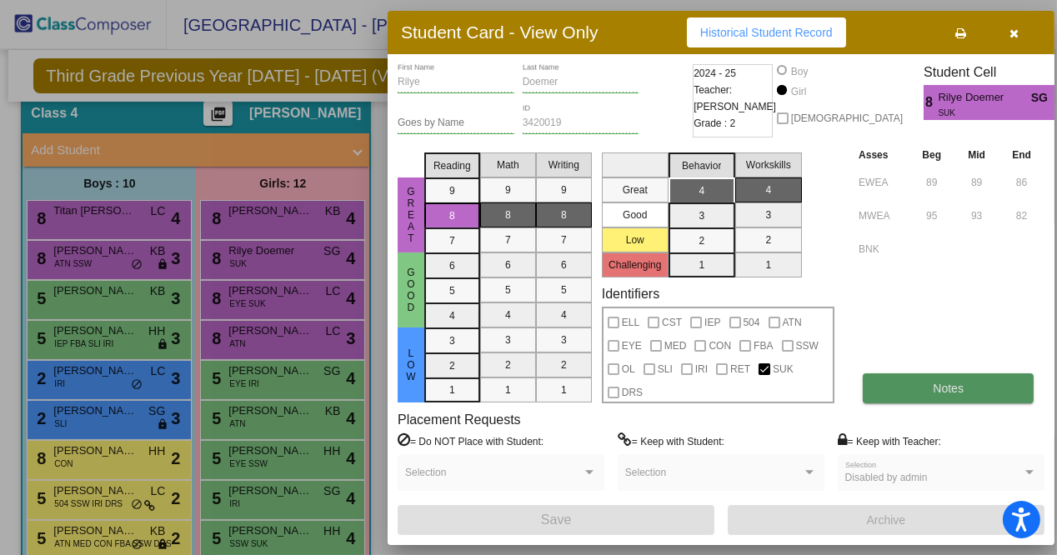
click at [921, 378] on button "Notes" at bounding box center [948, 388] width 171 height 30
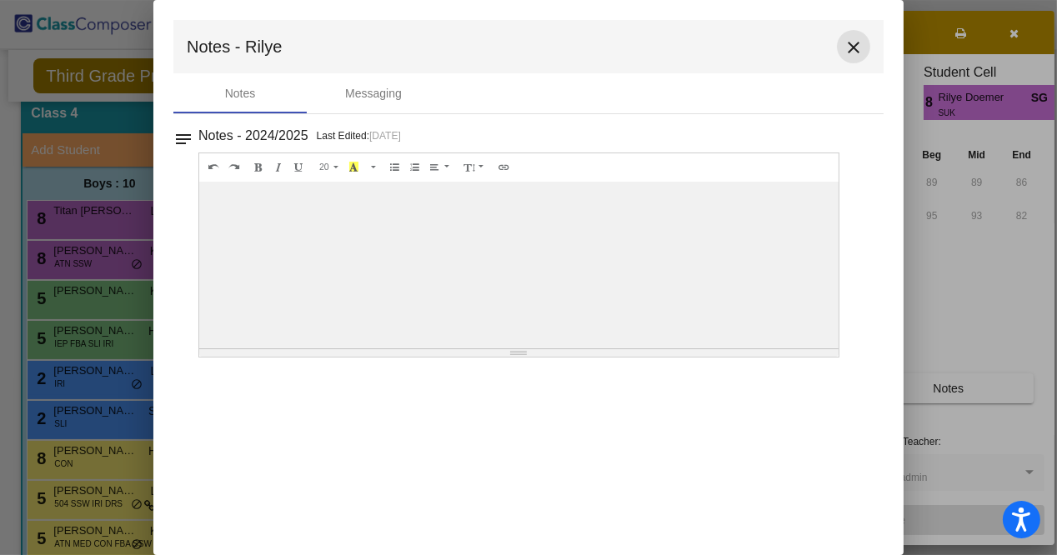
click at [854, 57] on mat-icon "close" at bounding box center [854, 48] width 20 height 20
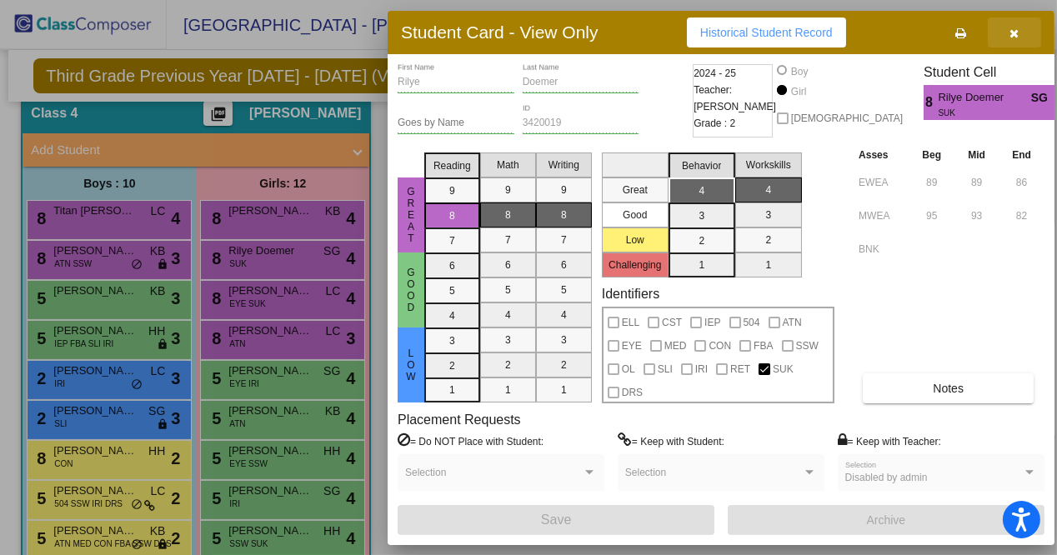
click at [997, 33] on button "button" at bounding box center [1014, 33] width 53 height 30
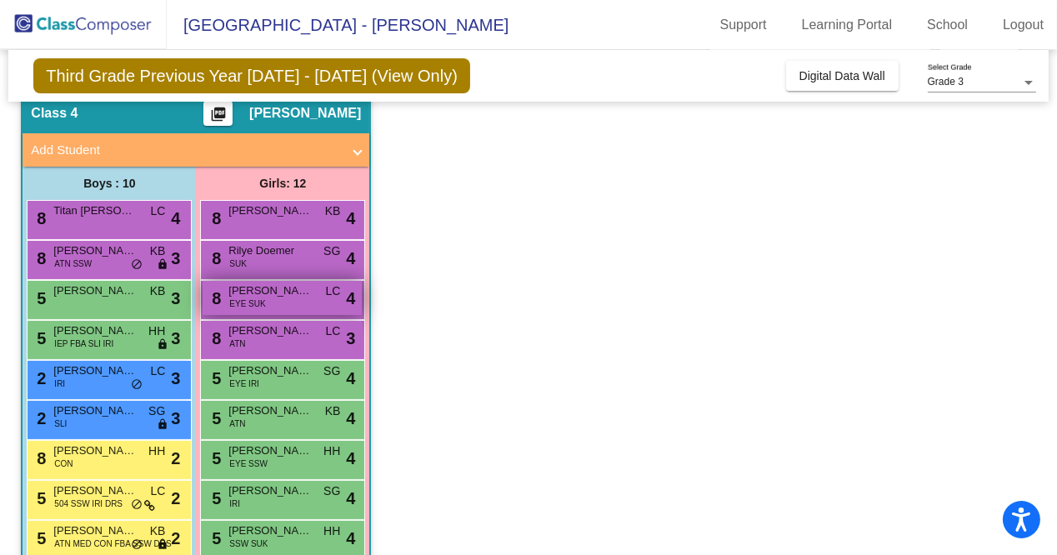
click at [258, 306] on span "EYE SUK" at bounding box center [247, 304] width 36 height 13
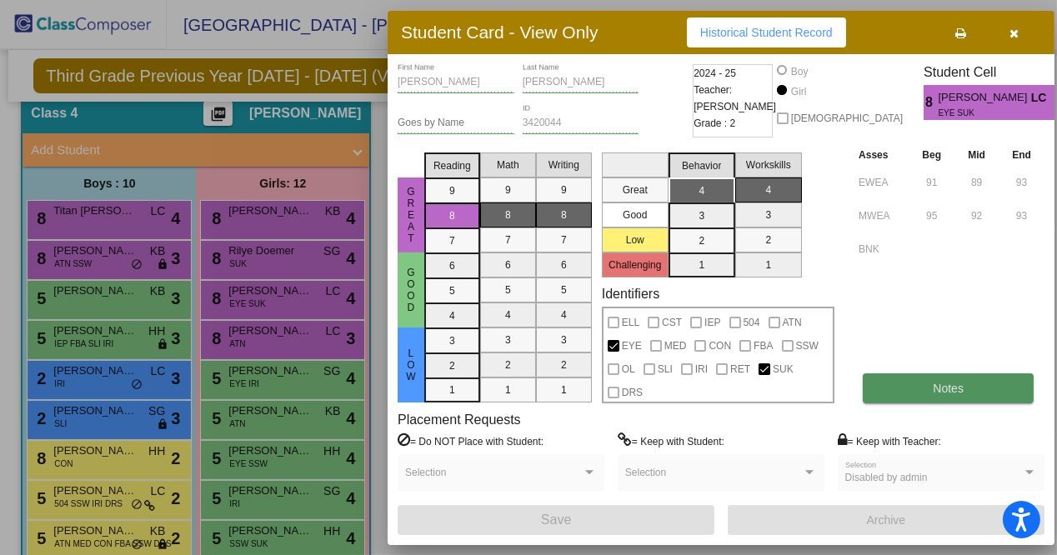
click at [918, 384] on button "Notes" at bounding box center [948, 388] width 171 height 30
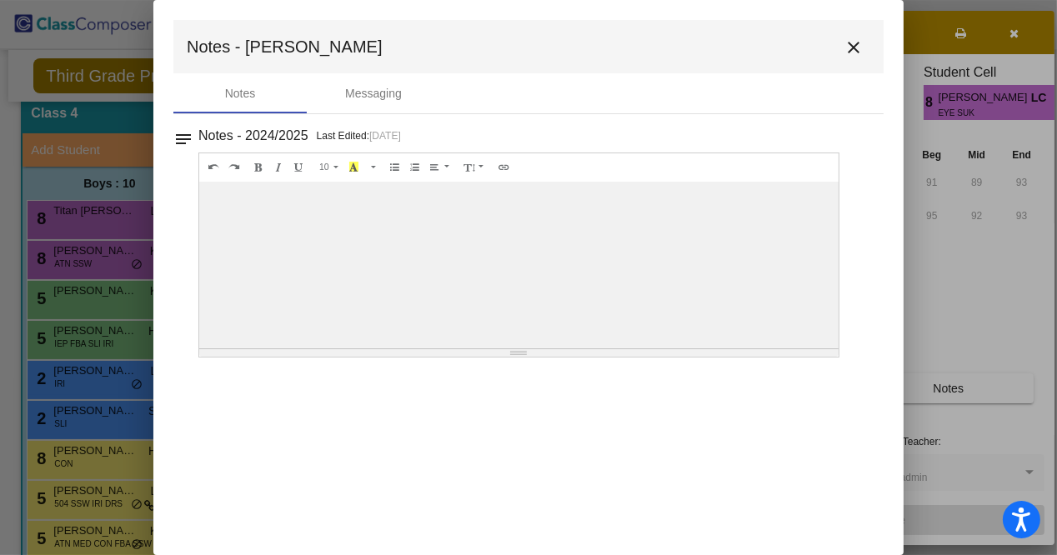
click at [869, 36] on mat-toolbar "Notes - Stella close" at bounding box center [528, 46] width 710 height 53
click at [862, 45] on mat-icon "close" at bounding box center [854, 48] width 20 height 20
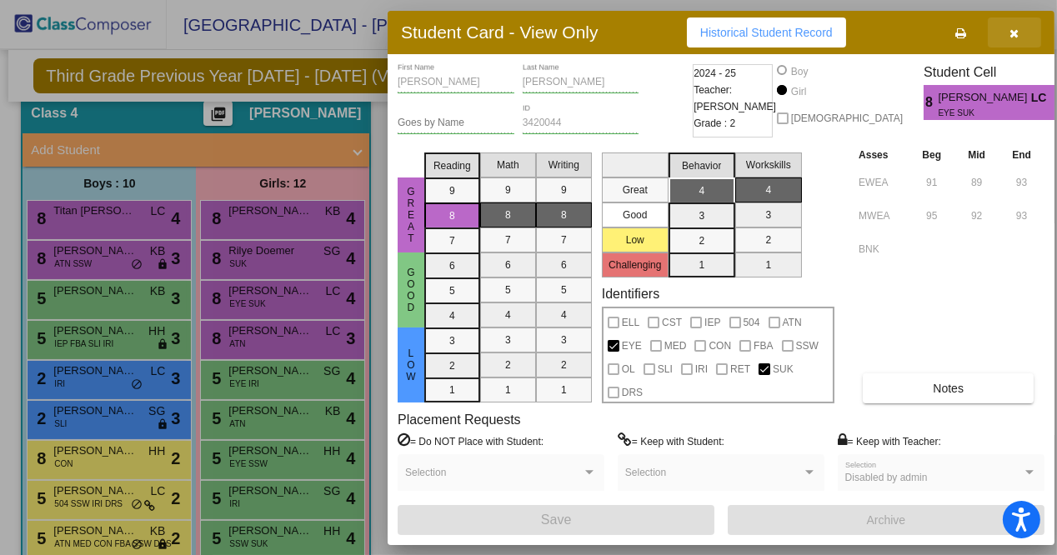
click at [1029, 29] on button "button" at bounding box center [1014, 33] width 53 height 30
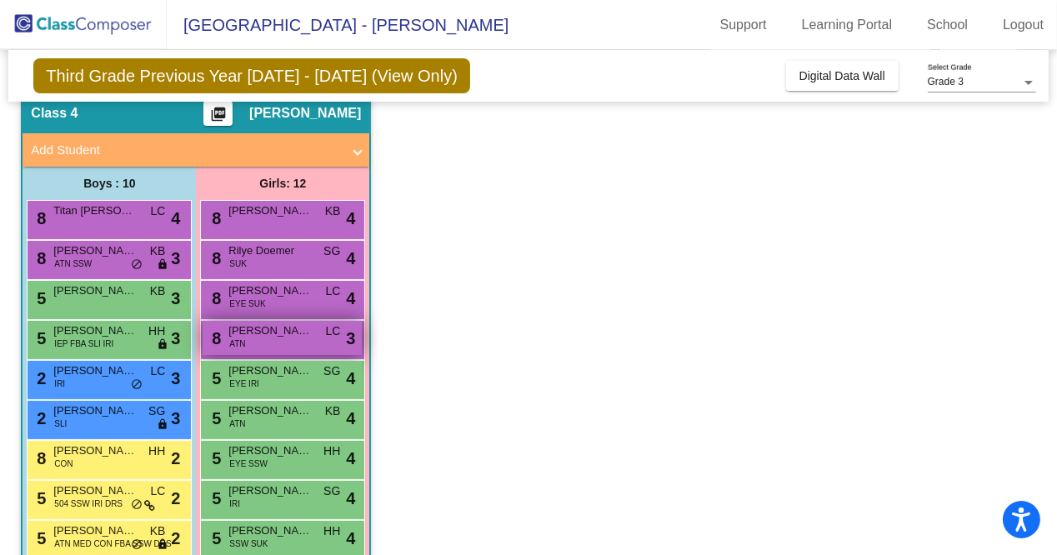
click at [304, 337] on span "[PERSON_NAME]" at bounding box center [269, 331] width 83 height 17
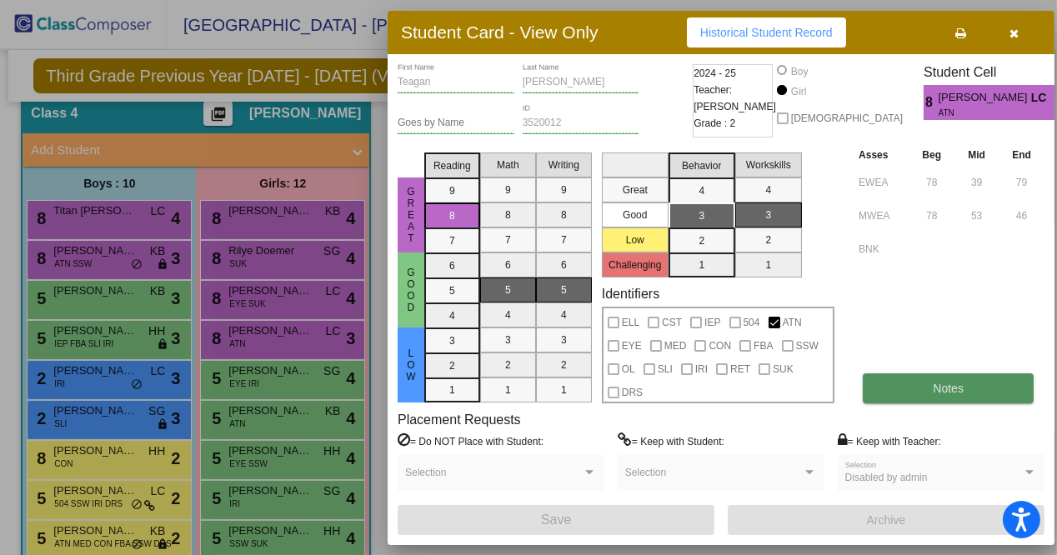
click at [920, 388] on button "Notes" at bounding box center [948, 388] width 171 height 30
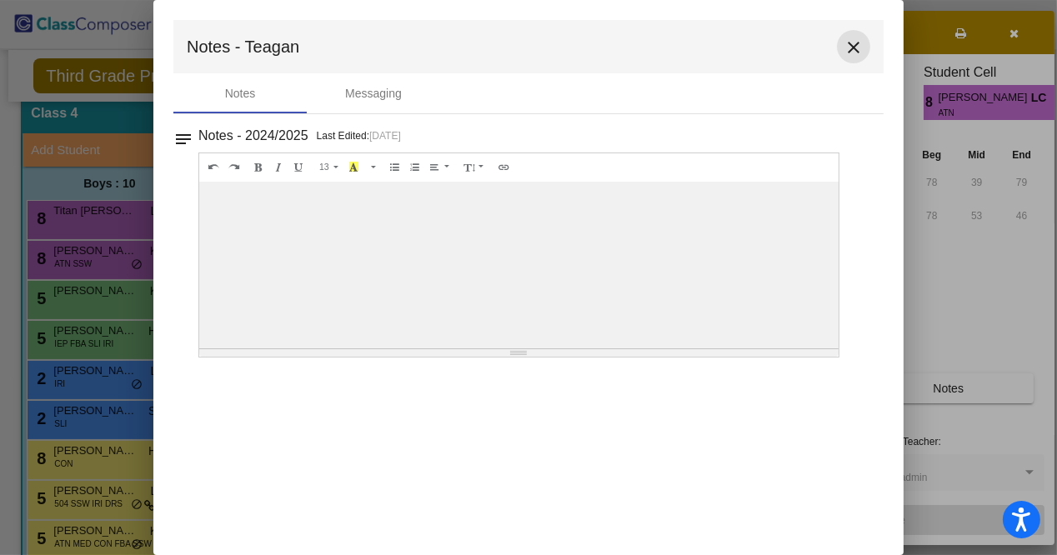
click at [854, 48] on mat-icon "close" at bounding box center [854, 48] width 20 height 20
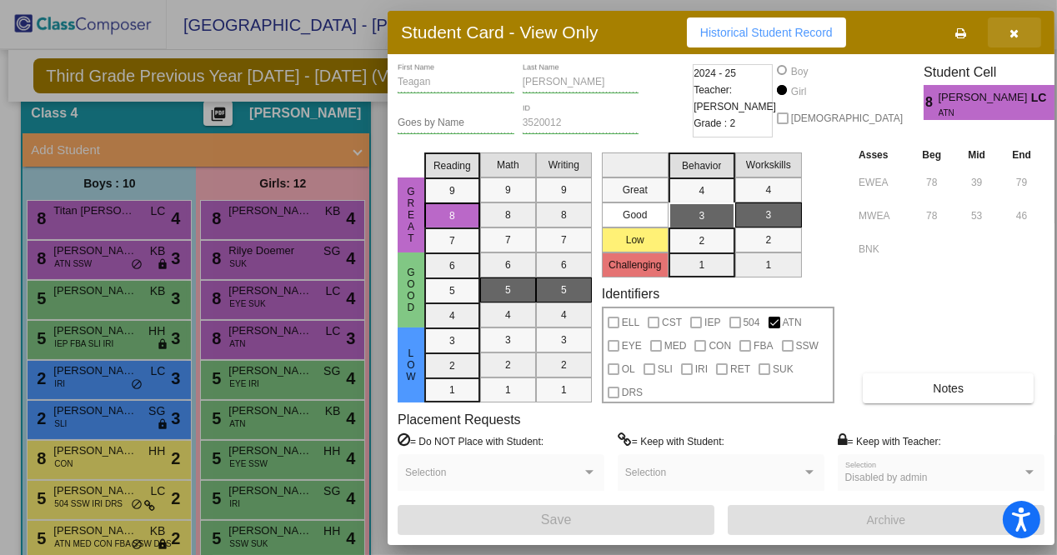
click at [1012, 39] on icon "button" at bounding box center [1014, 34] width 9 height 12
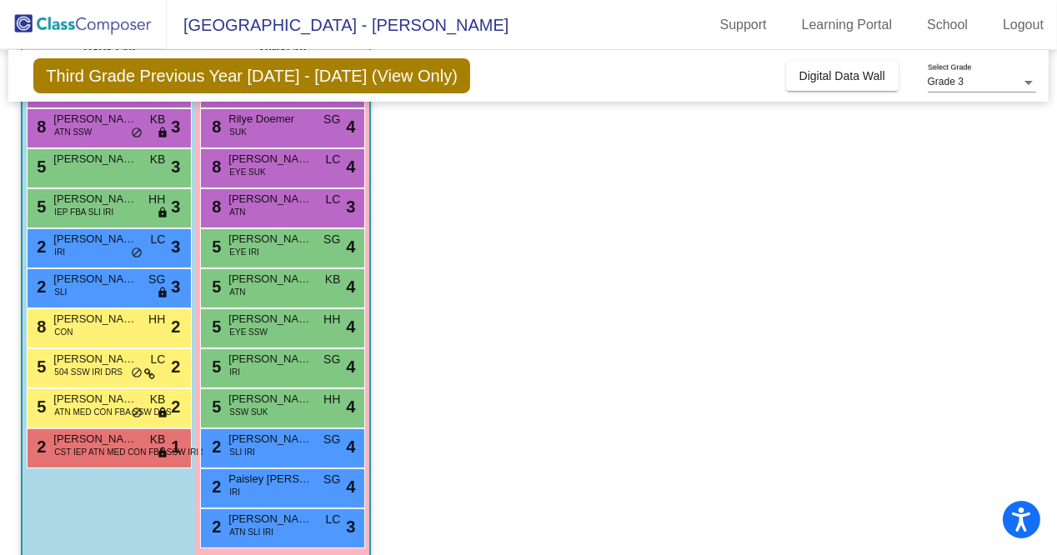
scroll to position [220, 0]
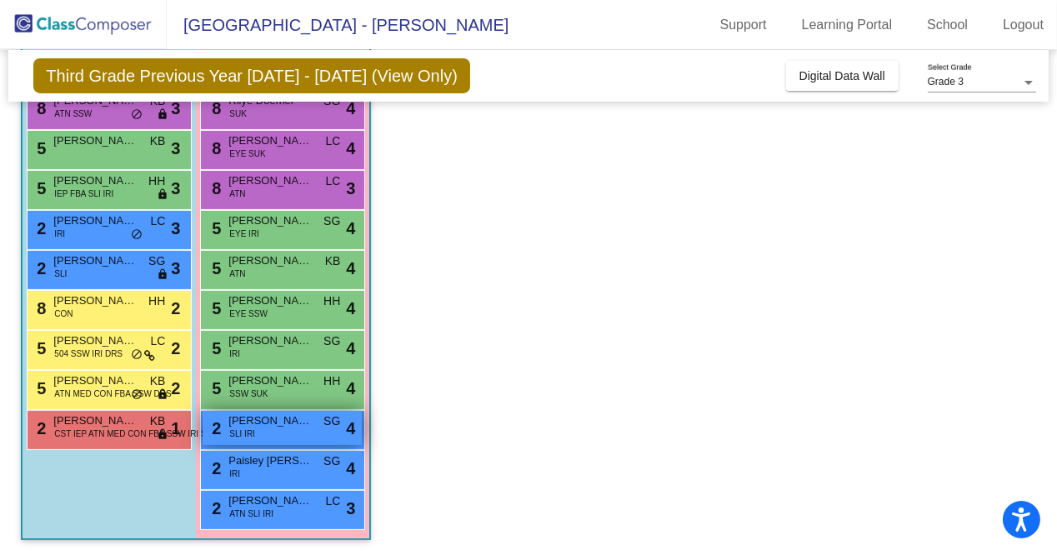
click at [285, 437] on div "2 [PERSON_NAME] SLI IRI SG lock do_not_disturb_alt 4" at bounding box center [282, 428] width 159 height 34
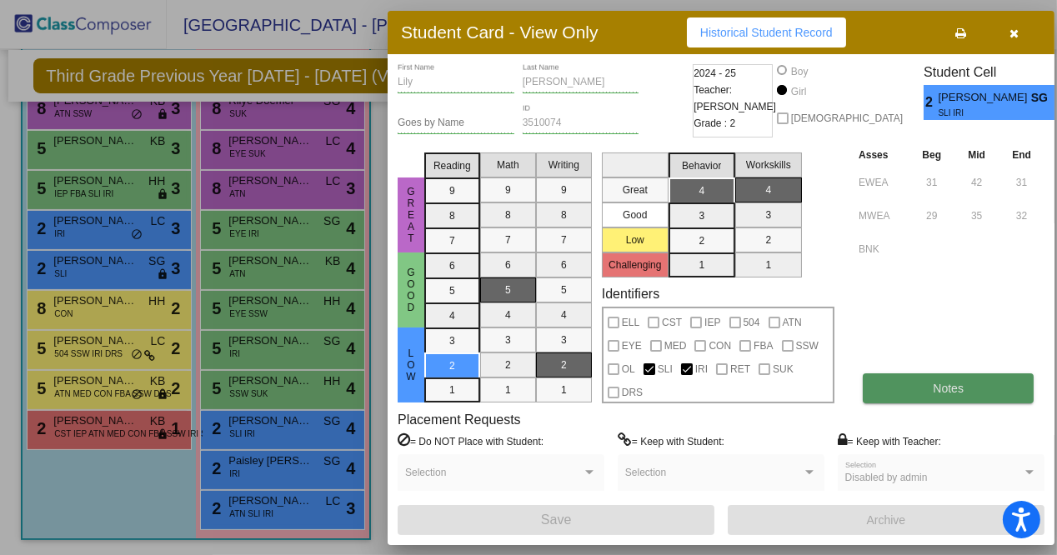
click at [905, 396] on button "Notes" at bounding box center [948, 388] width 171 height 30
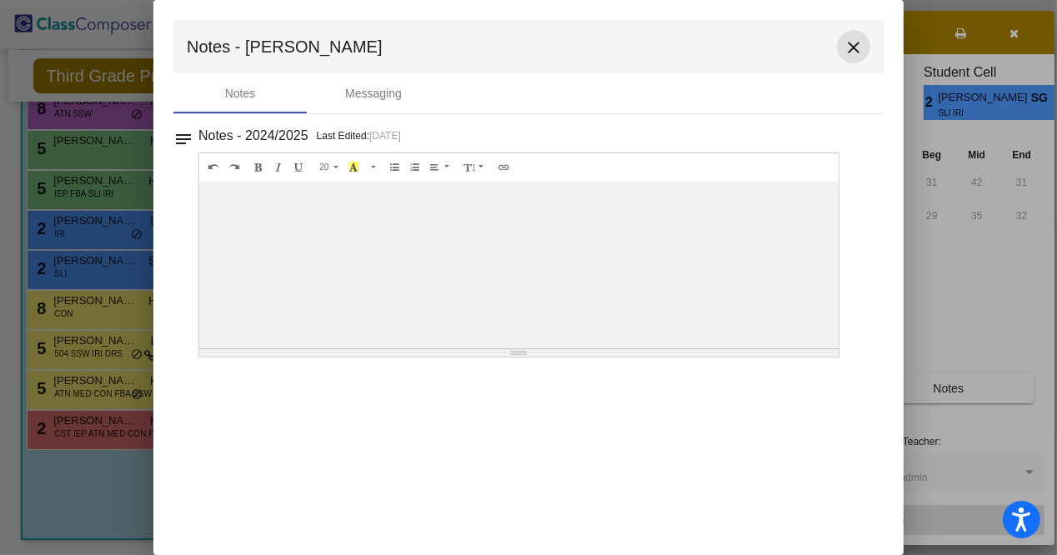
click at [852, 45] on mat-icon "close" at bounding box center [854, 48] width 20 height 20
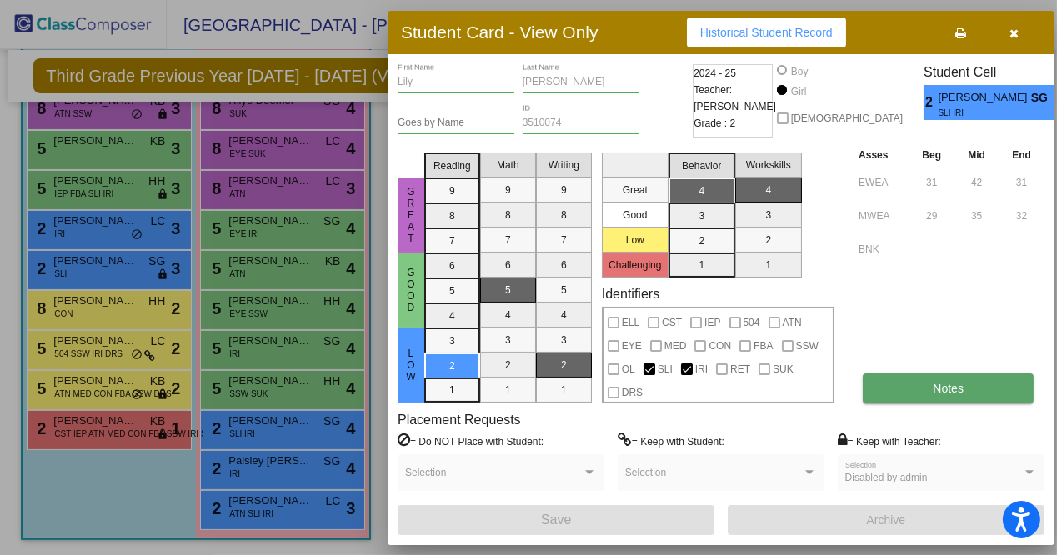
click at [898, 396] on button "Notes" at bounding box center [948, 388] width 171 height 30
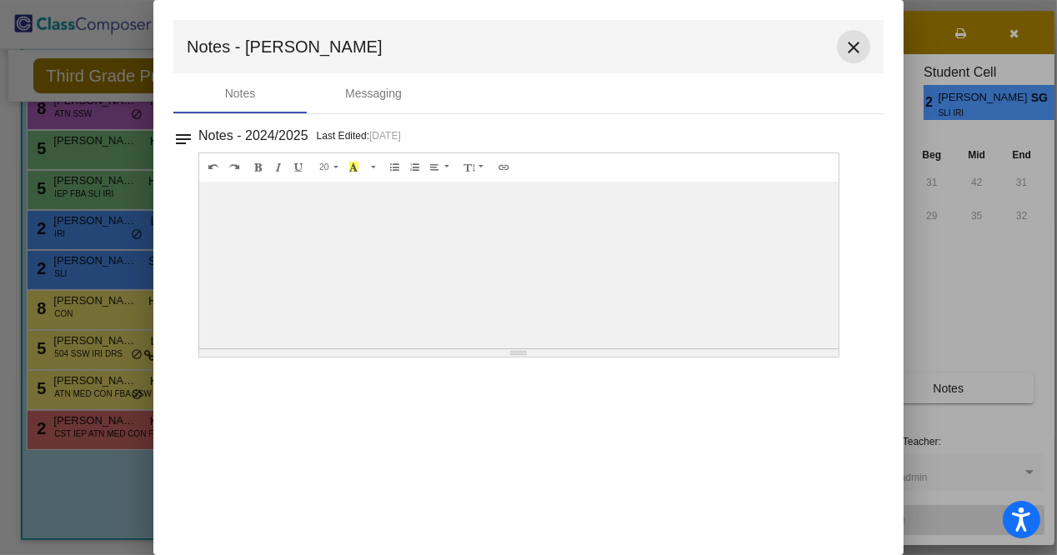
click at [860, 53] on mat-icon "close" at bounding box center [854, 48] width 20 height 20
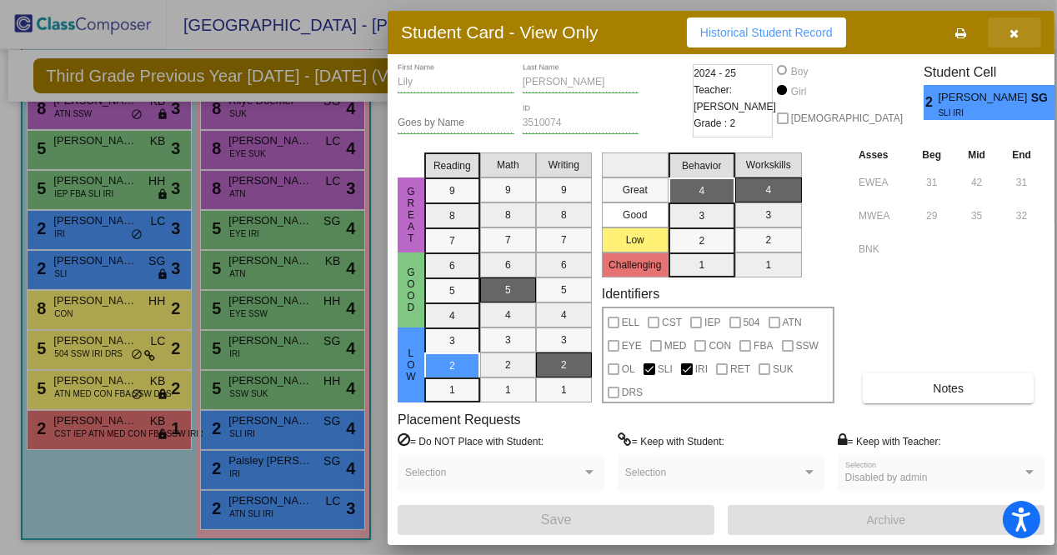
click at [1024, 28] on button "button" at bounding box center [1014, 33] width 53 height 30
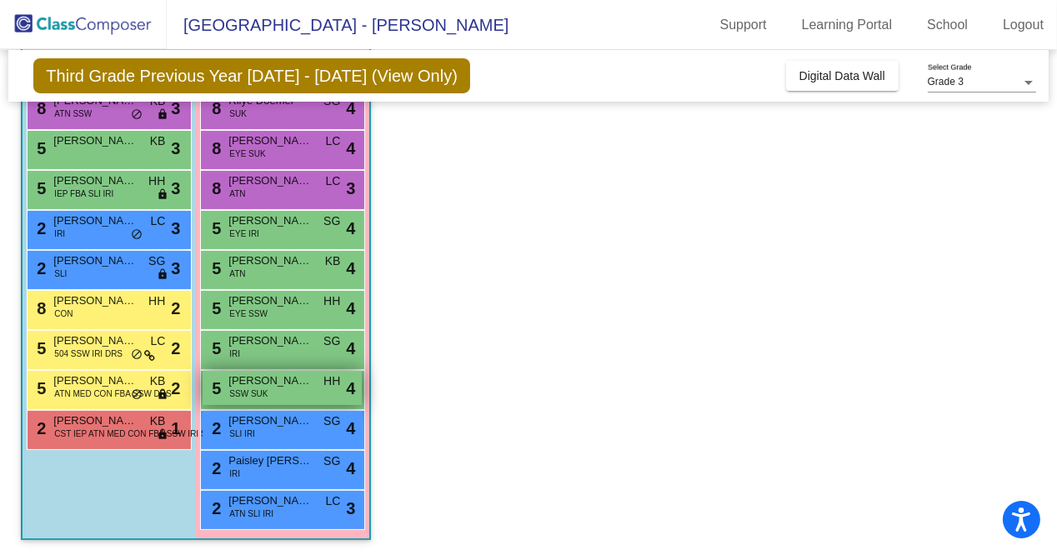
click at [283, 384] on span "[PERSON_NAME]" at bounding box center [269, 381] width 83 height 17
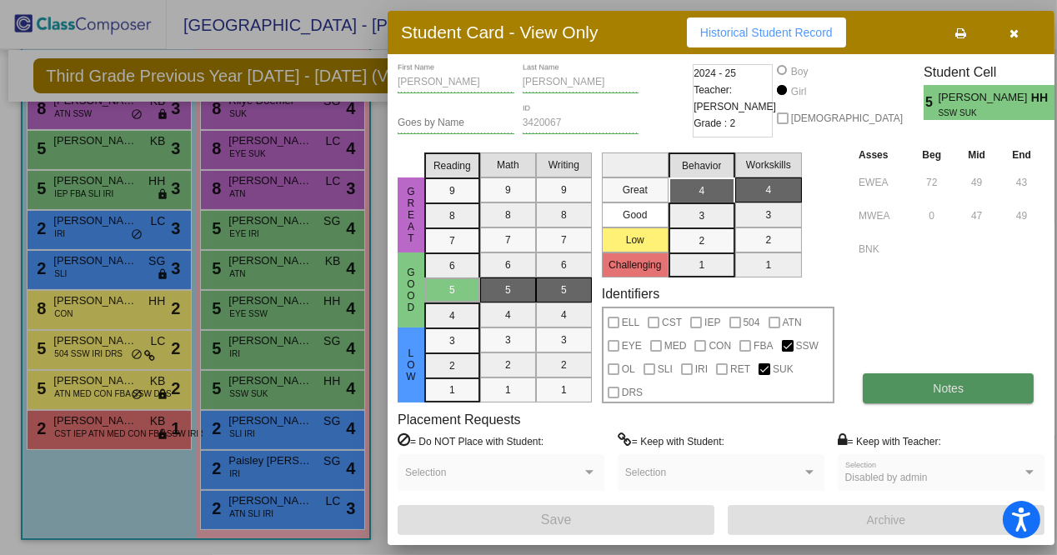
click at [889, 390] on button "Notes" at bounding box center [948, 388] width 171 height 30
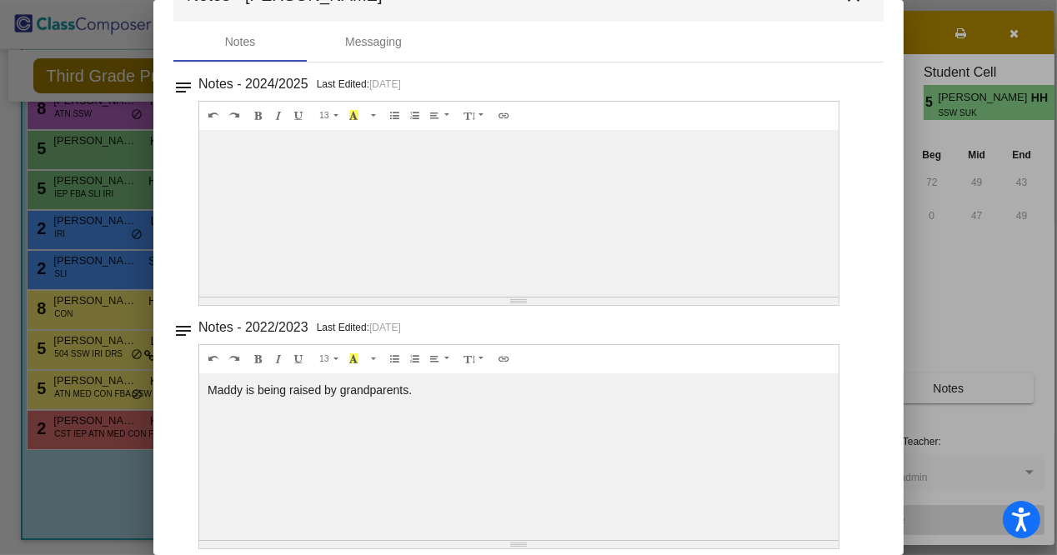
scroll to position [0, 0]
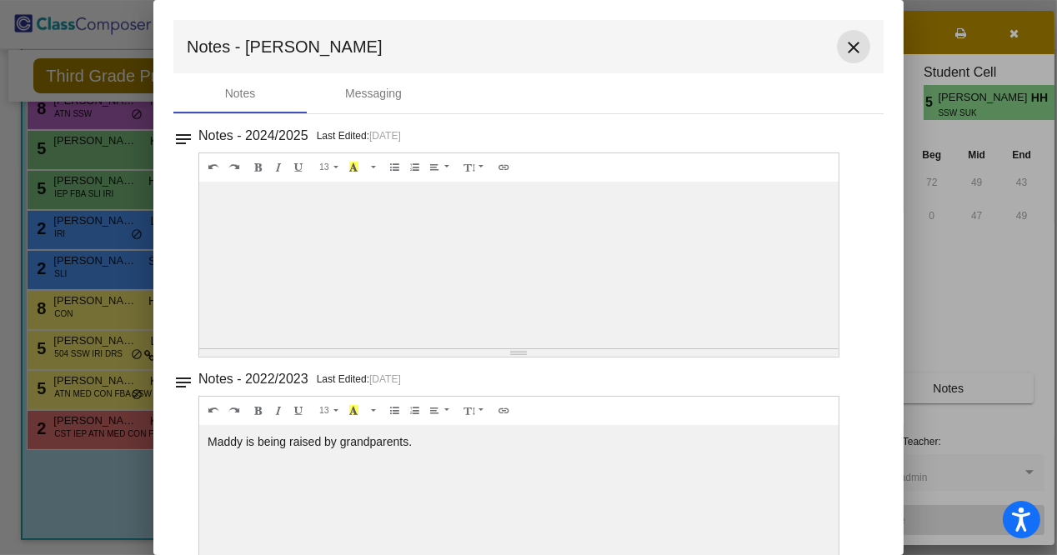
click at [844, 43] on mat-icon "close" at bounding box center [854, 48] width 20 height 20
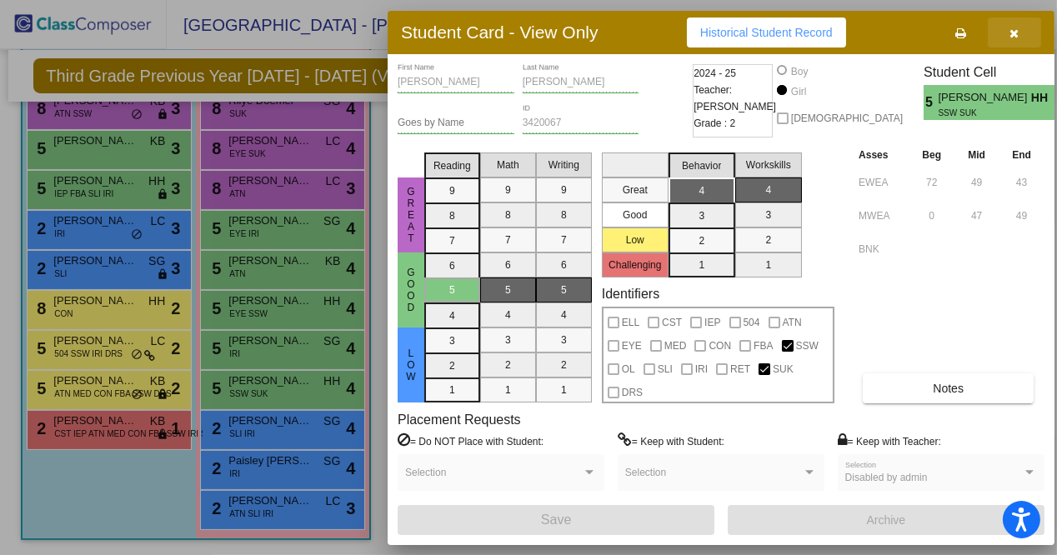
click at [1011, 29] on icon "button" at bounding box center [1014, 34] width 9 height 12
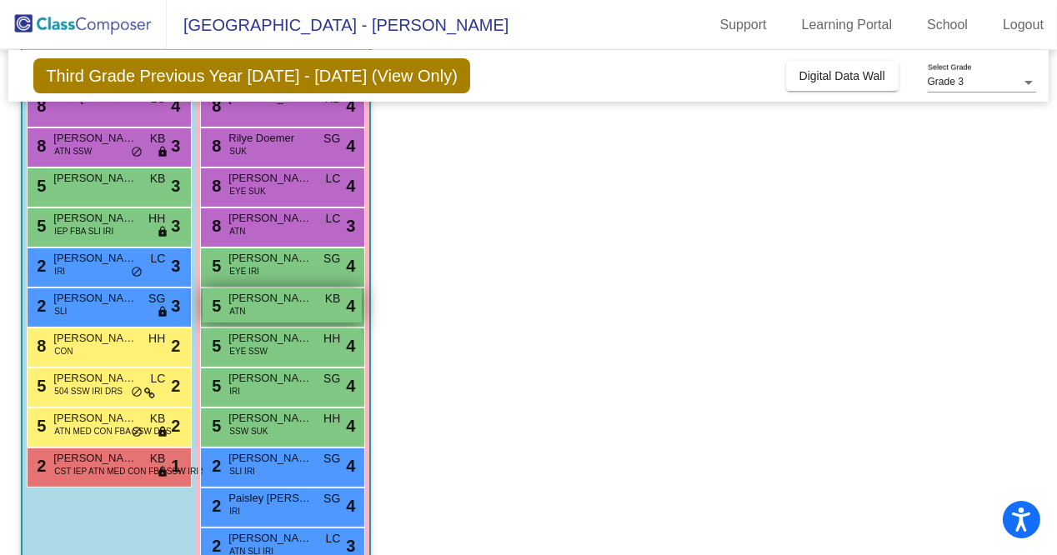
scroll to position [183, 0]
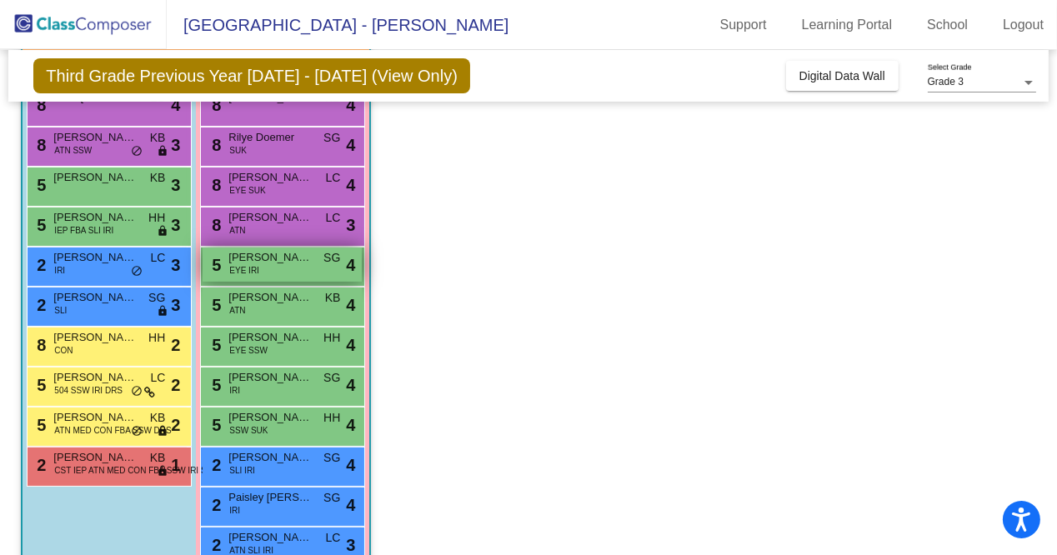
click at [292, 275] on div "5 [PERSON_NAME] EYE IRI SG lock do_not_disturb_alt 4" at bounding box center [282, 265] width 159 height 34
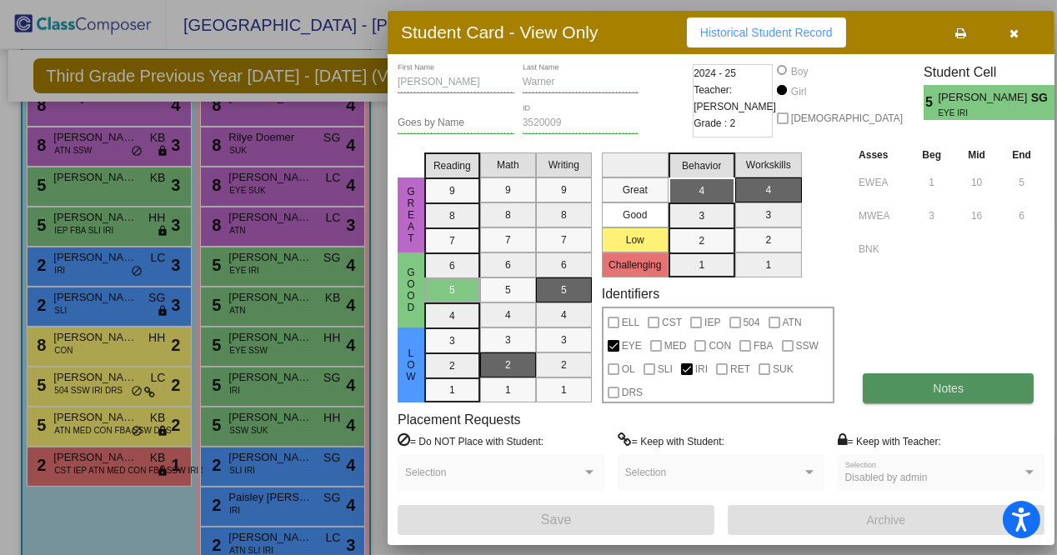
click at [899, 384] on button "Notes" at bounding box center [948, 388] width 171 height 30
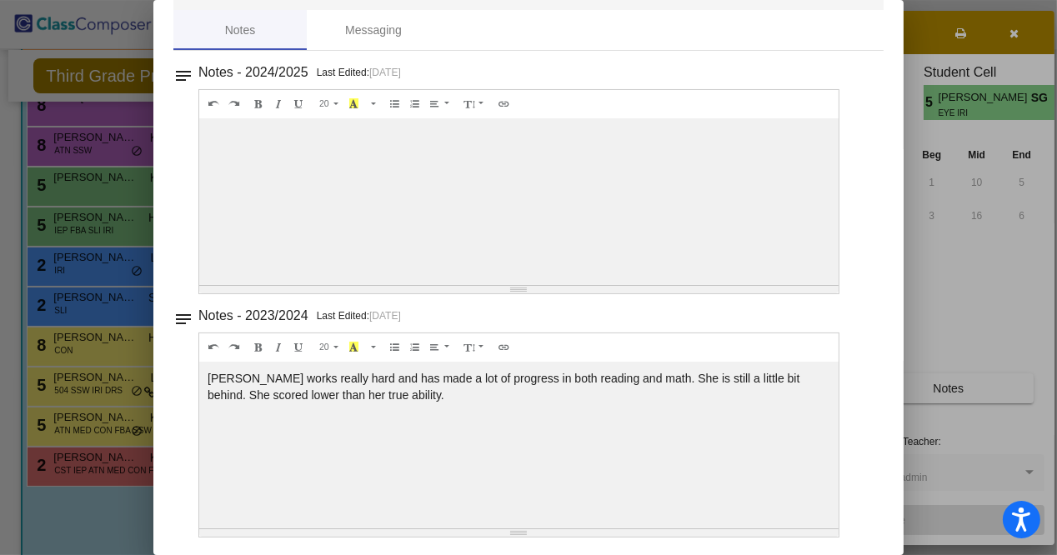
scroll to position [0, 0]
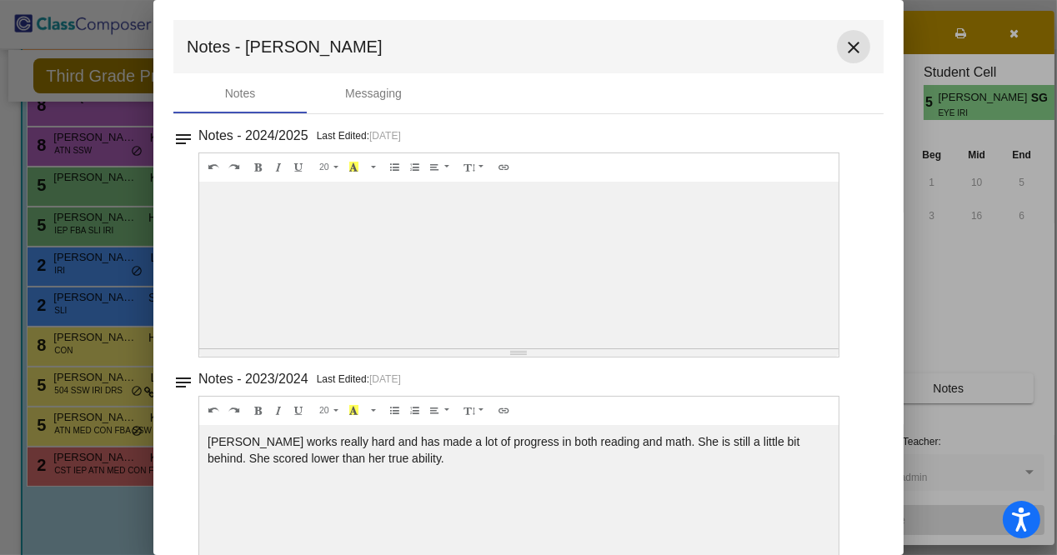
click at [844, 50] on mat-icon "close" at bounding box center [854, 48] width 20 height 20
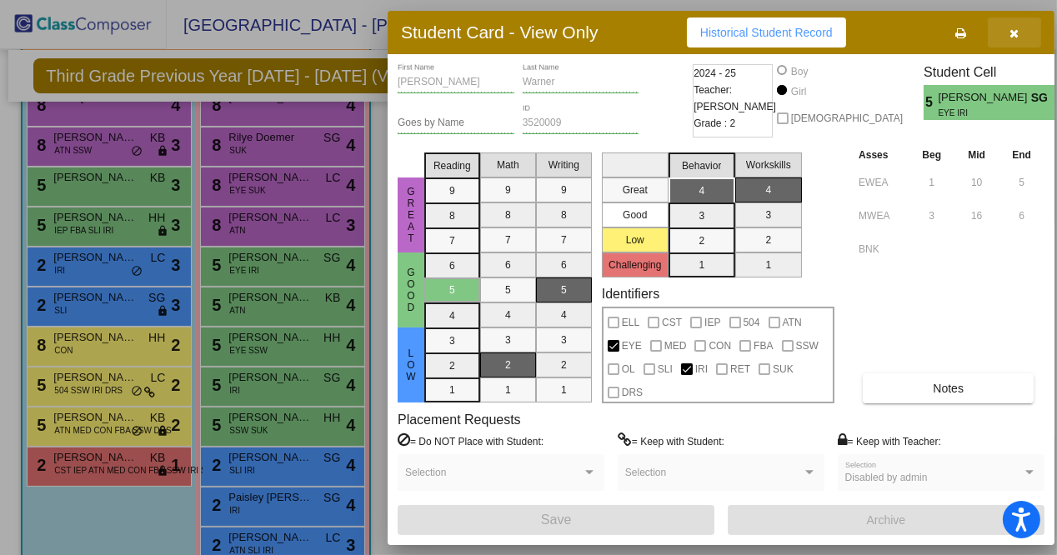
click at [1017, 29] on icon "button" at bounding box center [1014, 34] width 9 height 12
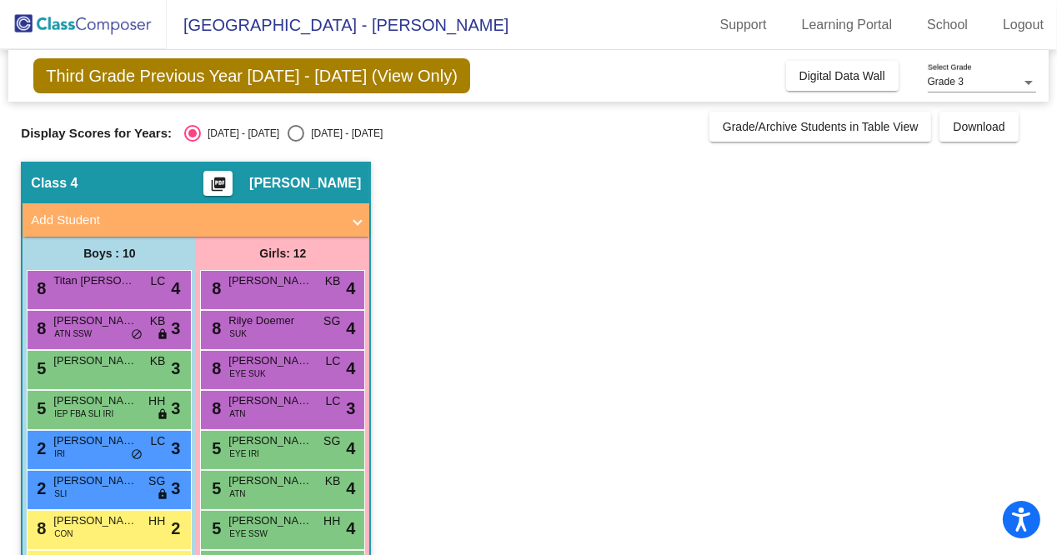
click at [288, 123] on div "Display Scores for Years: [DATE] - [DATE] [DATE] - [DATE] Grade/Archive Student…" at bounding box center [528, 127] width 1015 height 30
click at [288, 137] on div "Select an option" at bounding box center [296, 133] width 17 height 17
click at [295, 142] on input "[DATE] - [DATE]" at bounding box center [295, 142] width 1 height 1
radio input "true"
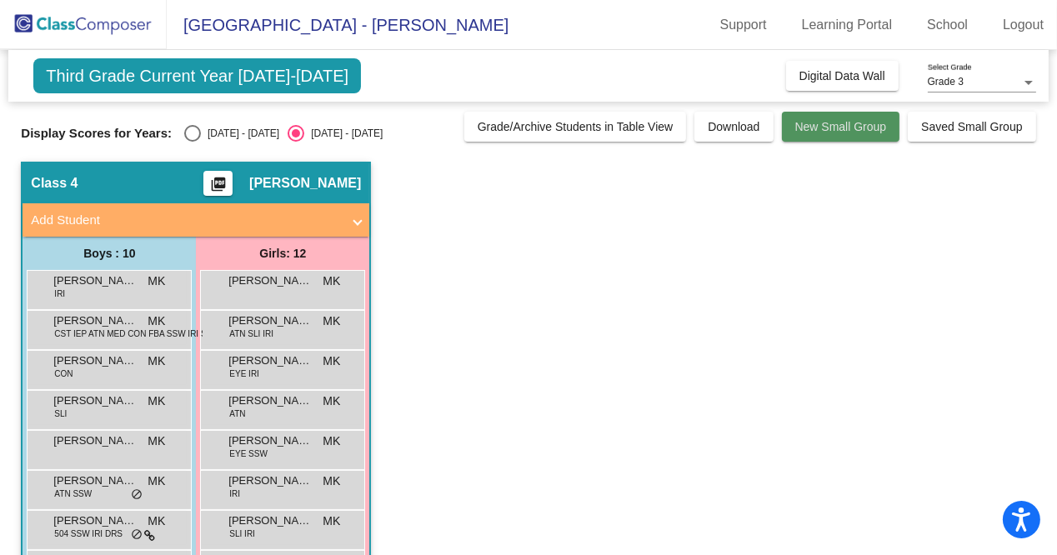
click at [809, 115] on button "New Small Group" at bounding box center [841, 127] width 118 height 30
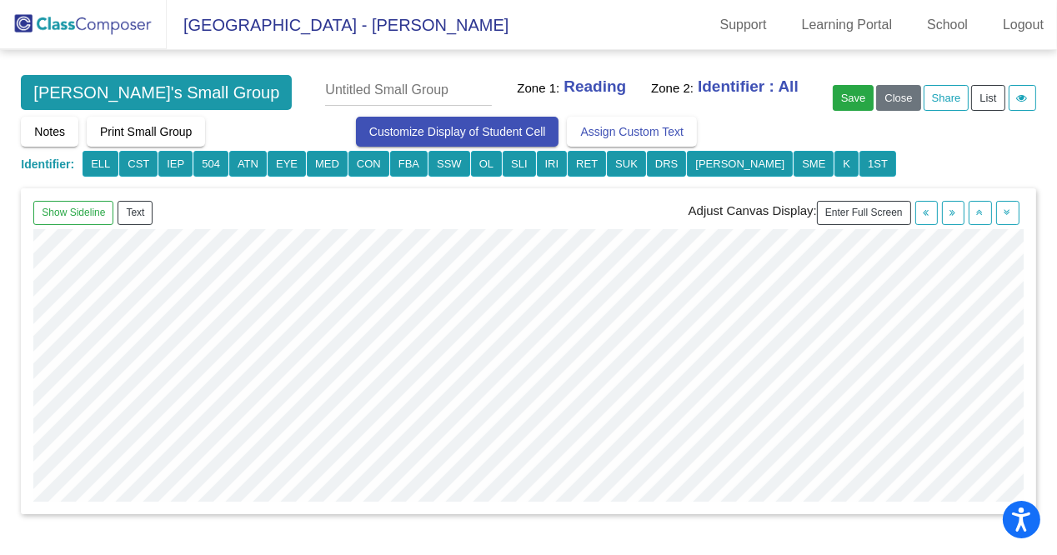
scroll to position [543, 0]
click at [960, 201] on button "button" at bounding box center [953, 213] width 23 height 24
click at [847, 208] on button "Enter Full Screen" at bounding box center [864, 213] width 94 height 24
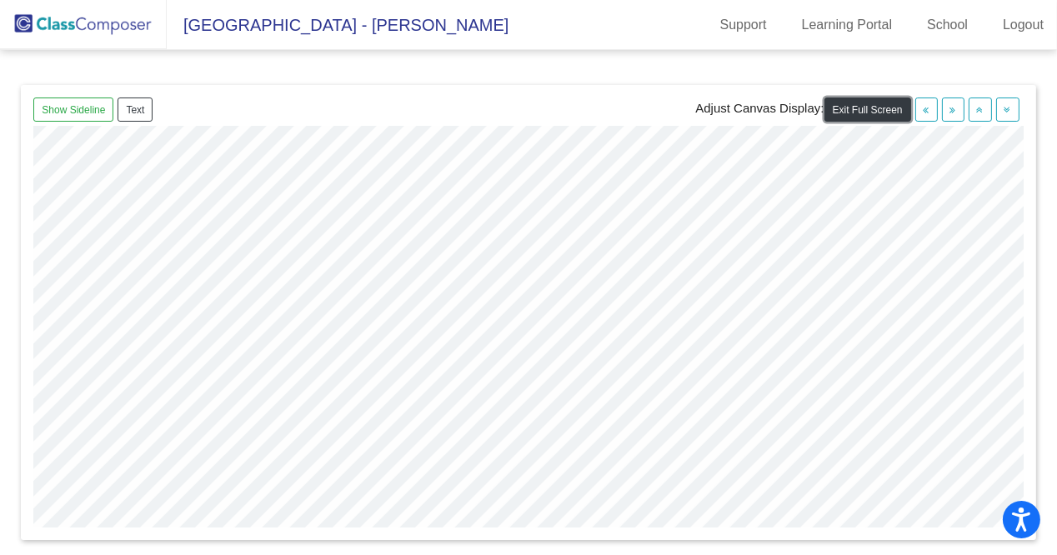
scroll to position [0, 0]
click at [948, 115] on button "button" at bounding box center [953, 110] width 23 height 24
click at [950, 115] on button "button" at bounding box center [953, 110] width 23 height 24
click at [955, 113] on icon "button" at bounding box center [953, 110] width 6 height 10
click at [933, 113] on button "button" at bounding box center [926, 110] width 23 height 24
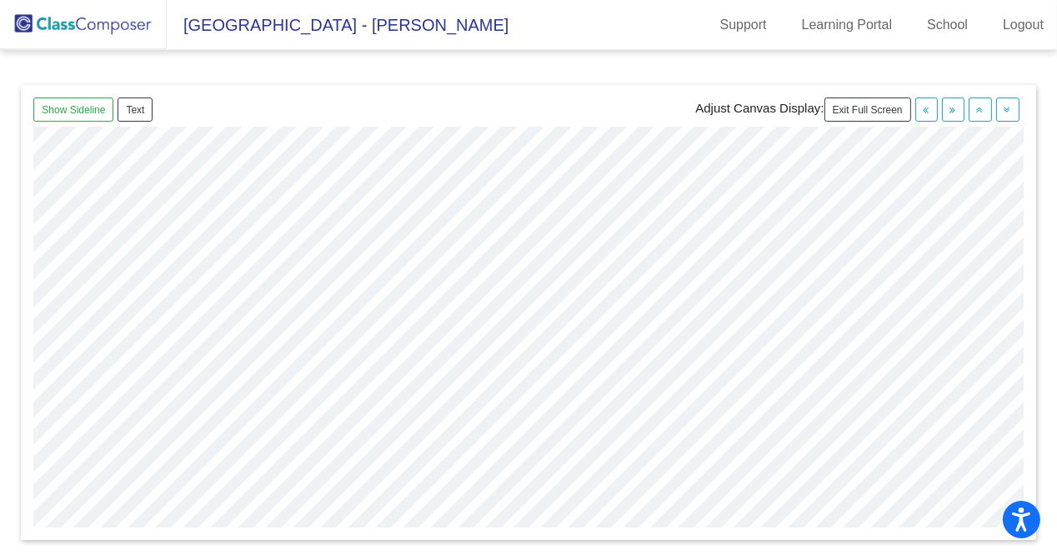
click at [645, 530] on div "Show Sideline Text Adjust Canvas Display: Exit Full Screen" at bounding box center [528, 312] width 1015 height 455
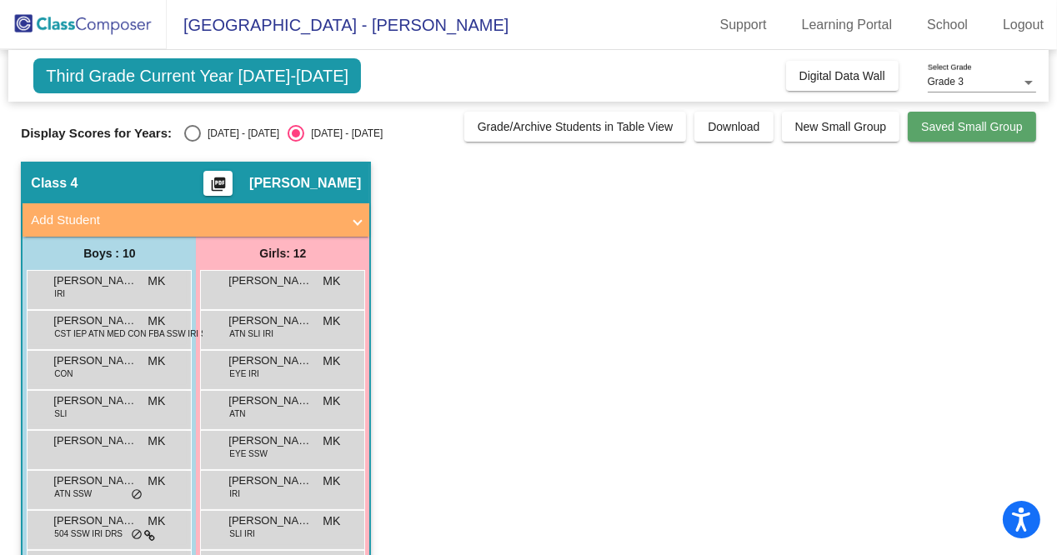
click at [955, 129] on span "Saved Small Group" at bounding box center [971, 126] width 101 height 13
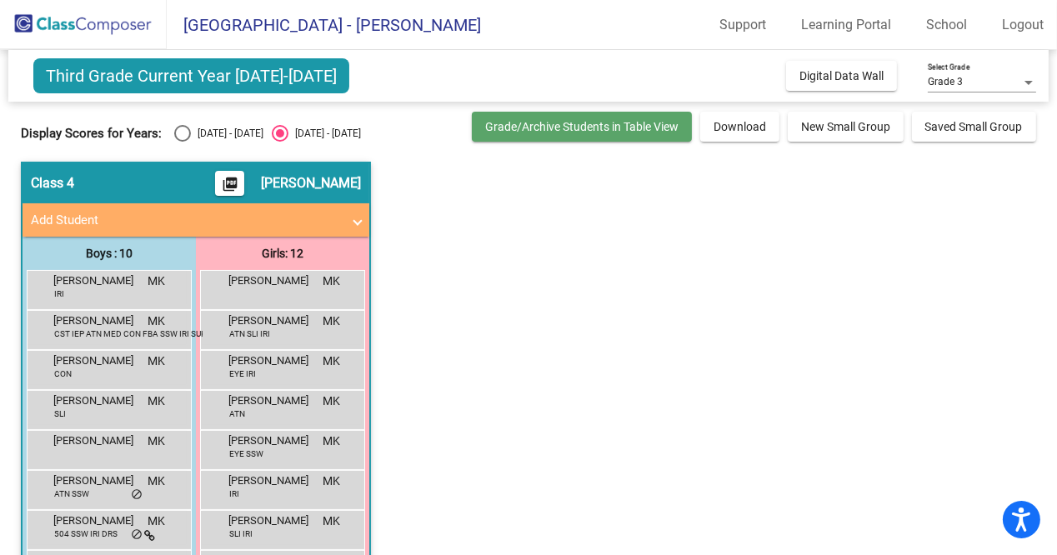
click at [652, 132] on span "Grade/Archive Students in Table View" at bounding box center [581, 126] width 193 height 13
